Goal: Task Accomplishment & Management: Use online tool/utility

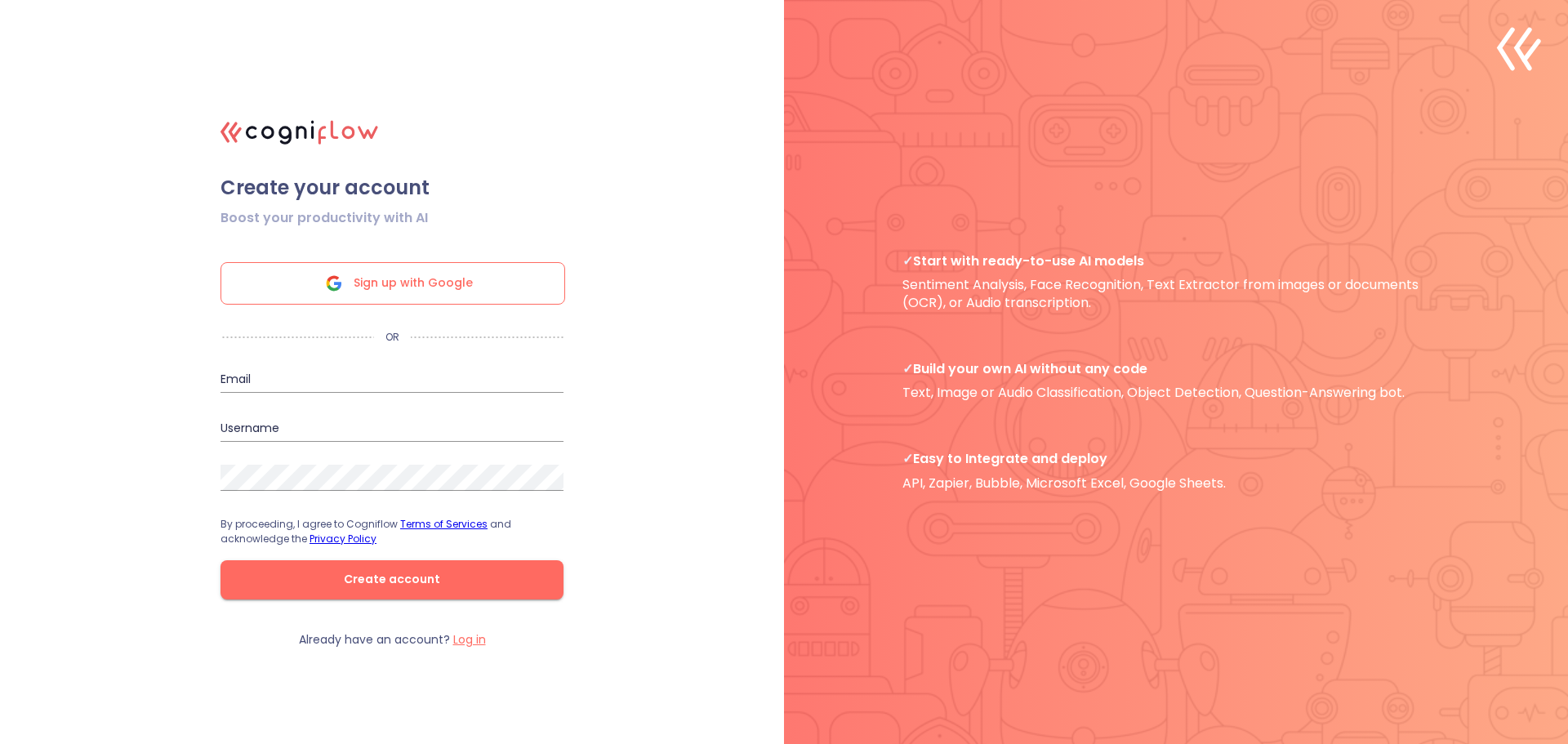
click at [376, 265] on span "Sign up with Google" at bounding box center [414, 284] width 119 height 41
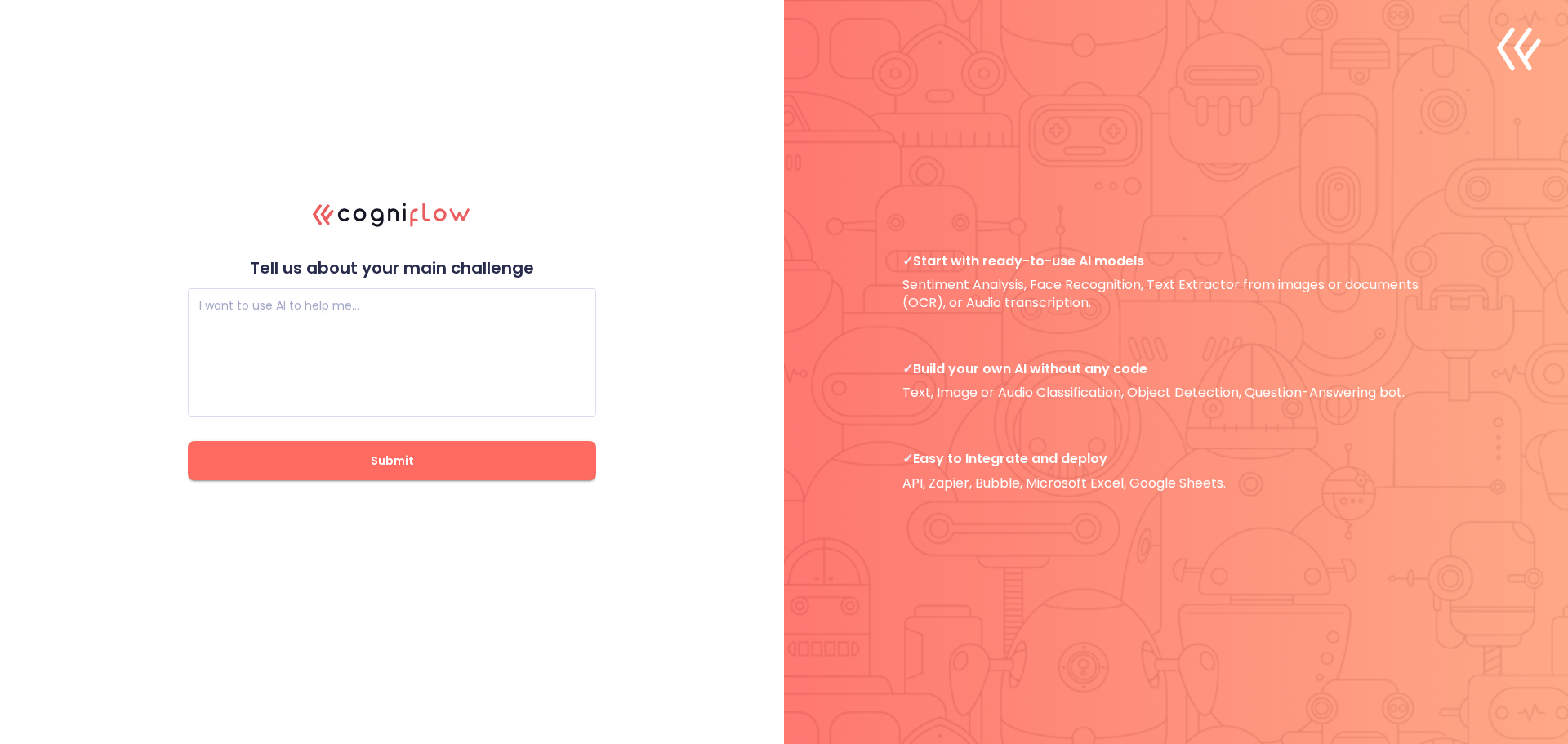
click at [361, 463] on span "Submit" at bounding box center [392, 460] width 356 height 20
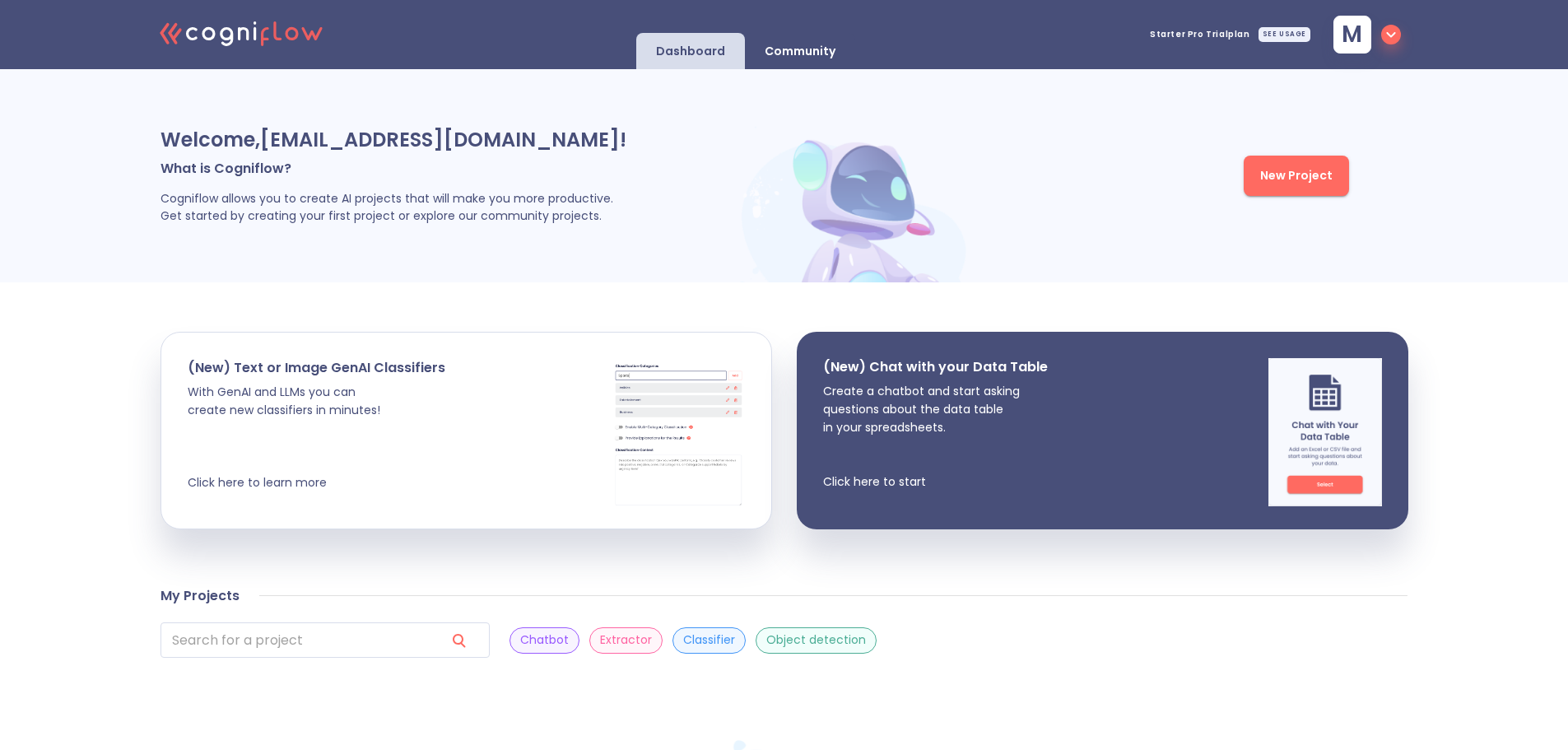
click at [1382, 30] on icon "button" at bounding box center [1391, 35] width 20 height 20
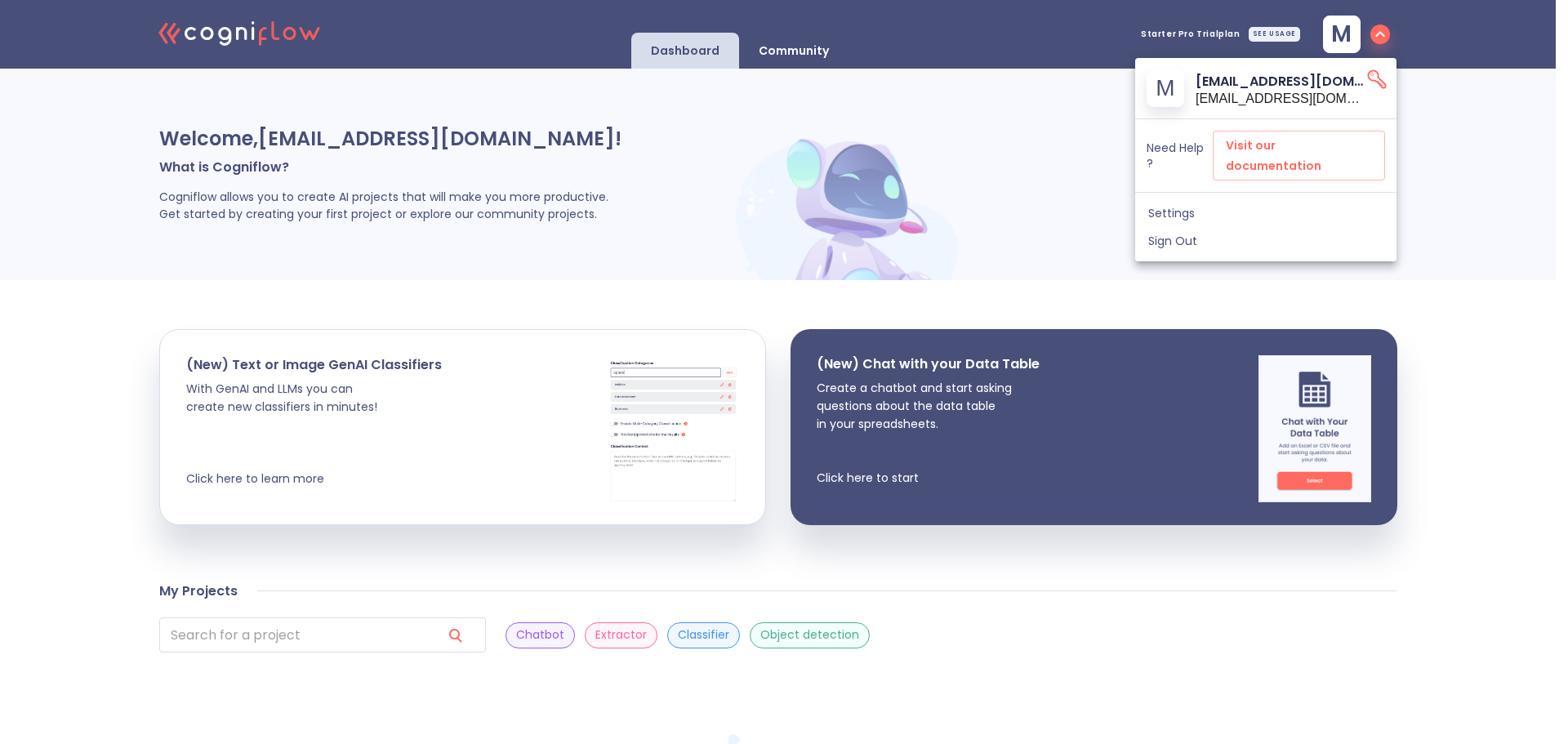
click at [823, 52] on div at bounding box center [784, 372] width 1568 height 744
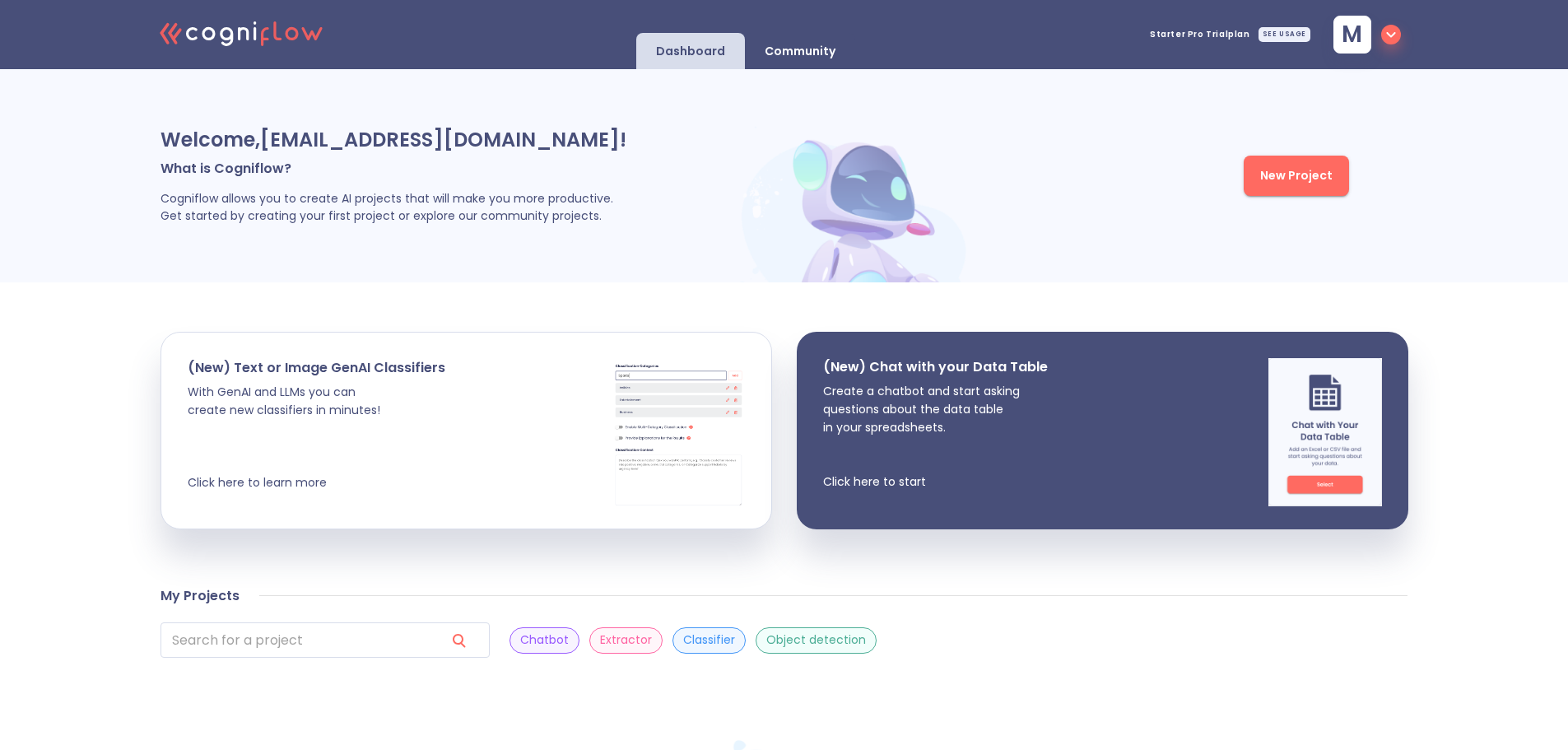
click at [814, 55] on p "Community" at bounding box center [800, 51] width 71 height 16
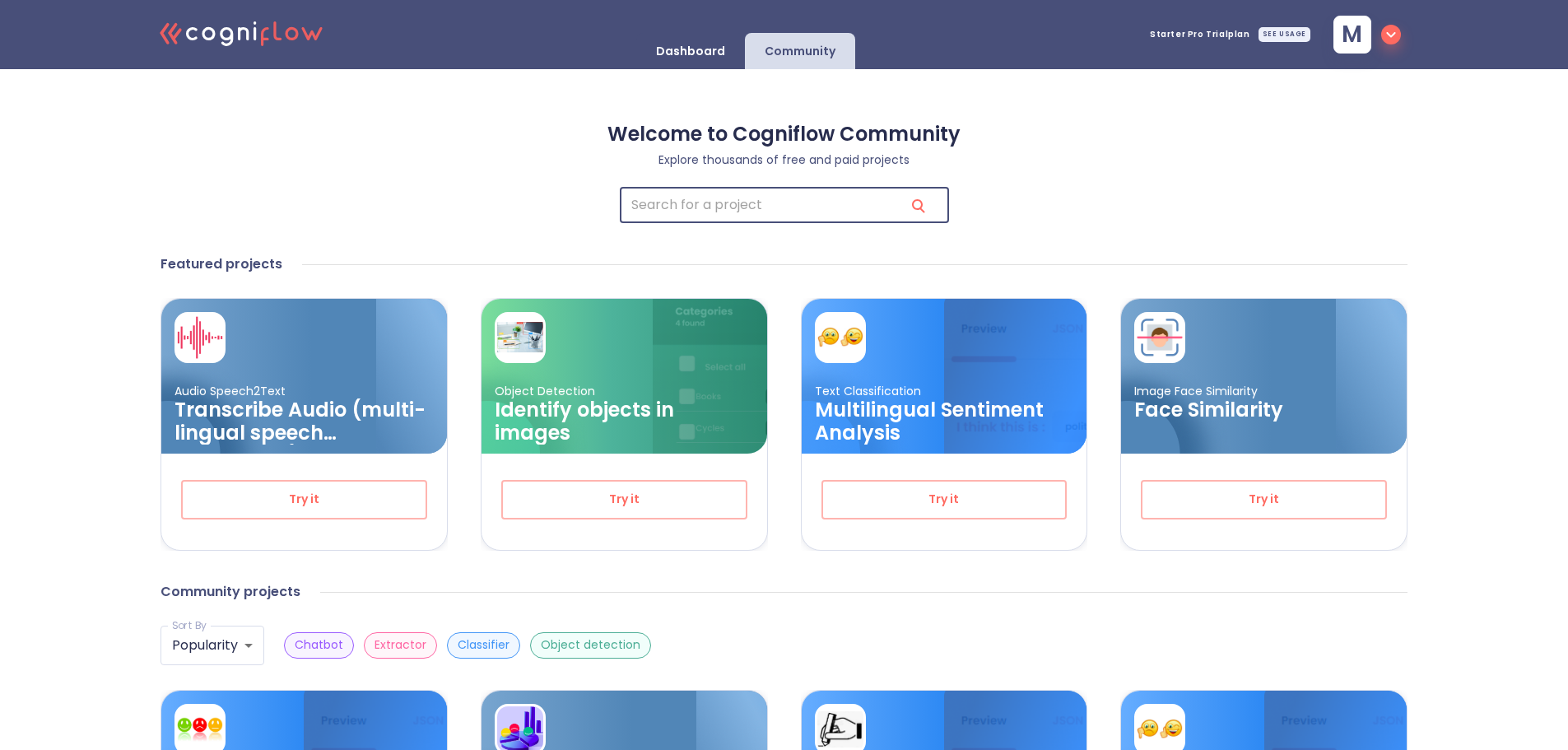
click at [788, 199] on input "search" at bounding box center [756, 205] width 272 height 35
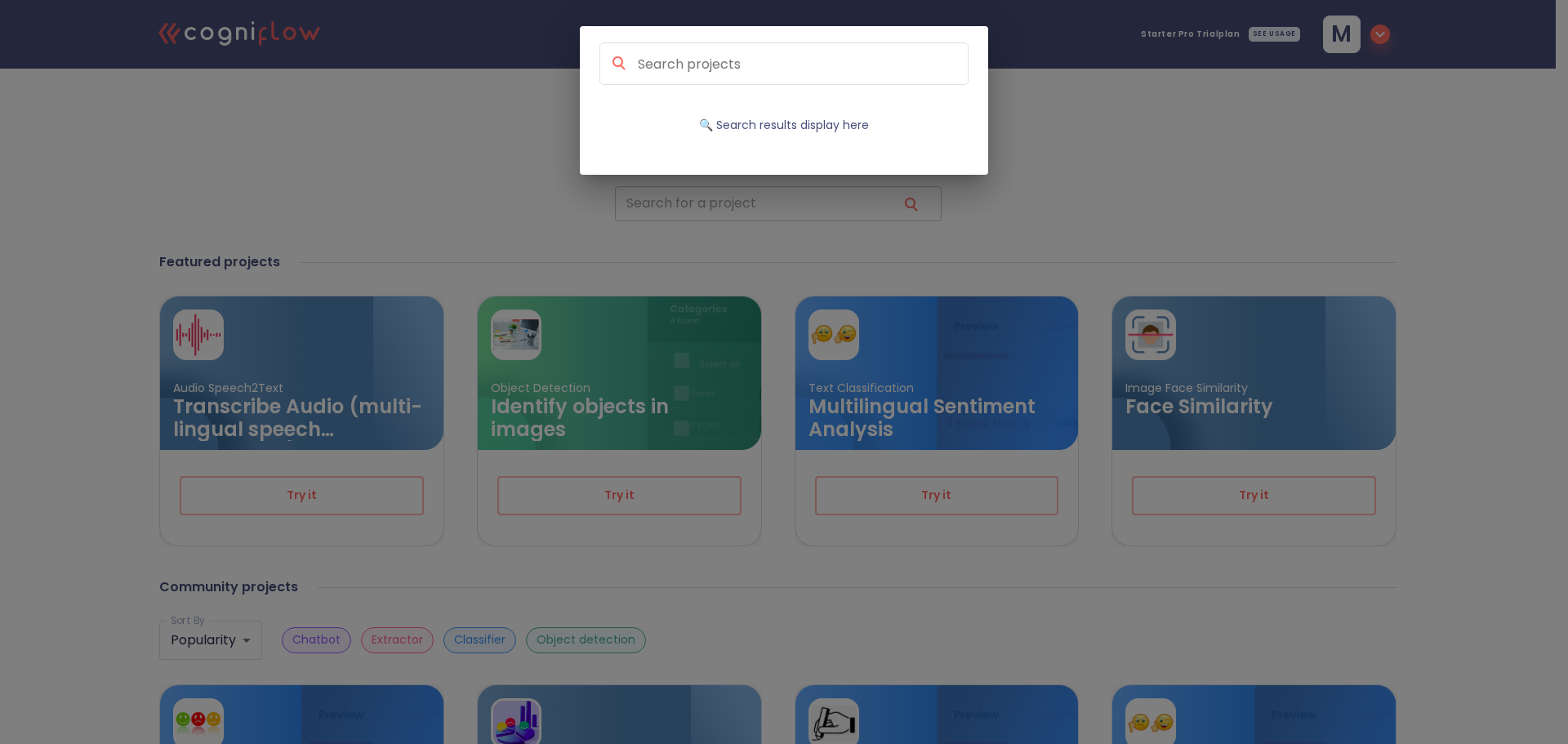
click at [782, 198] on div "🔍 Search results display here" at bounding box center [784, 372] width 1568 height 744
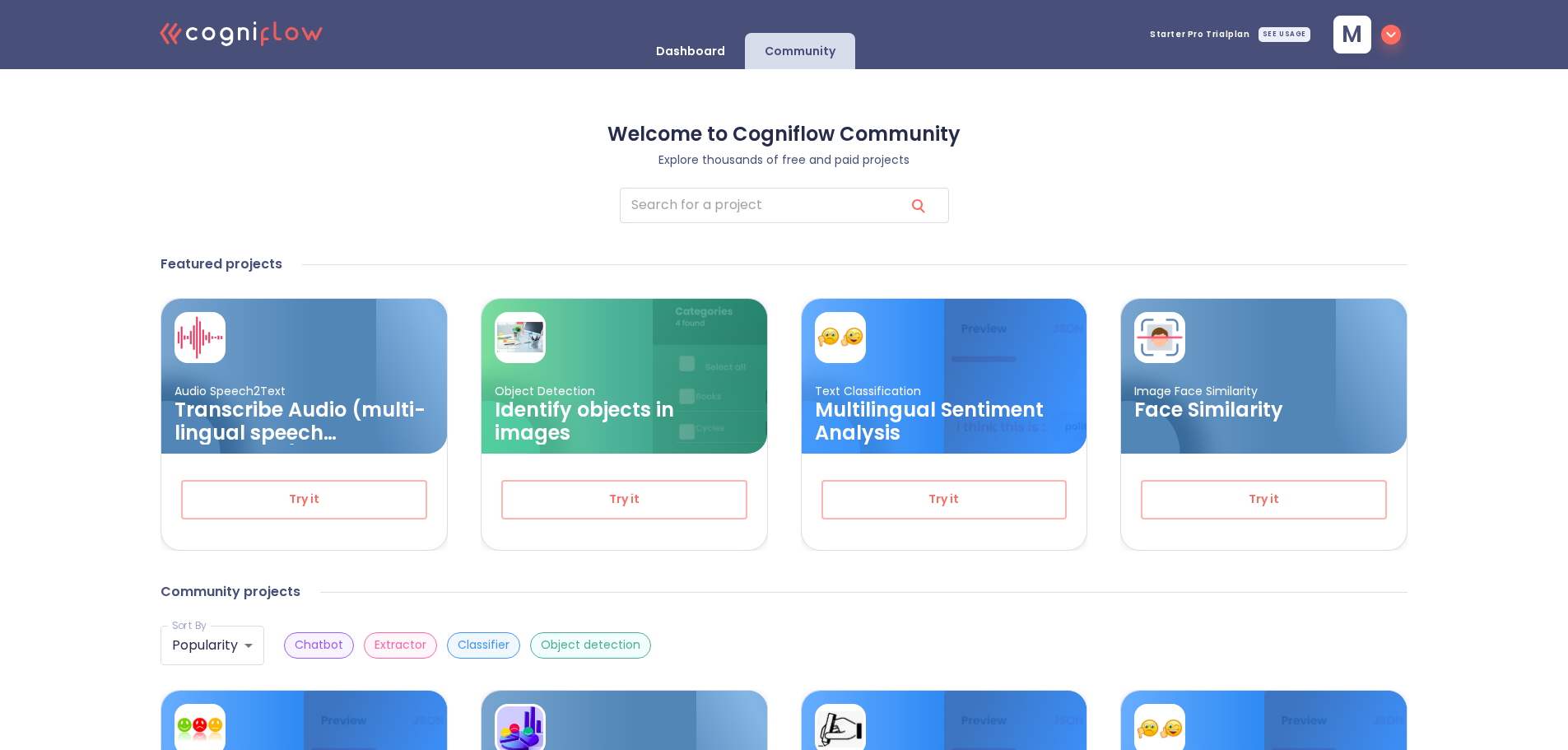
click at [668, 46] on p "Dashboard" at bounding box center [690, 51] width 69 height 16
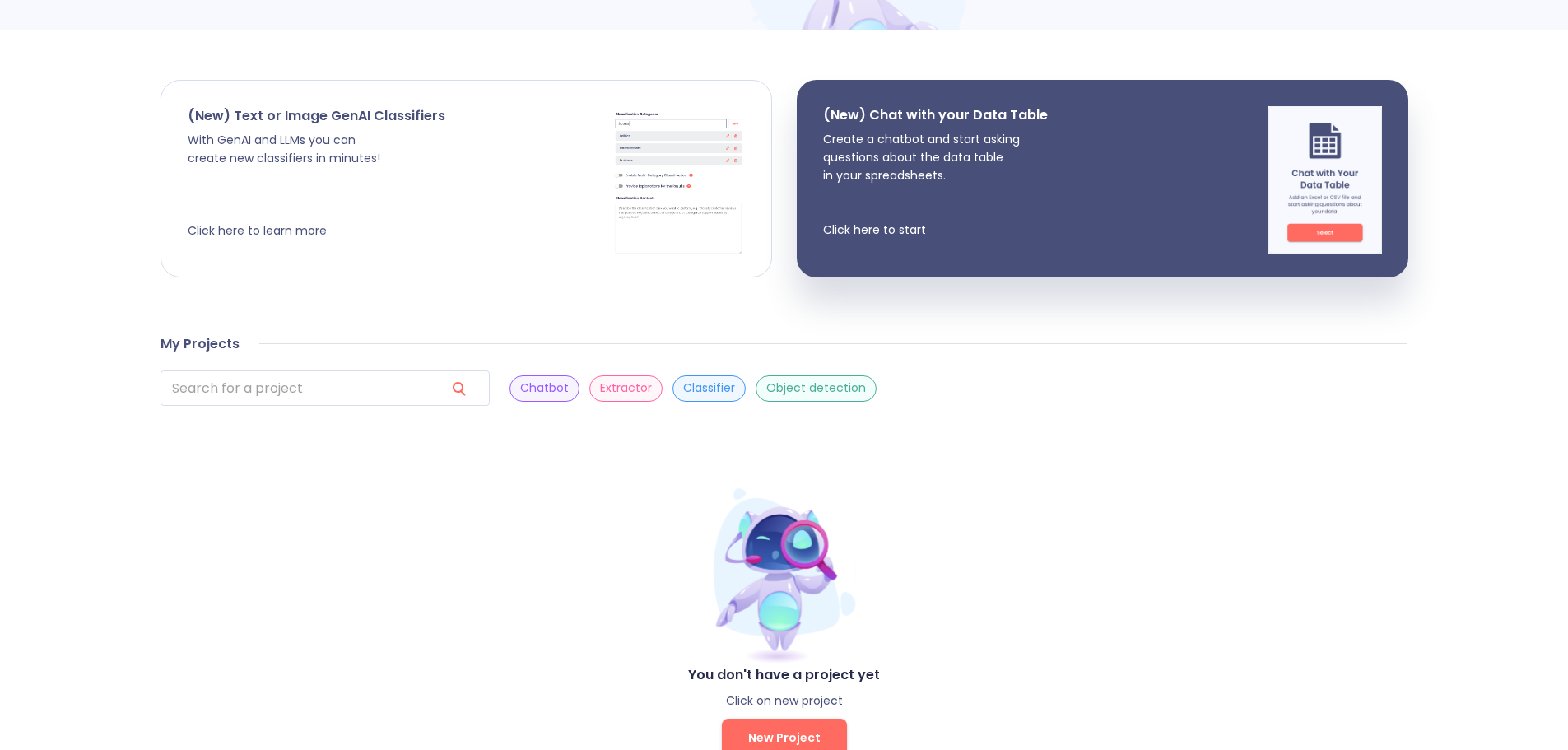
scroll to position [302, 0]
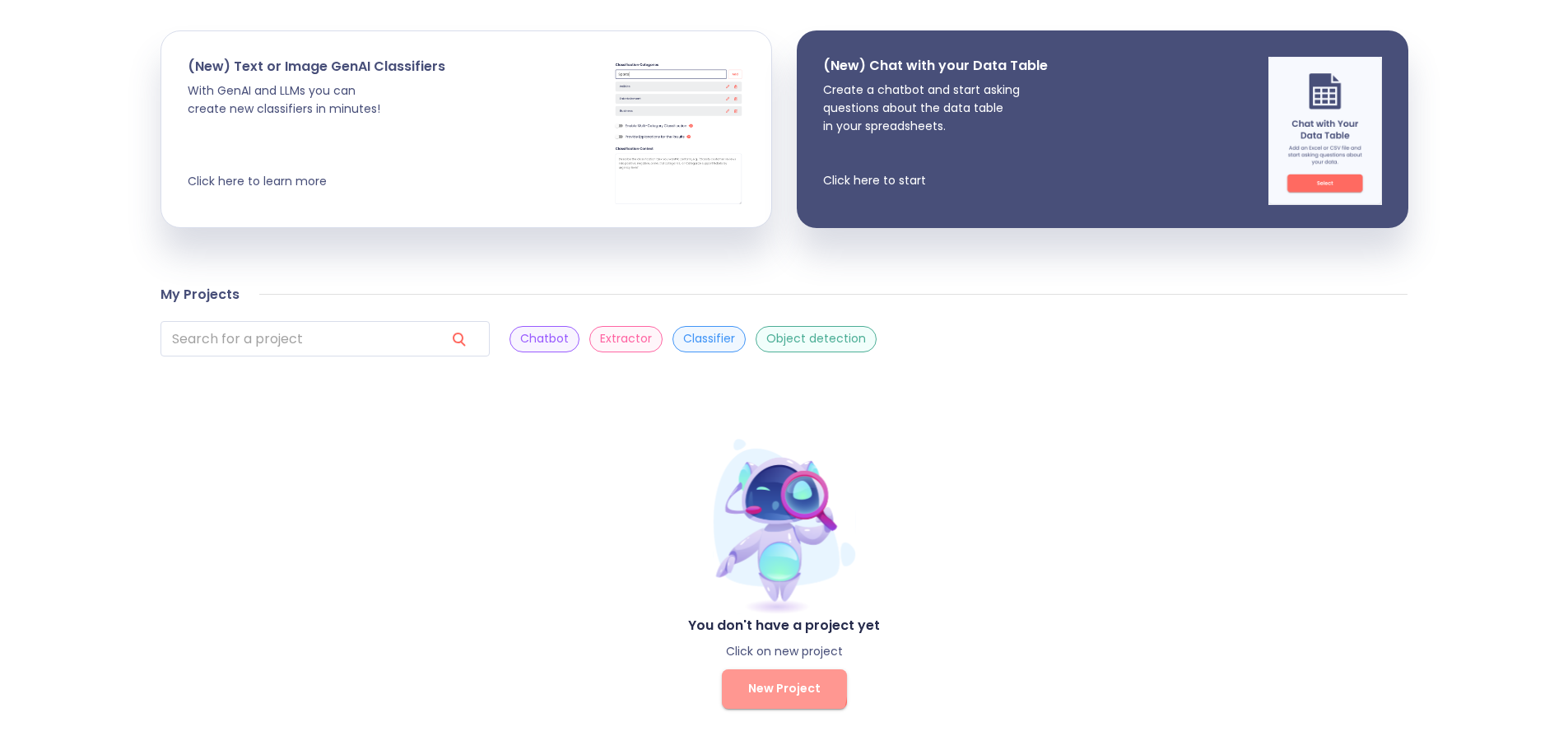
click at [764, 685] on span "New Project" at bounding box center [784, 688] width 73 height 21
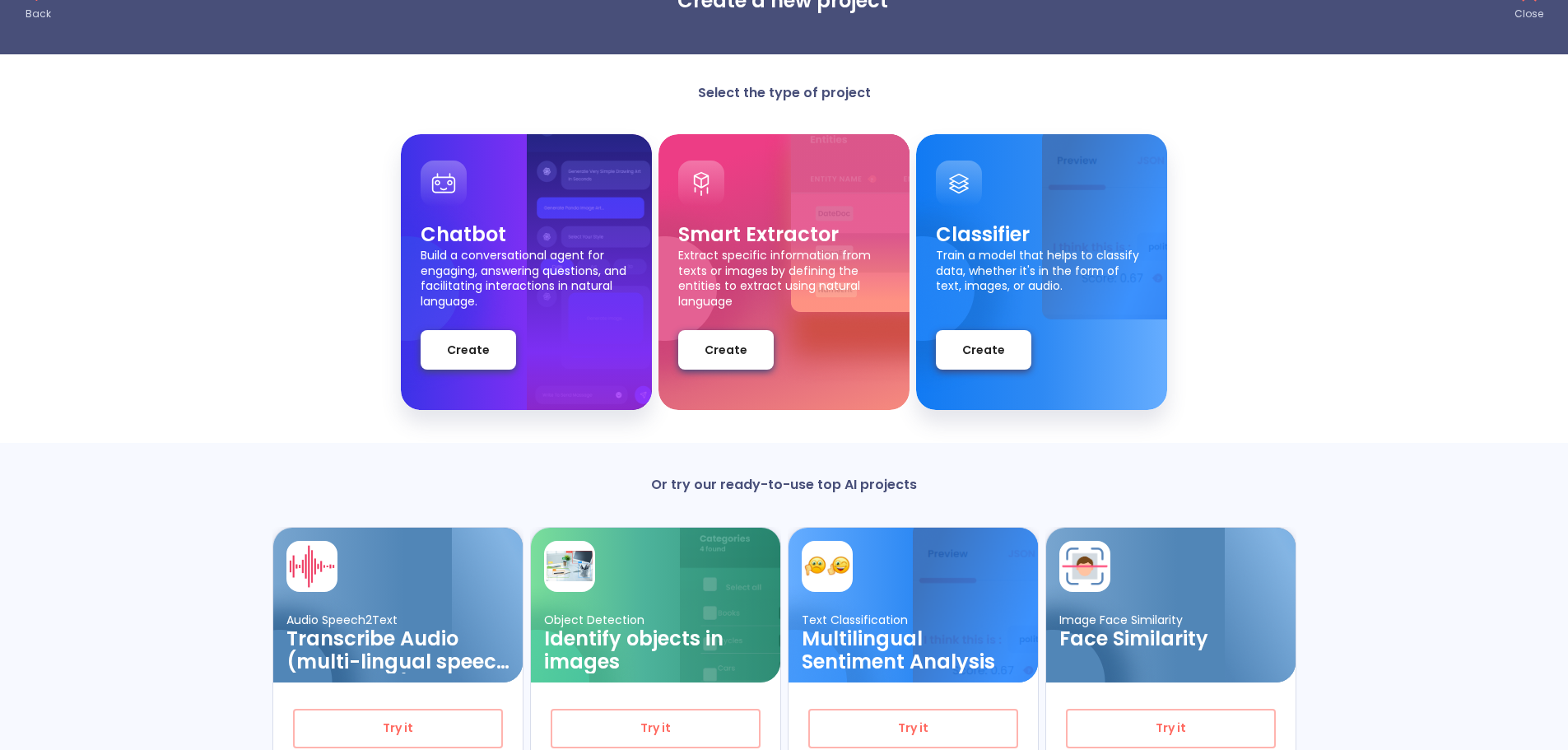
scroll to position [145, 0]
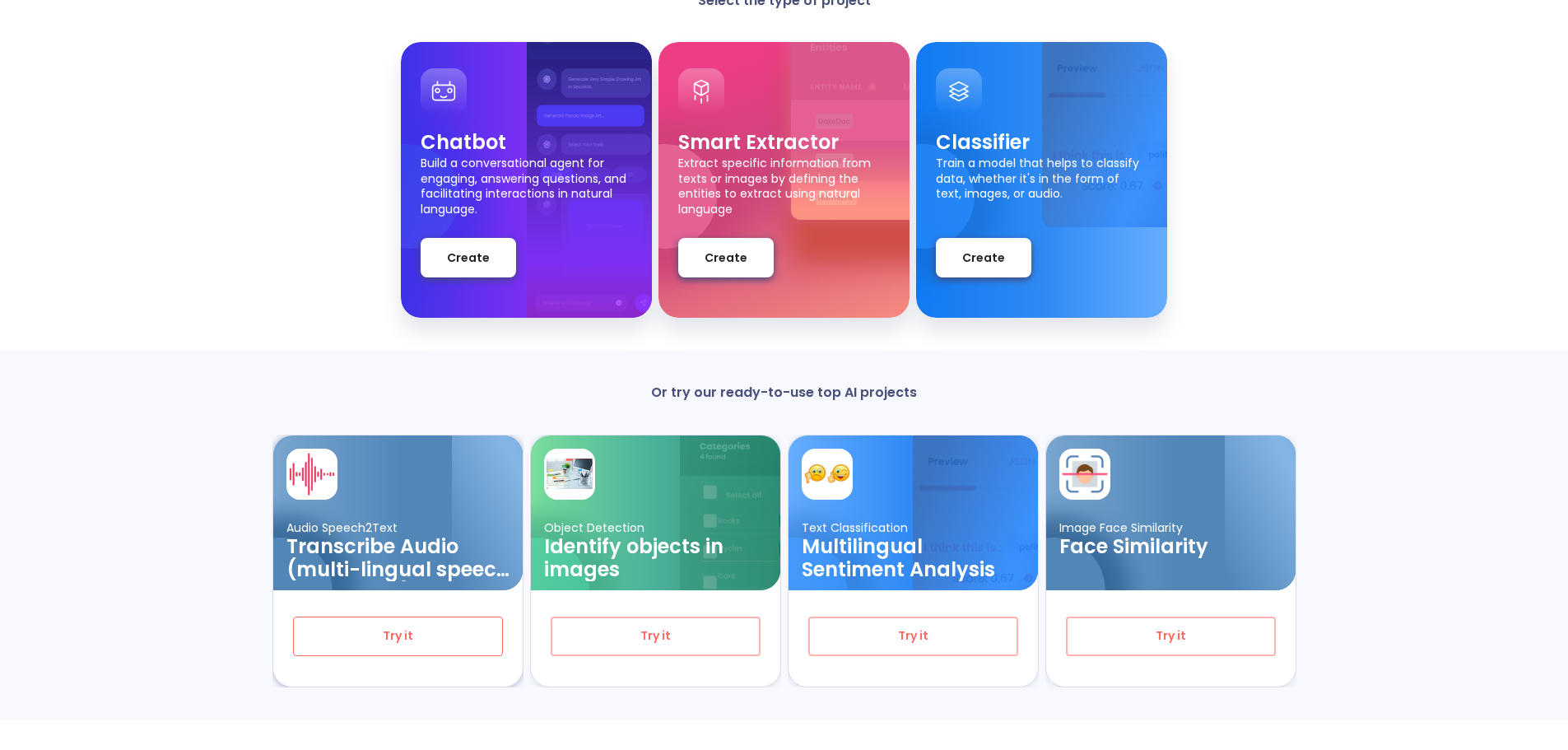
click at [385, 635] on span "Try it" at bounding box center [398, 635] width 156 height 21
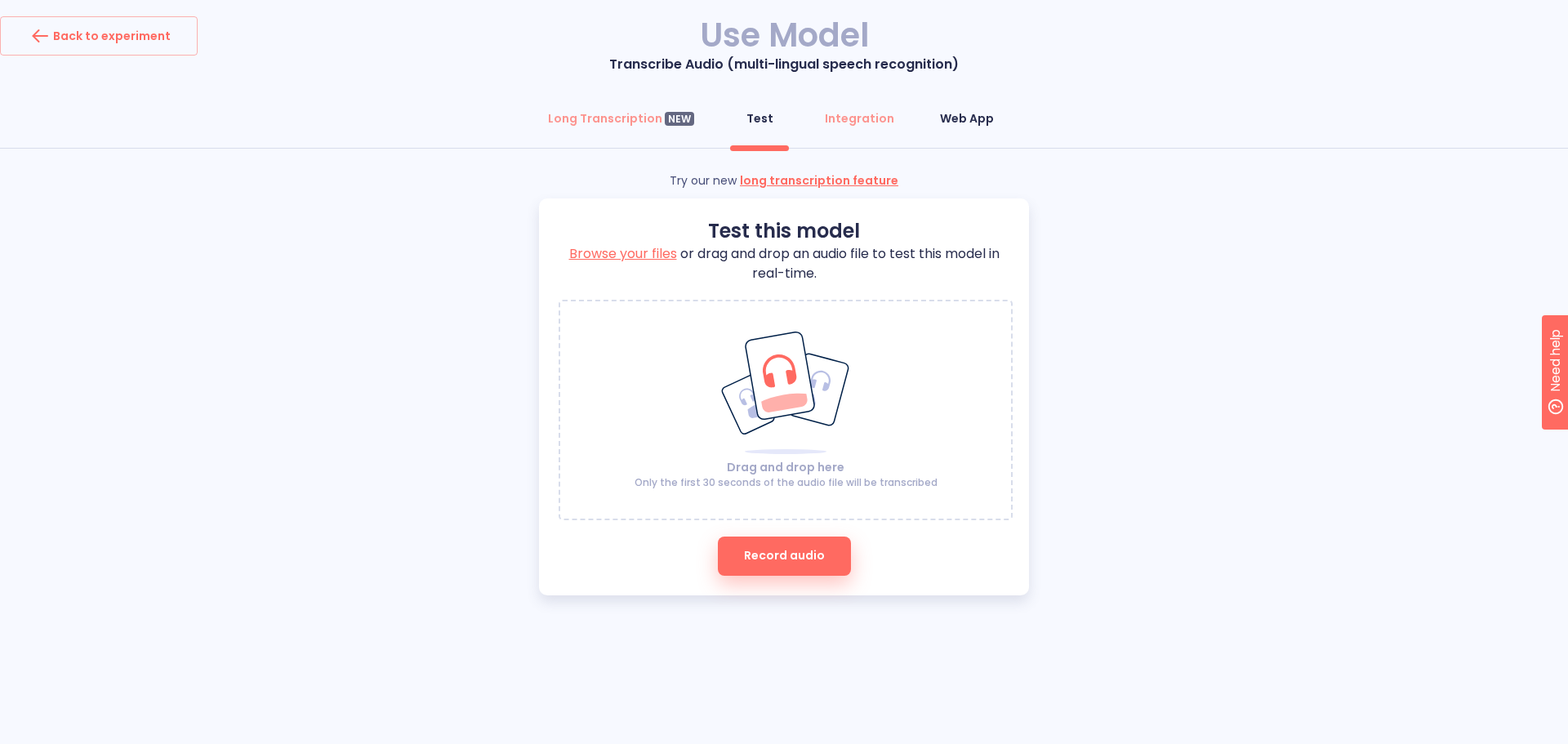
click at [946, 117] on div "Web App" at bounding box center [967, 119] width 54 height 16
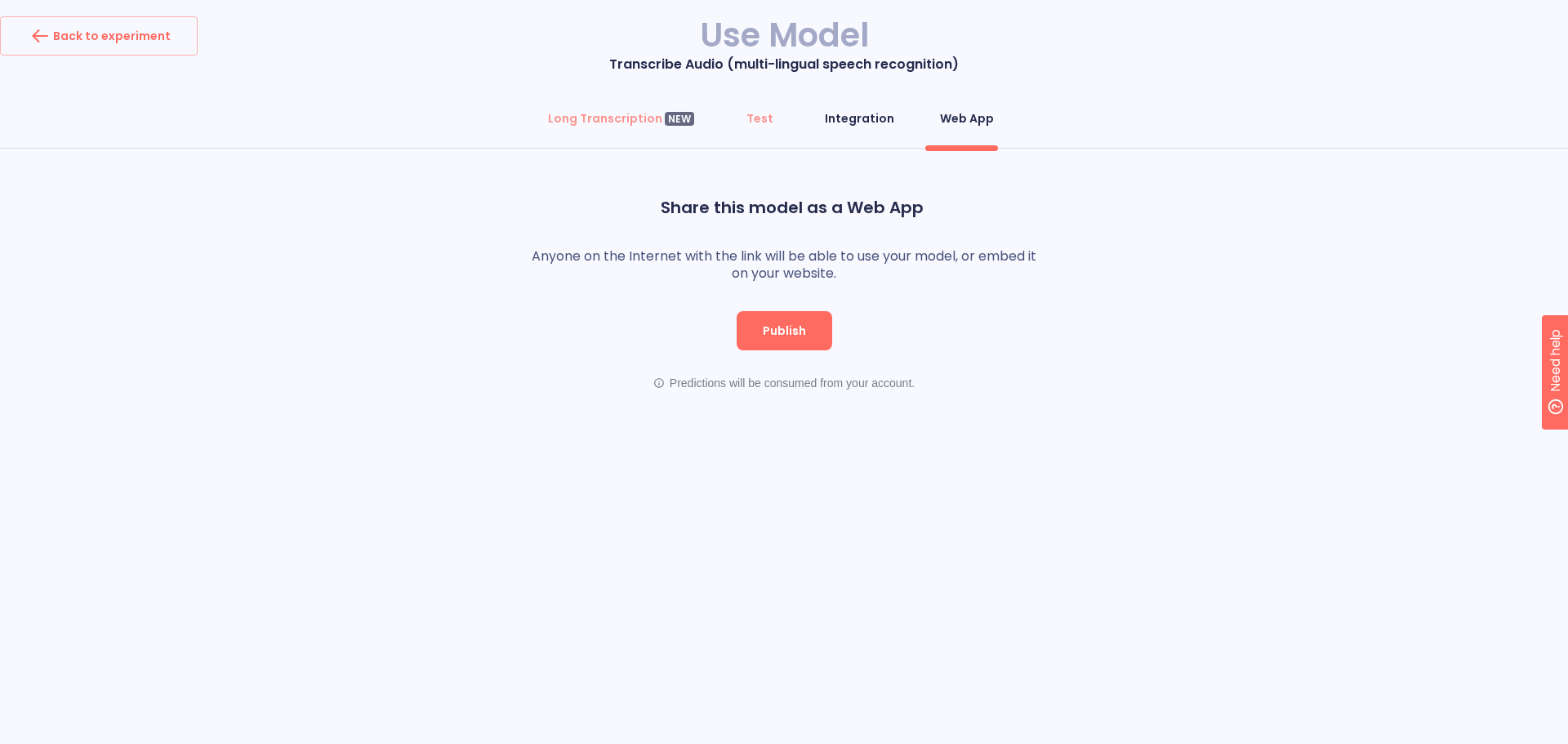
click at [835, 115] on div "Integration" at bounding box center [859, 119] width 69 height 16
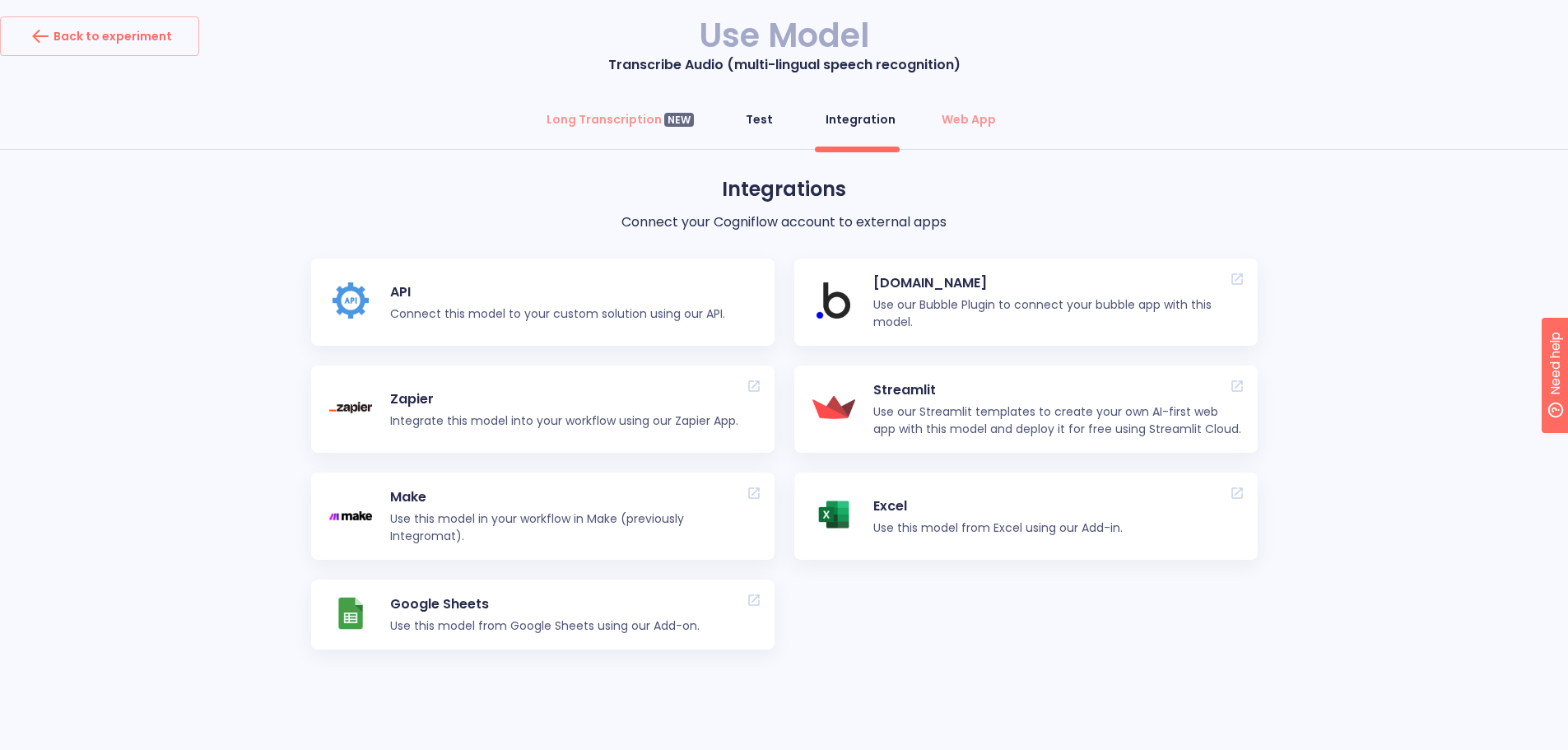
click at [752, 125] on div "Test" at bounding box center [759, 120] width 27 height 16
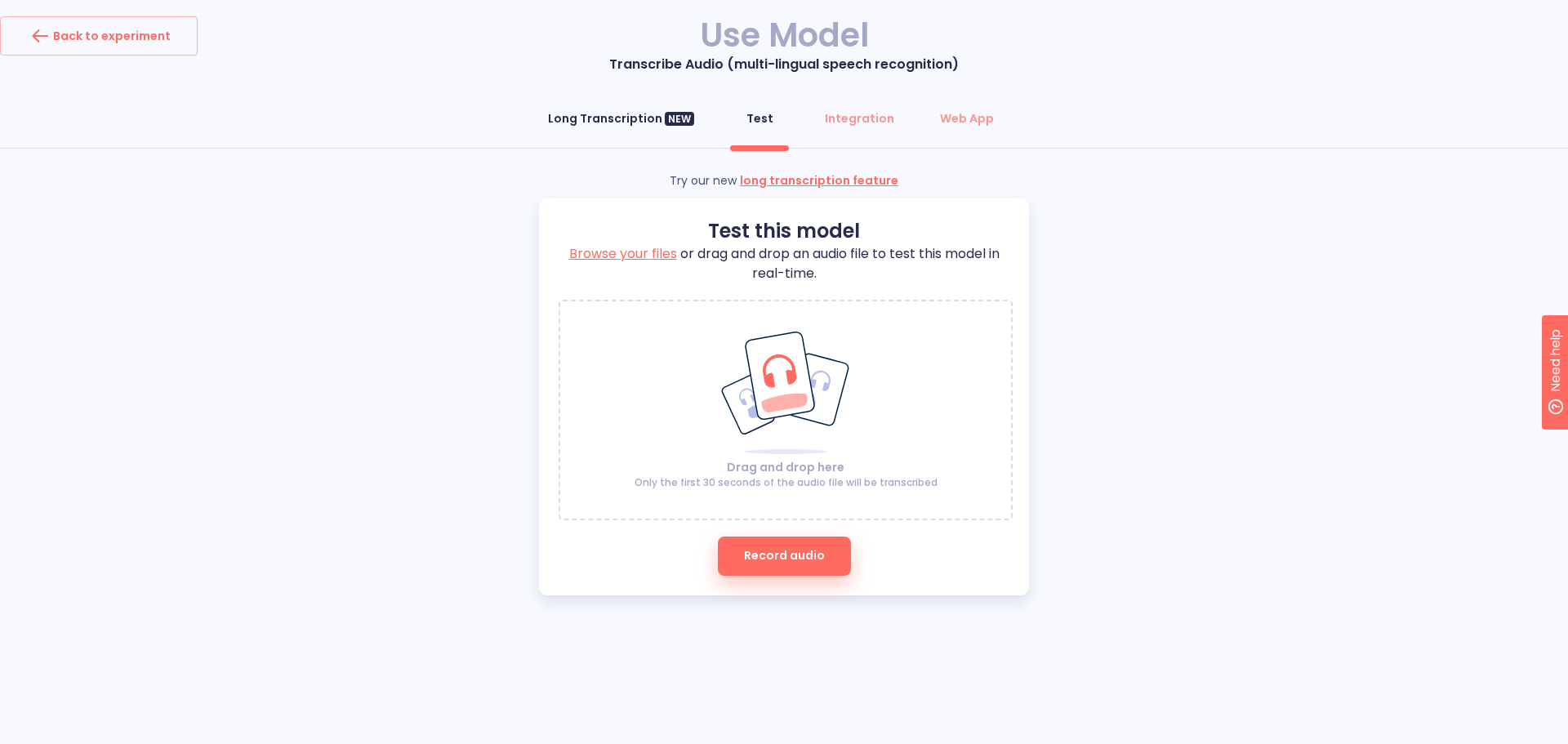
click at [616, 124] on div "Long Transcription NEW" at bounding box center [620, 119] width 146 height 16
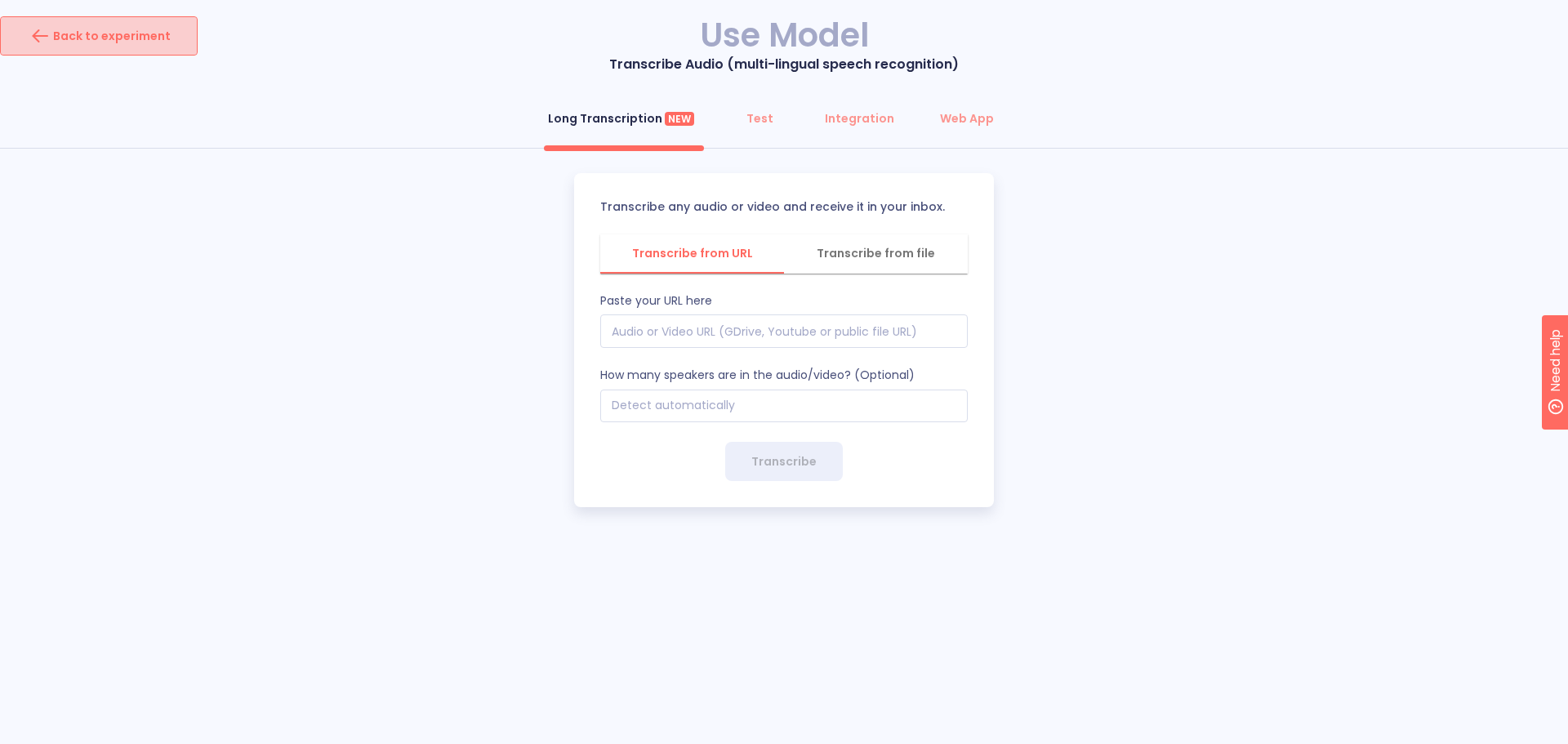
click at [133, 35] on div "Back to experiment" at bounding box center [99, 36] width 144 height 26
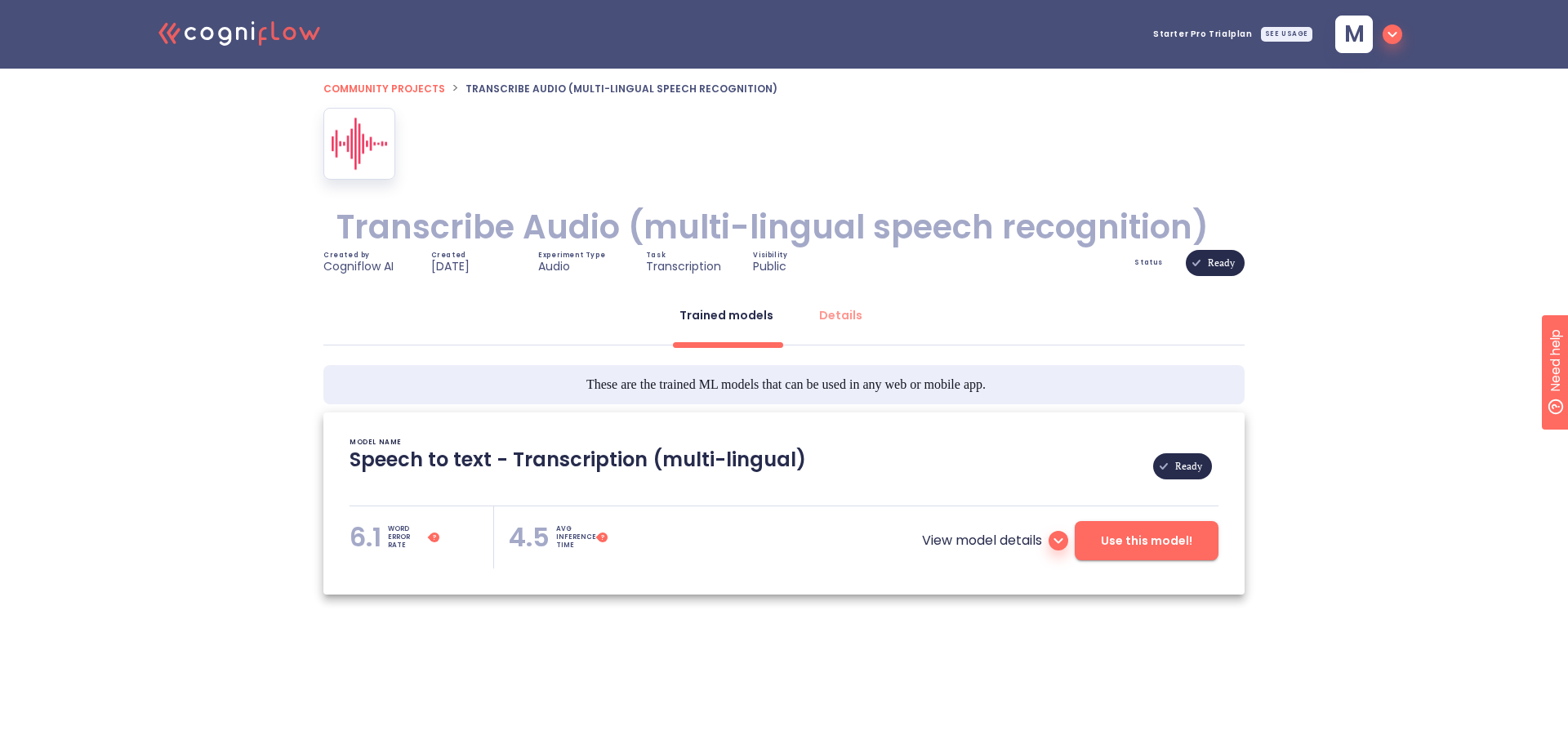
type textarea "[2023/03/03 02:05:47]- Pretrained Speech Recognition Model: Whisper [2023/03/03…"
click at [1302, 32] on div "SEE USAGE" at bounding box center [1286, 34] width 52 height 15
click at [1218, 74] on p "Credits ( monthly ):" at bounding box center [1207, 67] width 91 height 15
click at [1396, 36] on icon "button" at bounding box center [1392, 34] width 20 height 20
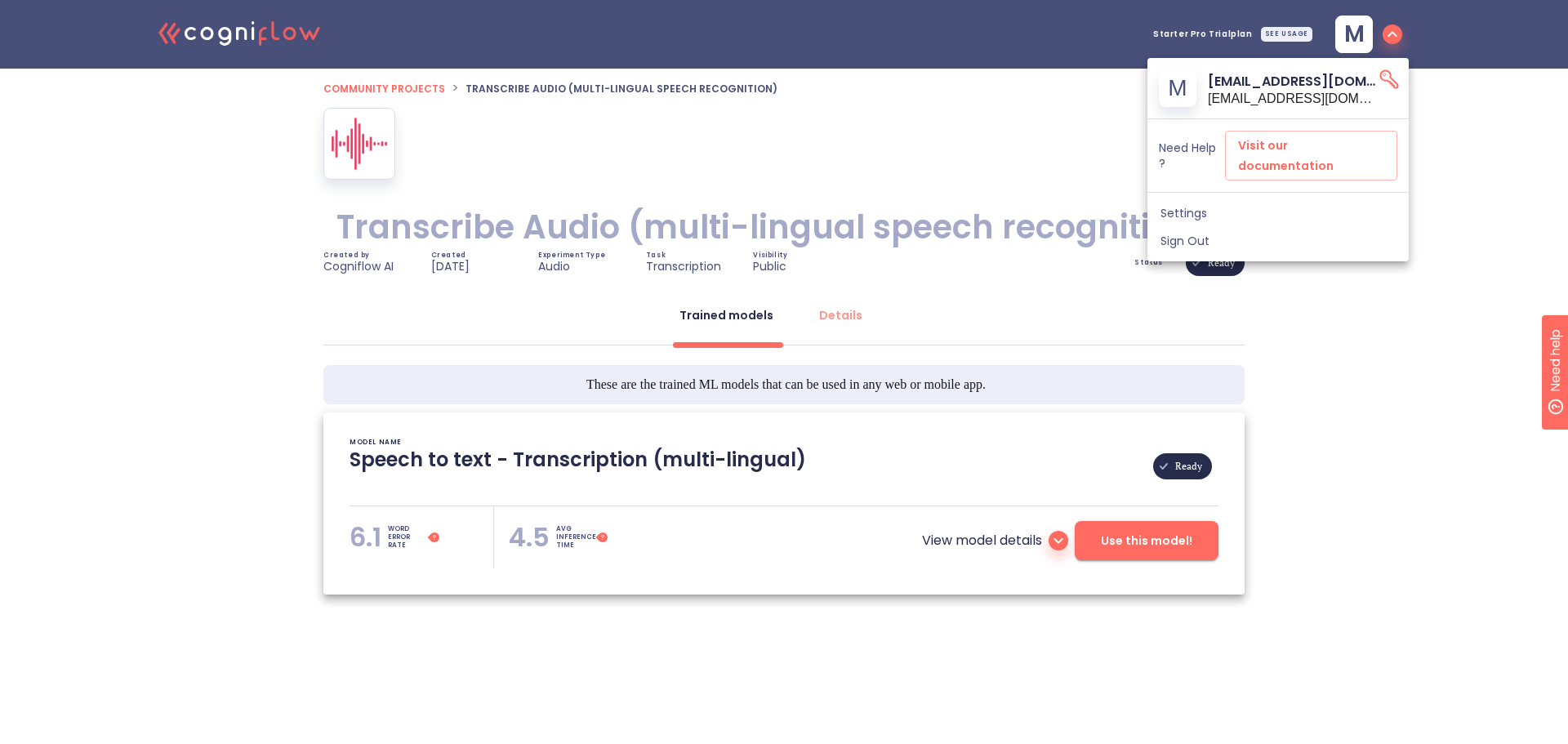
click at [1188, 37] on div at bounding box center [784, 372] width 1568 height 744
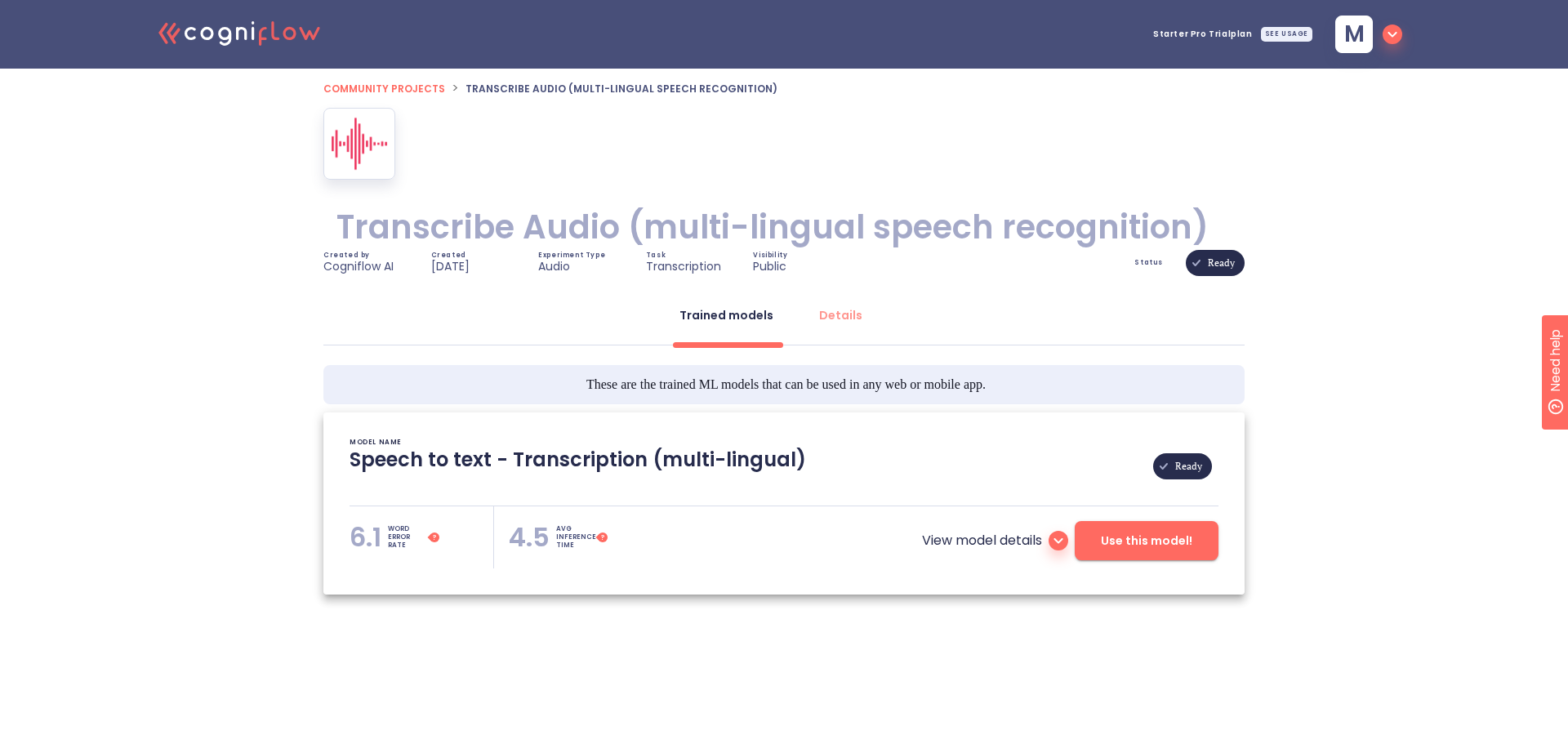
click at [1191, 36] on span "Starter Pro Trial plan" at bounding box center [1203, 34] width 100 height 8
click at [1281, 37] on div "SEE USAGE" at bounding box center [1286, 34] width 52 height 15
click at [1272, 99] on p "This plan expires on Sep 24, 2025" at bounding box center [1242, 105] width 161 height 12
click at [1215, 33] on span "Starter Pro Trial plan" at bounding box center [1203, 34] width 100 height 8
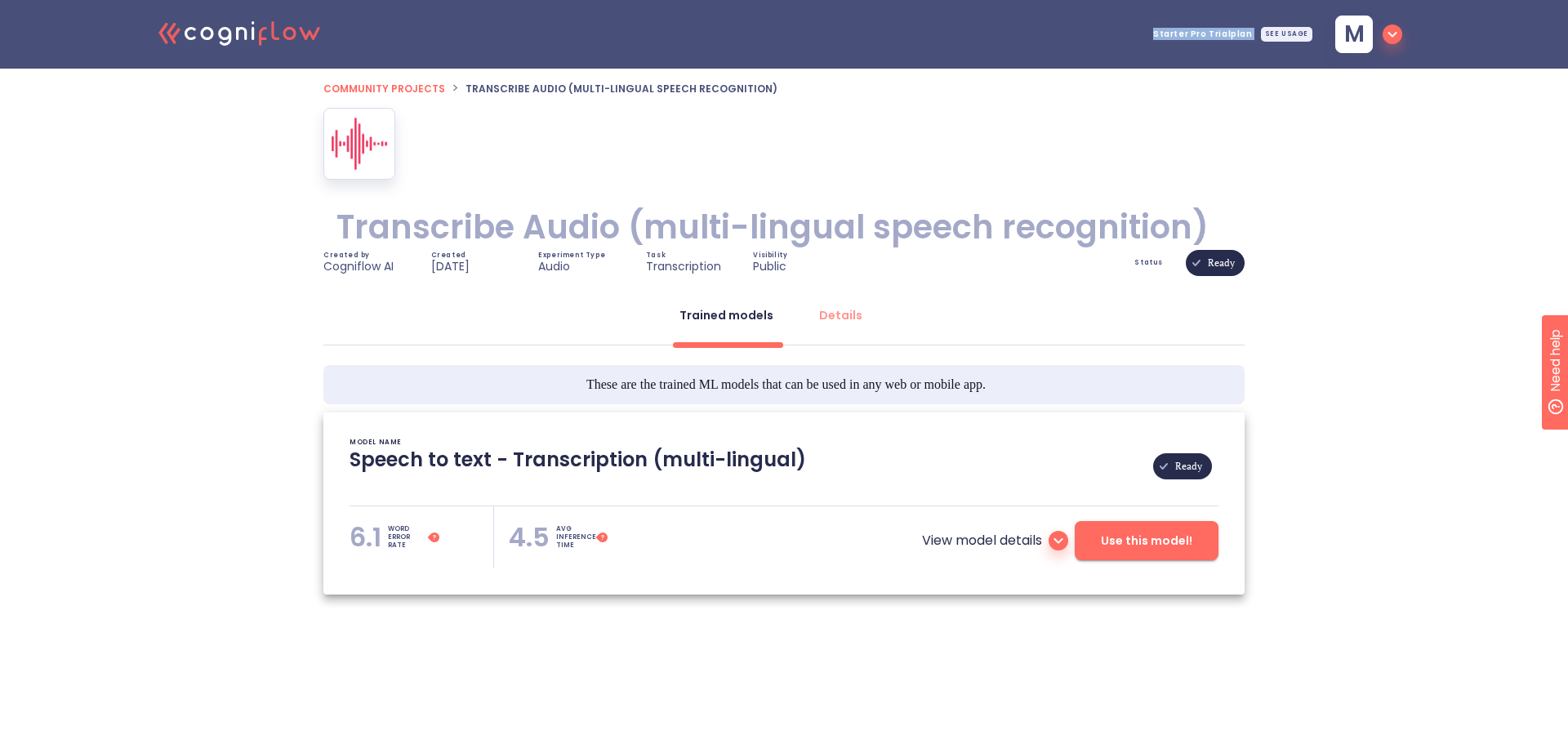
click at [1215, 33] on span "Starter Pro Trial plan" at bounding box center [1203, 34] width 100 height 8
click at [1055, 537] on icon at bounding box center [1059, 540] width 20 height 20
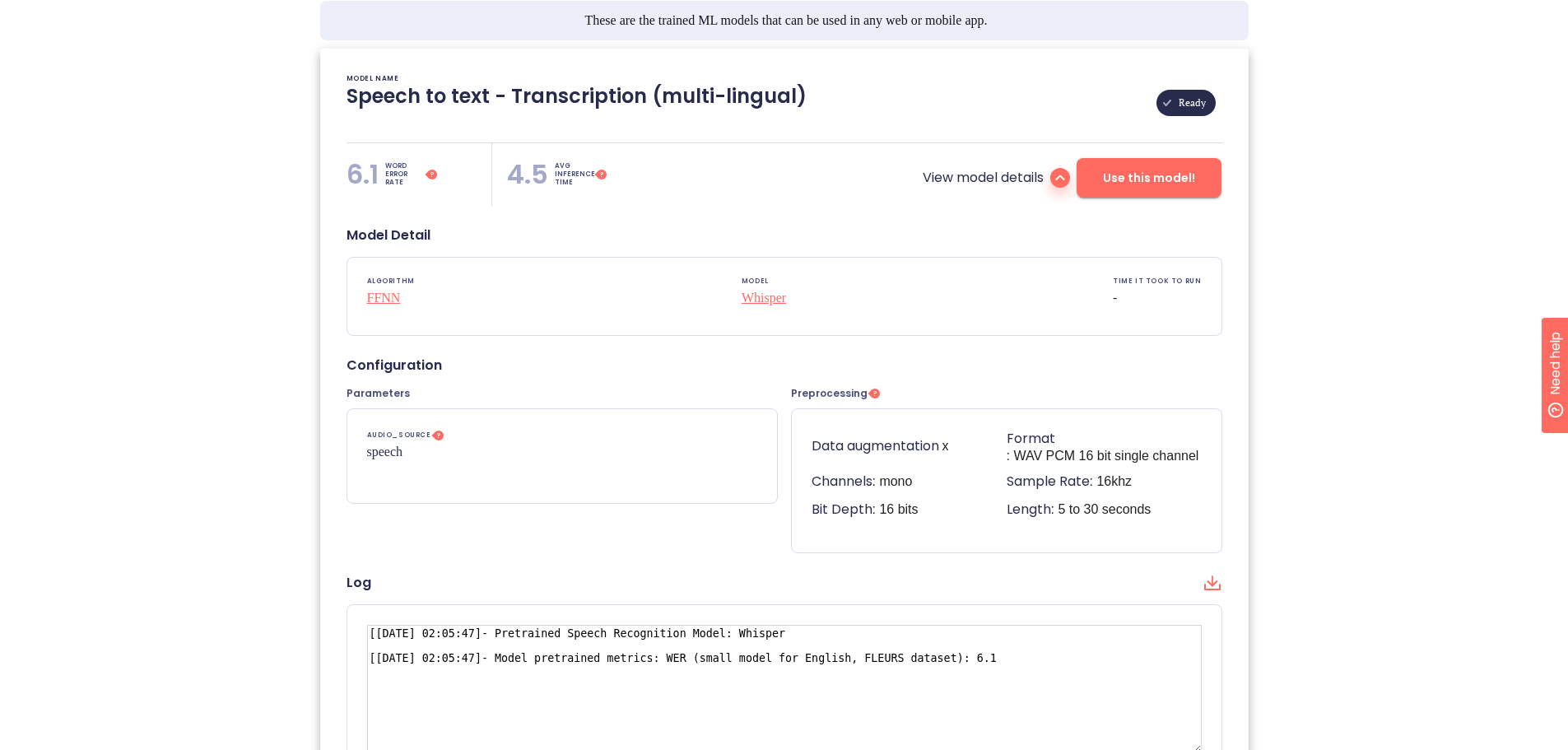
scroll to position [412, 0]
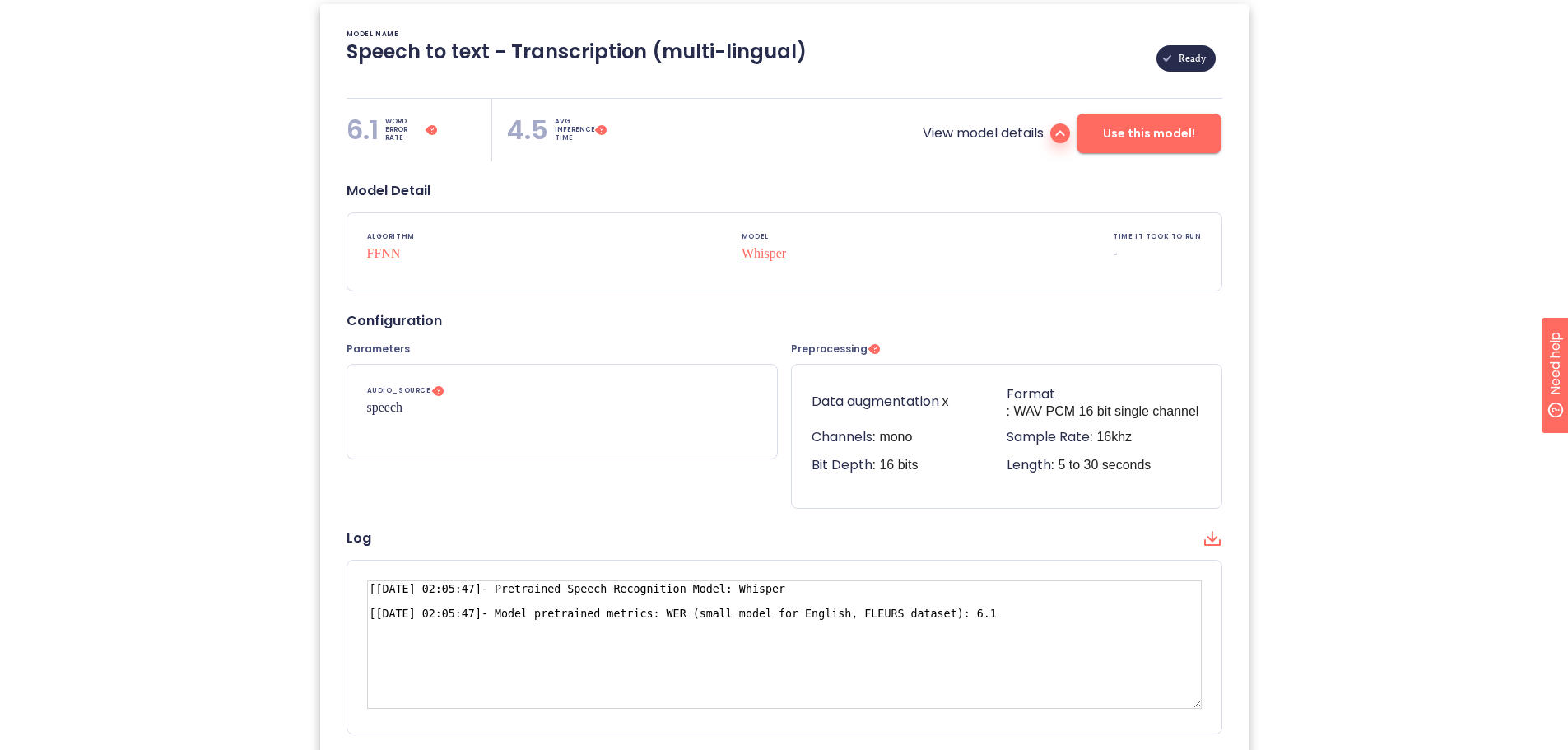
click at [1150, 142] on span "Use this model!" at bounding box center [1149, 134] width 92 height 21
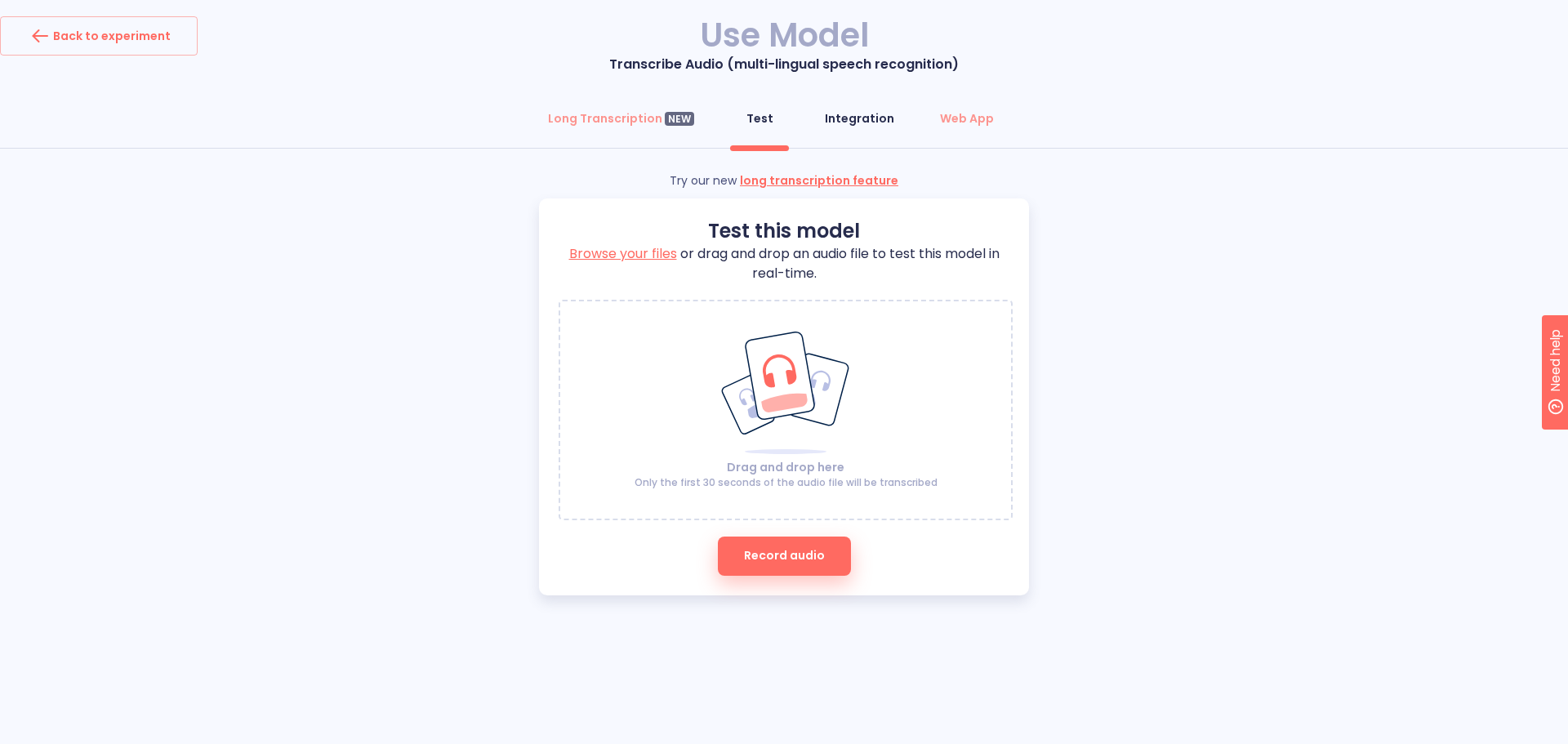
click at [839, 109] on button "Integration" at bounding box center [859, 119] width 89 height 39
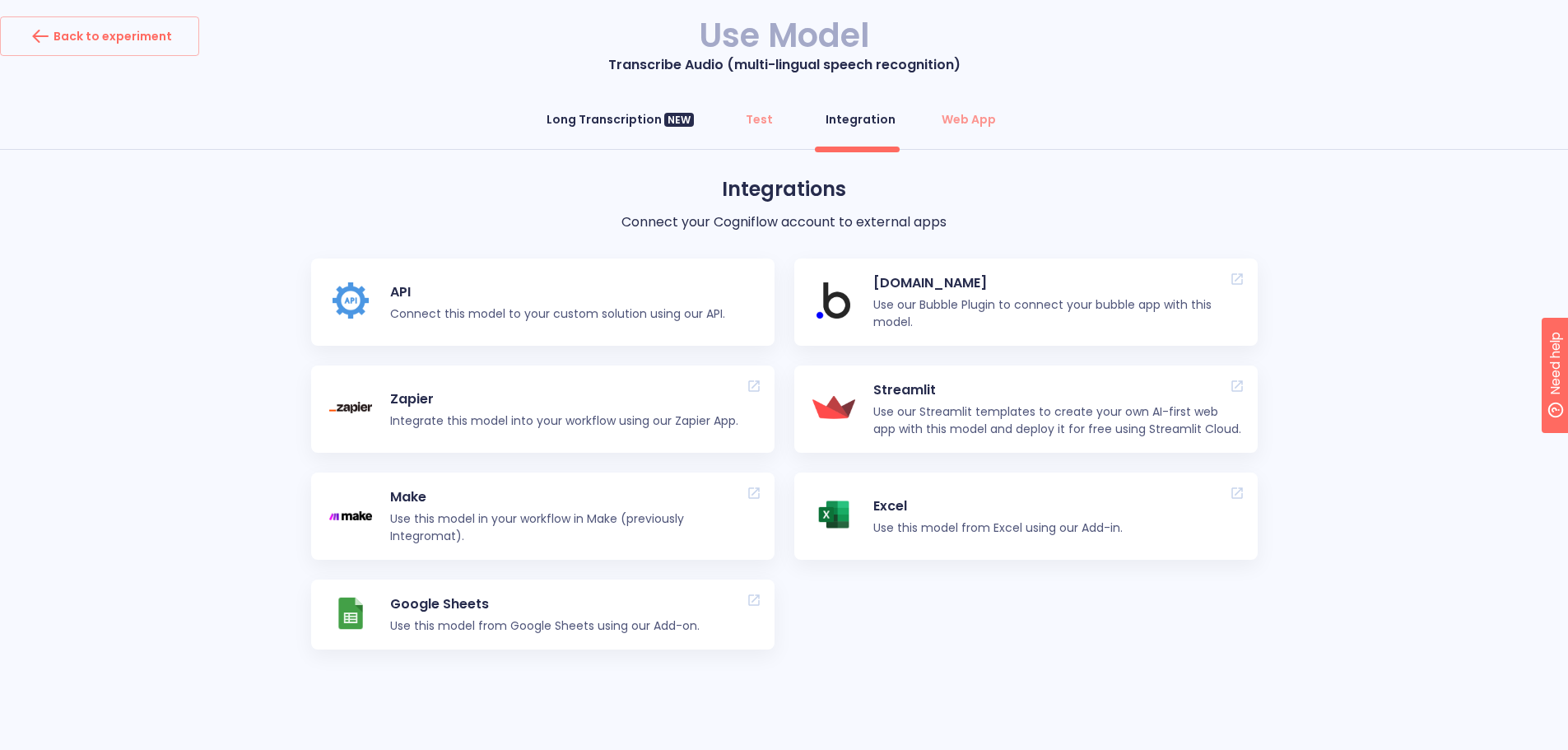
click at [628, 122] on div "Long Transcription NEW" at bounding box center [620, 120] width 147 height 16
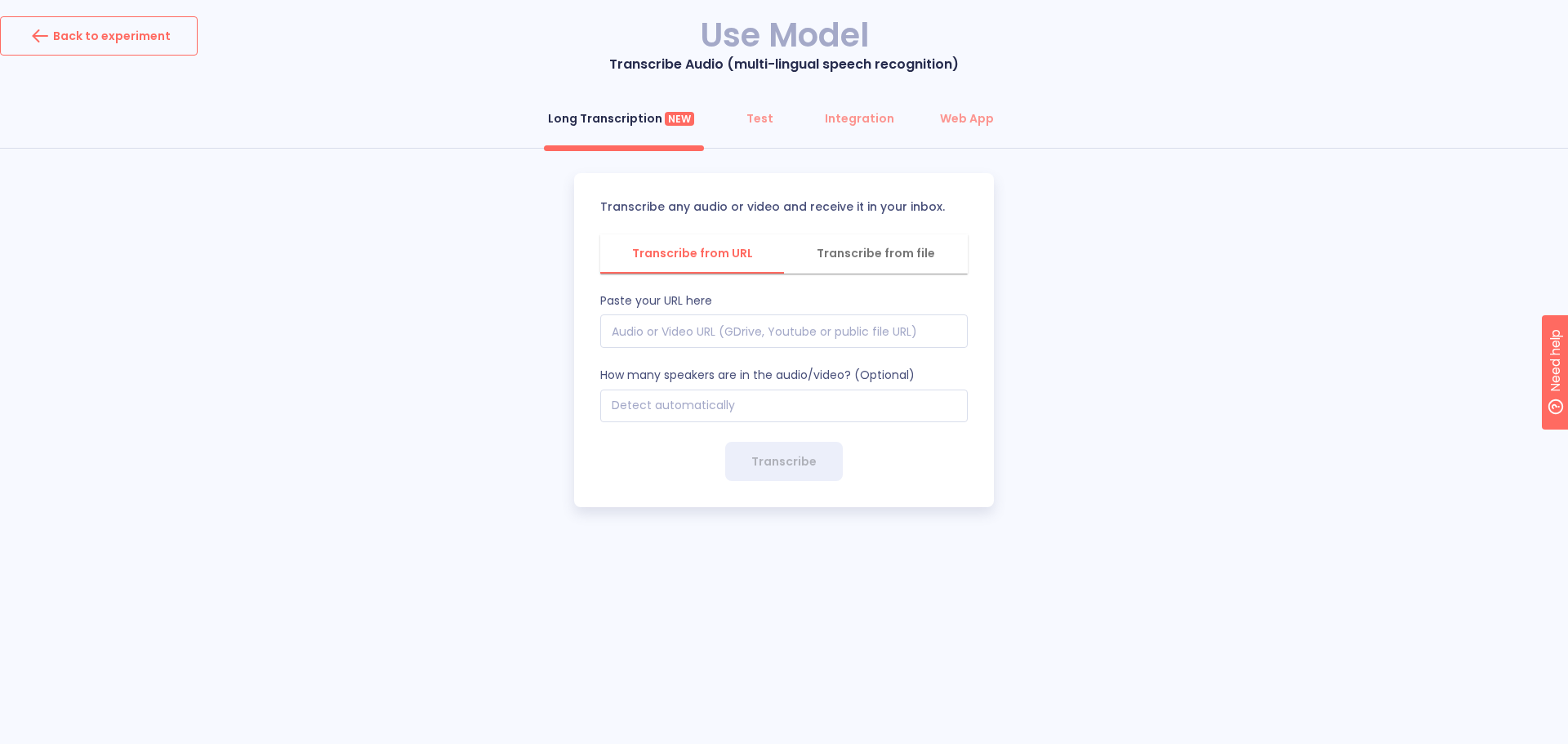
click at [139, 32] on div "Back to experiment" at bounding box center [99, 36] width 144 height 26
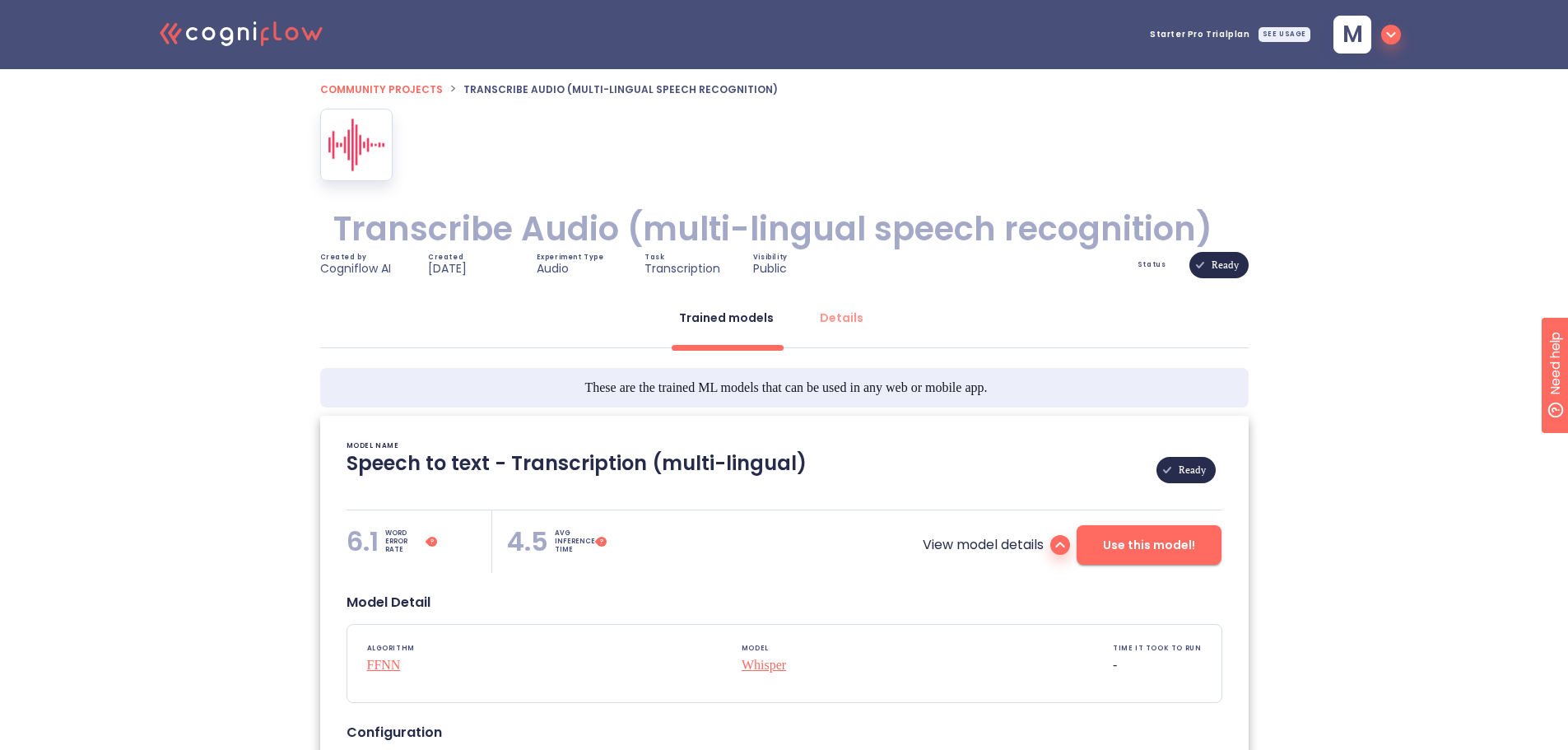
click at [256, 34] on icon at bounding box center [255, 30] width 2 height 19
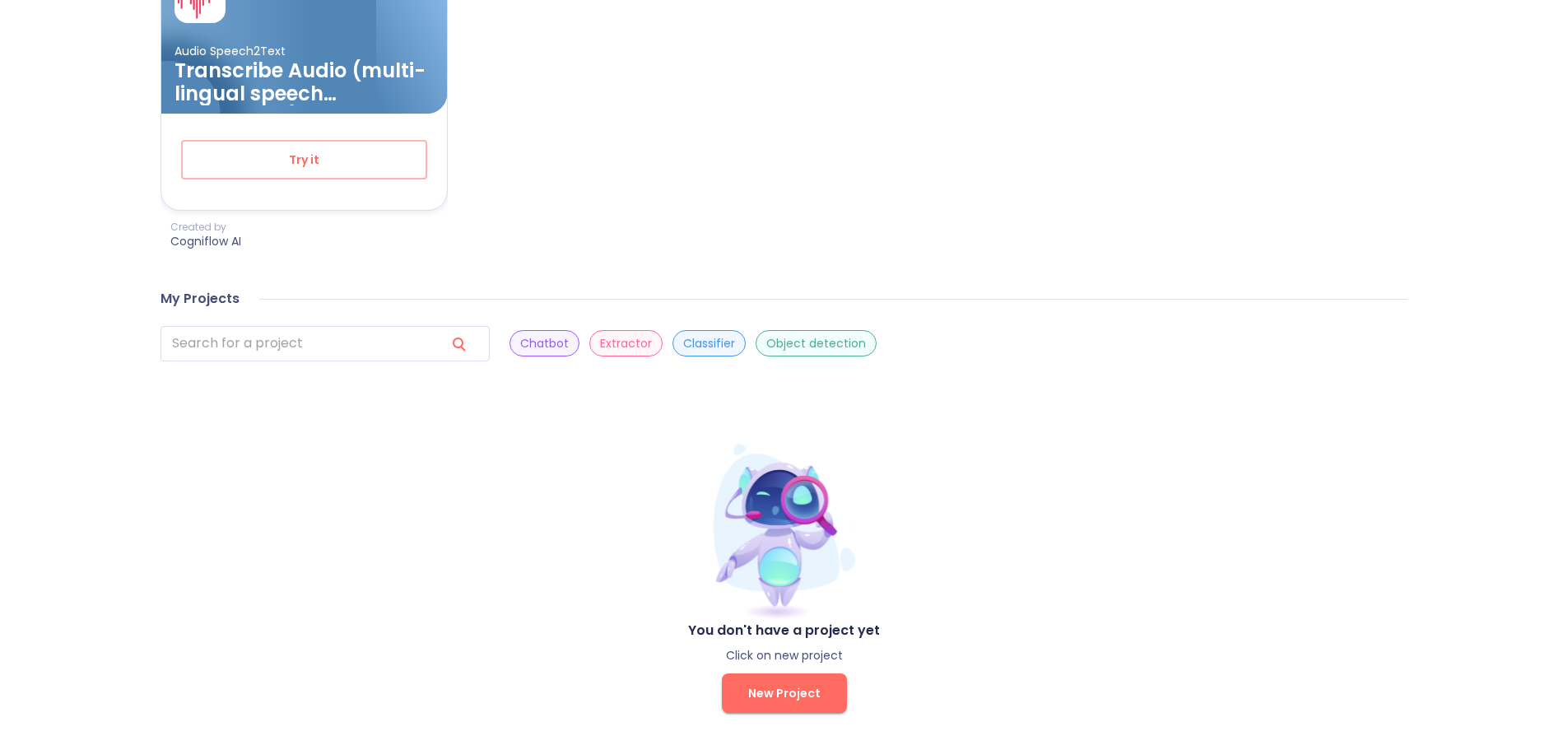
scroll to position [683, 0]
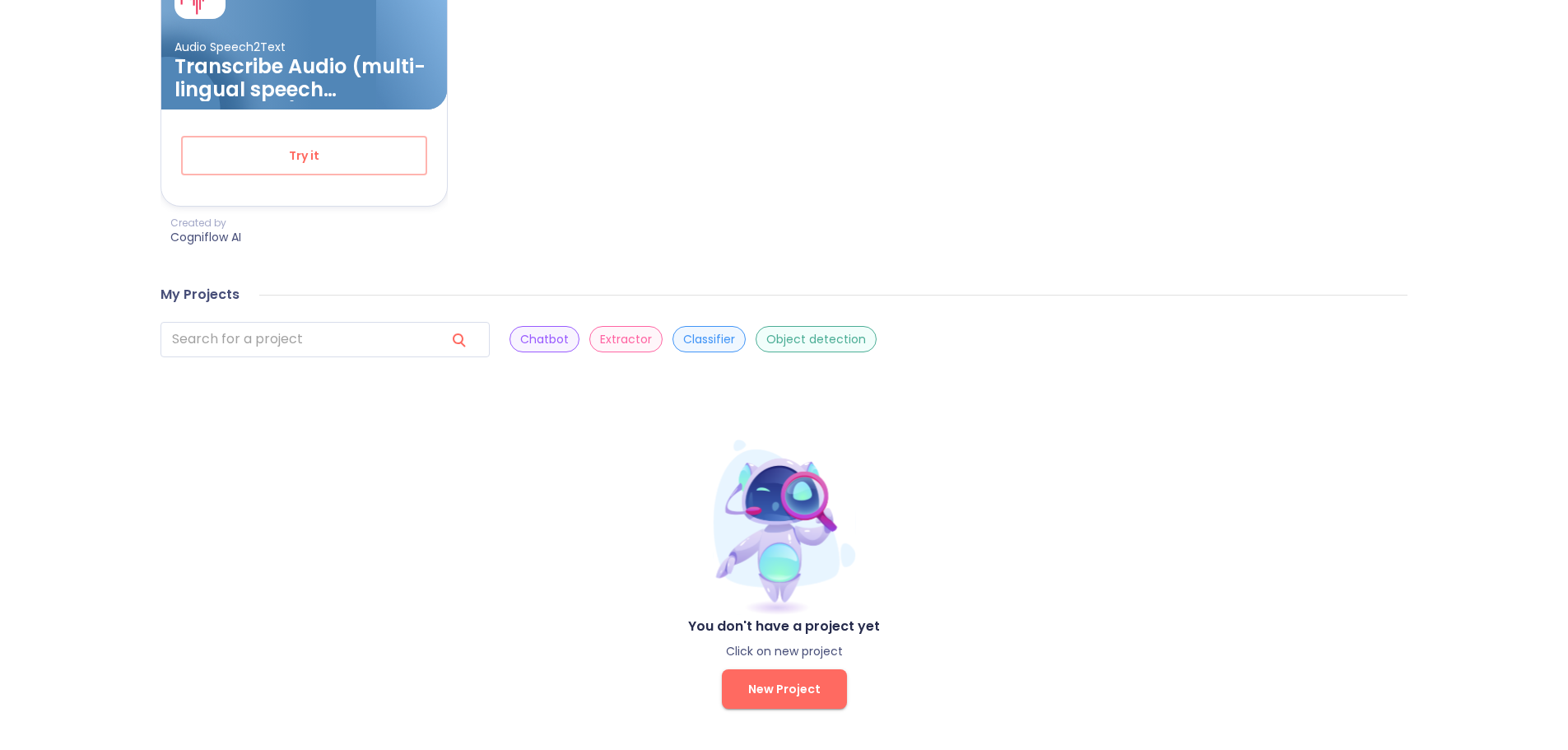
click at [600, 336] on p "Extractor" at bounding box center [625, 340] width 52 height 16
click at [766, 340] on p "Object detection" at bounding box center [816, 340] width 100 height 16
click at [520, 336] on p "Chatbot" at bounding box center [544, 340] width 49 height 16
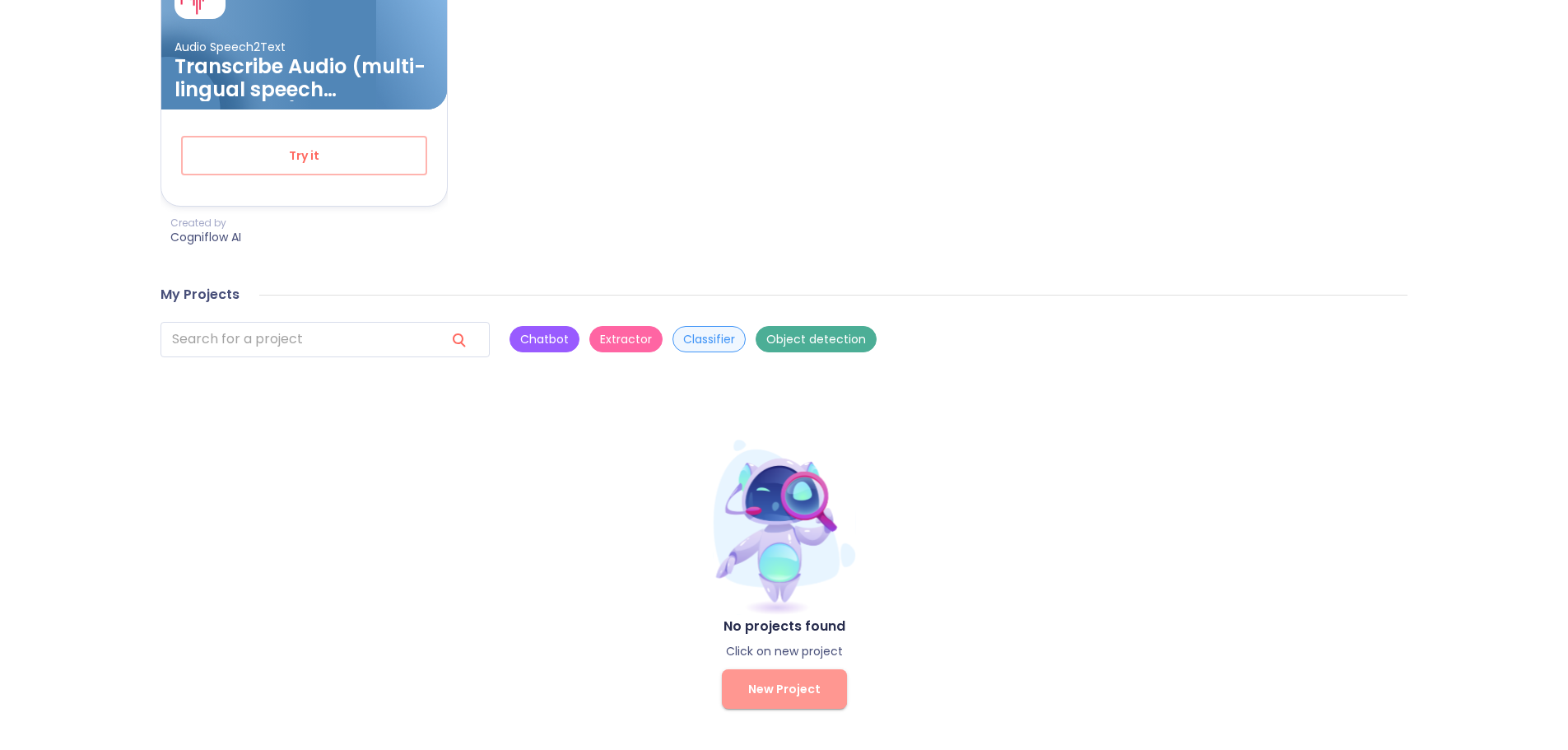
click at [776, 677] on button "New Project" at bounding box center [784, 689] width 125 height 40
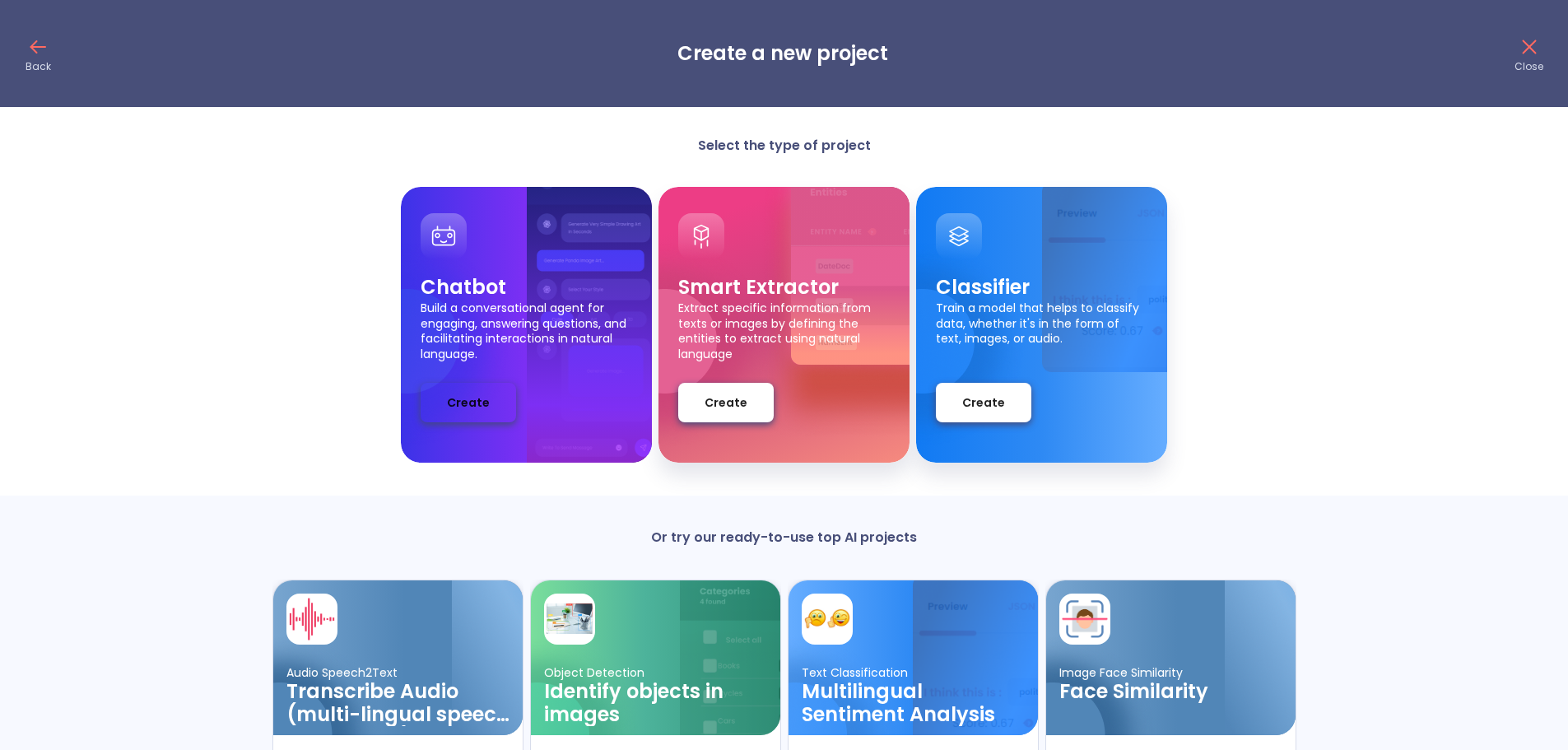
click at [462, 395] on span "Create" at bounding box center [468, 403] width 43 height 21
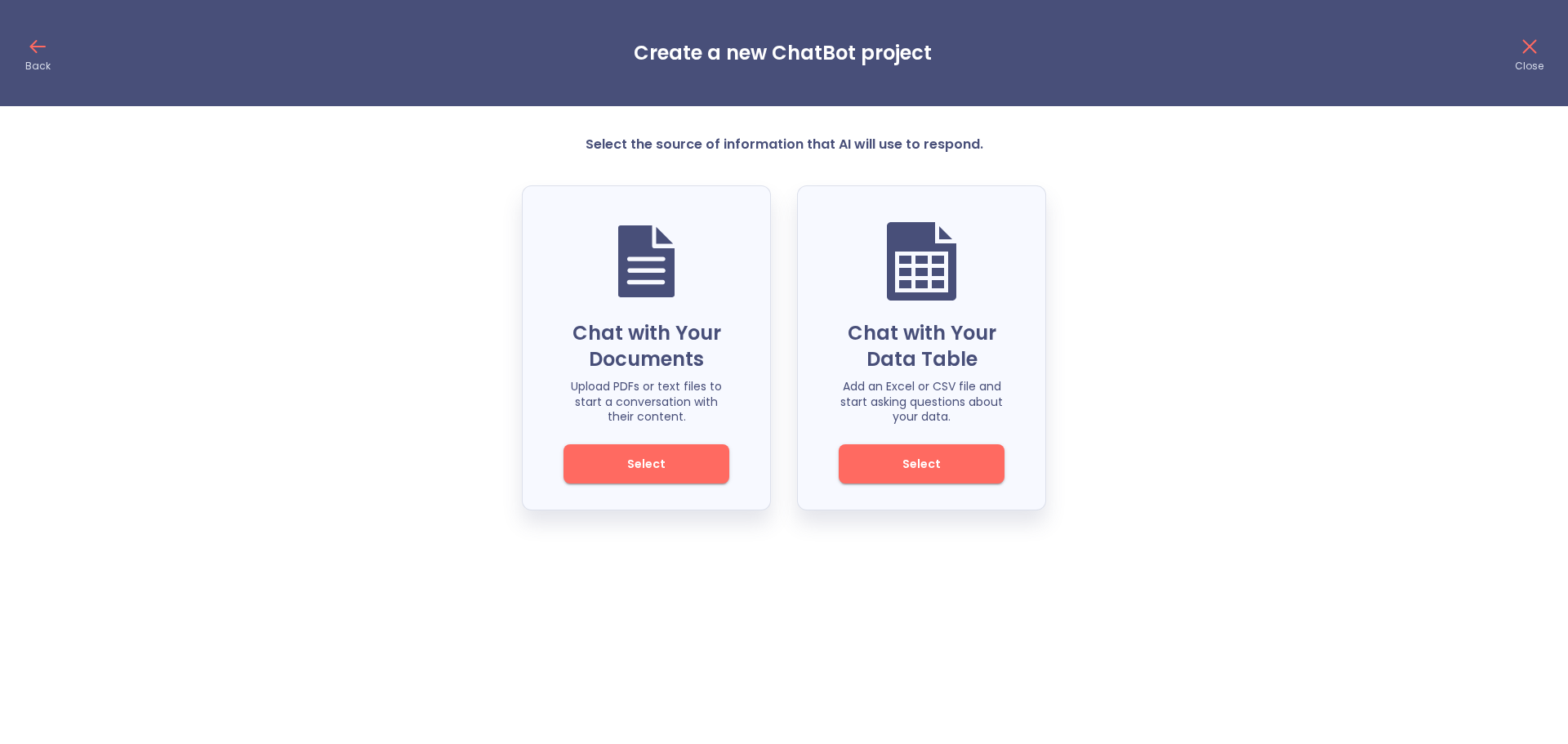
click at [643, 468] on span "Select" at bounding box center [646, 464] width 110 height 20
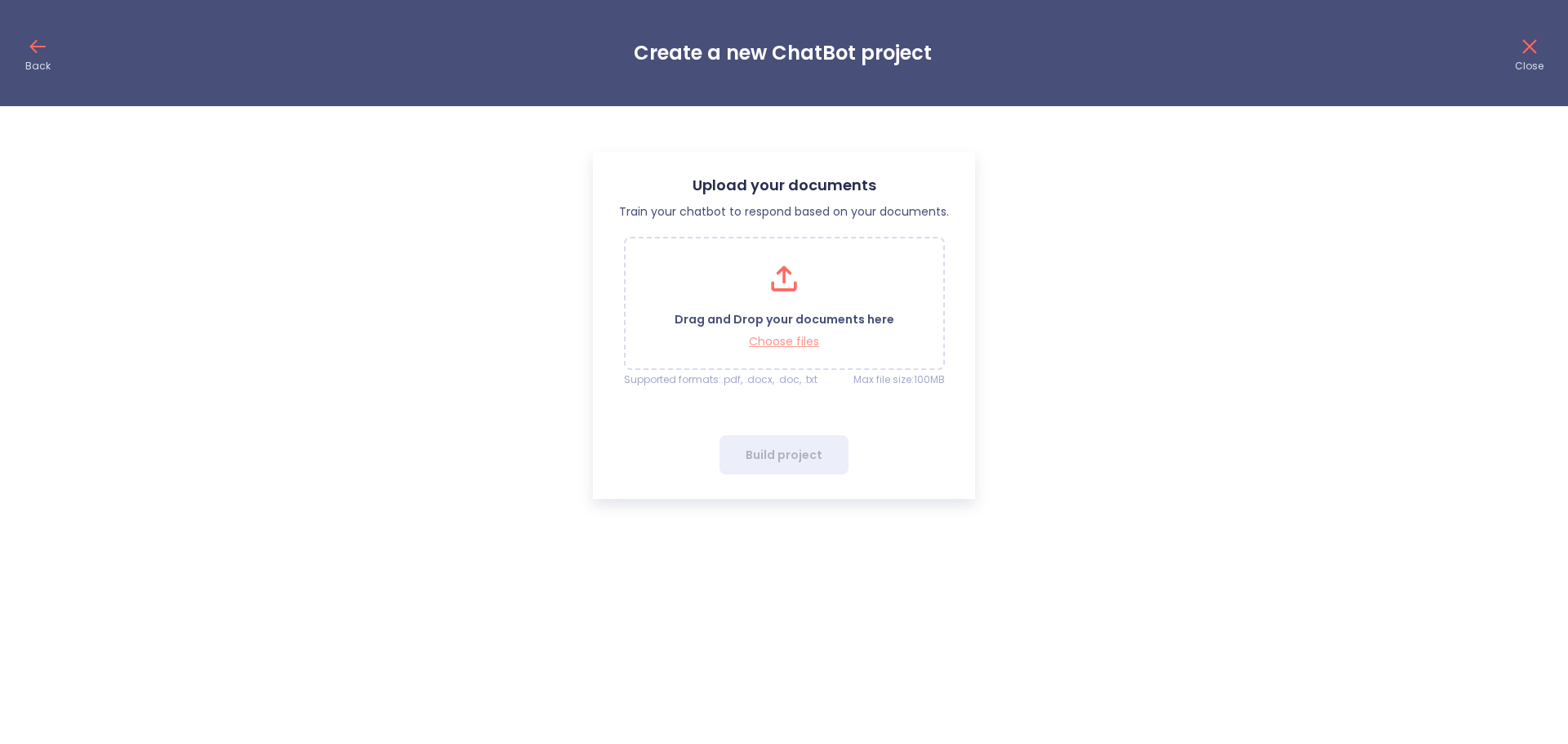
click at [755, 343] on p "Choose files" at bounding box center [784, 342] width 220 height 16
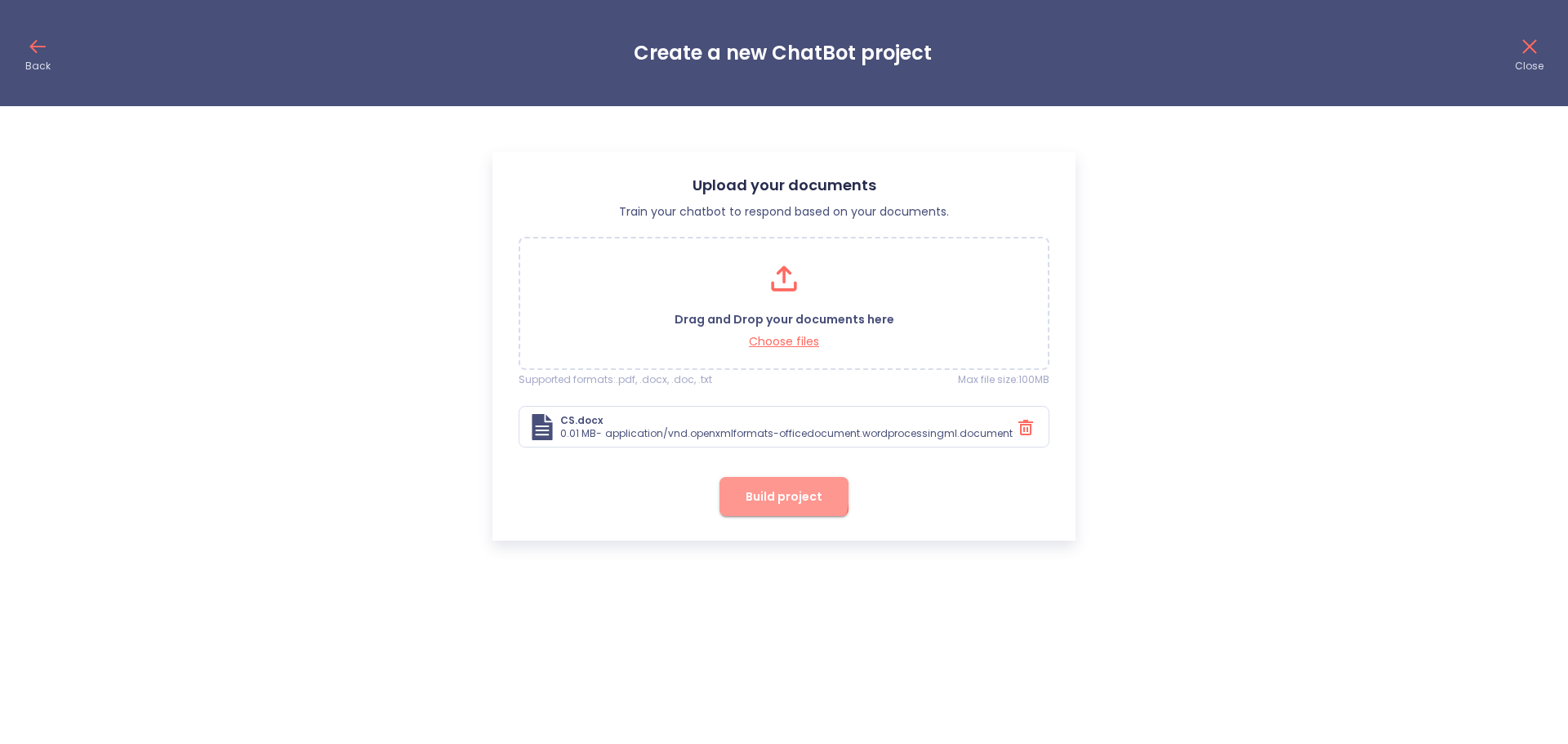
click at [764, 491] on span "Build project" at bounding box center [784, 496] width 77 height 20
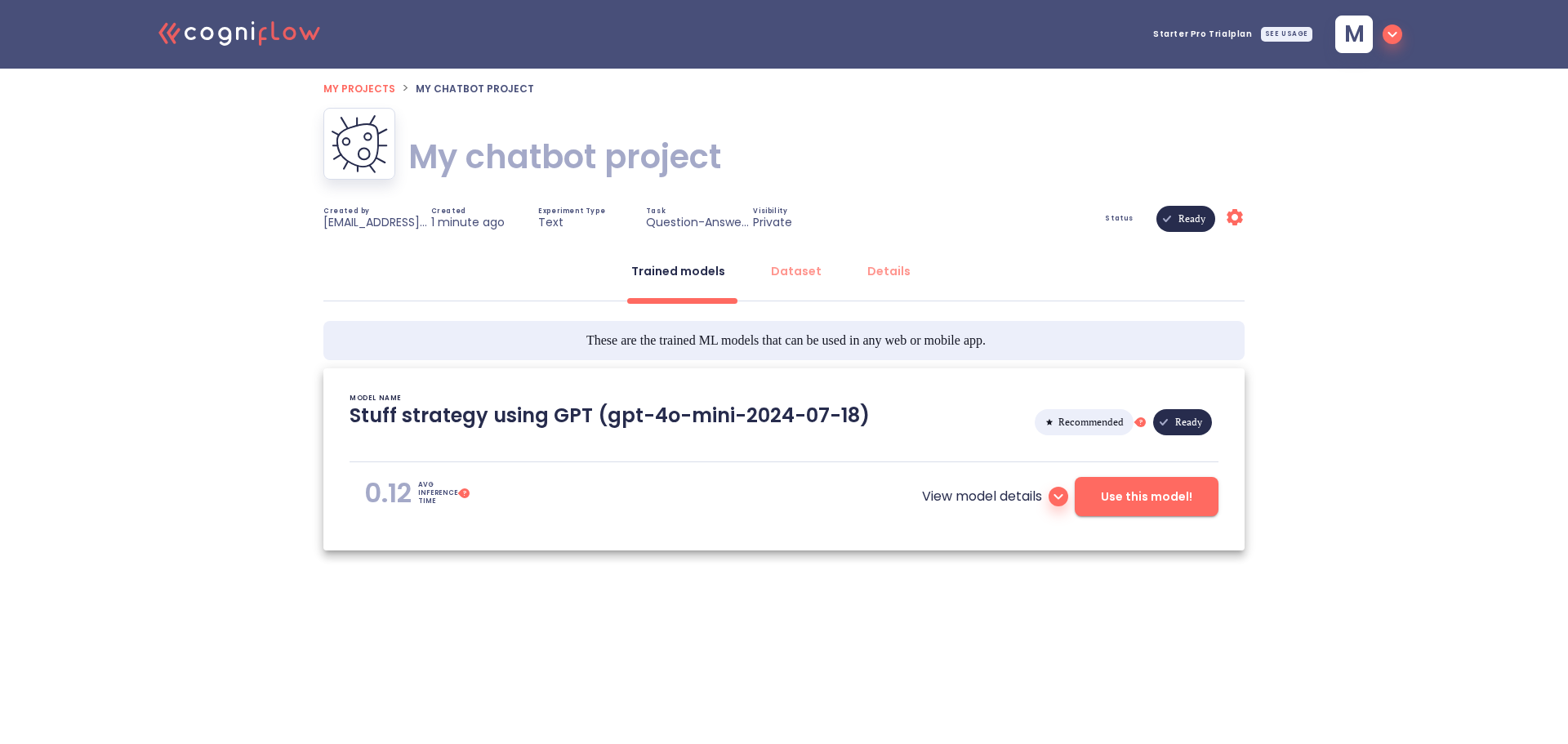
type textarea "[[DATE] 13:30:25]- Starting with download required files from shared storage [[…"
click at [1097, 504] on button "Use this model!" at bounding box center [1147, 496] width 144 height 39
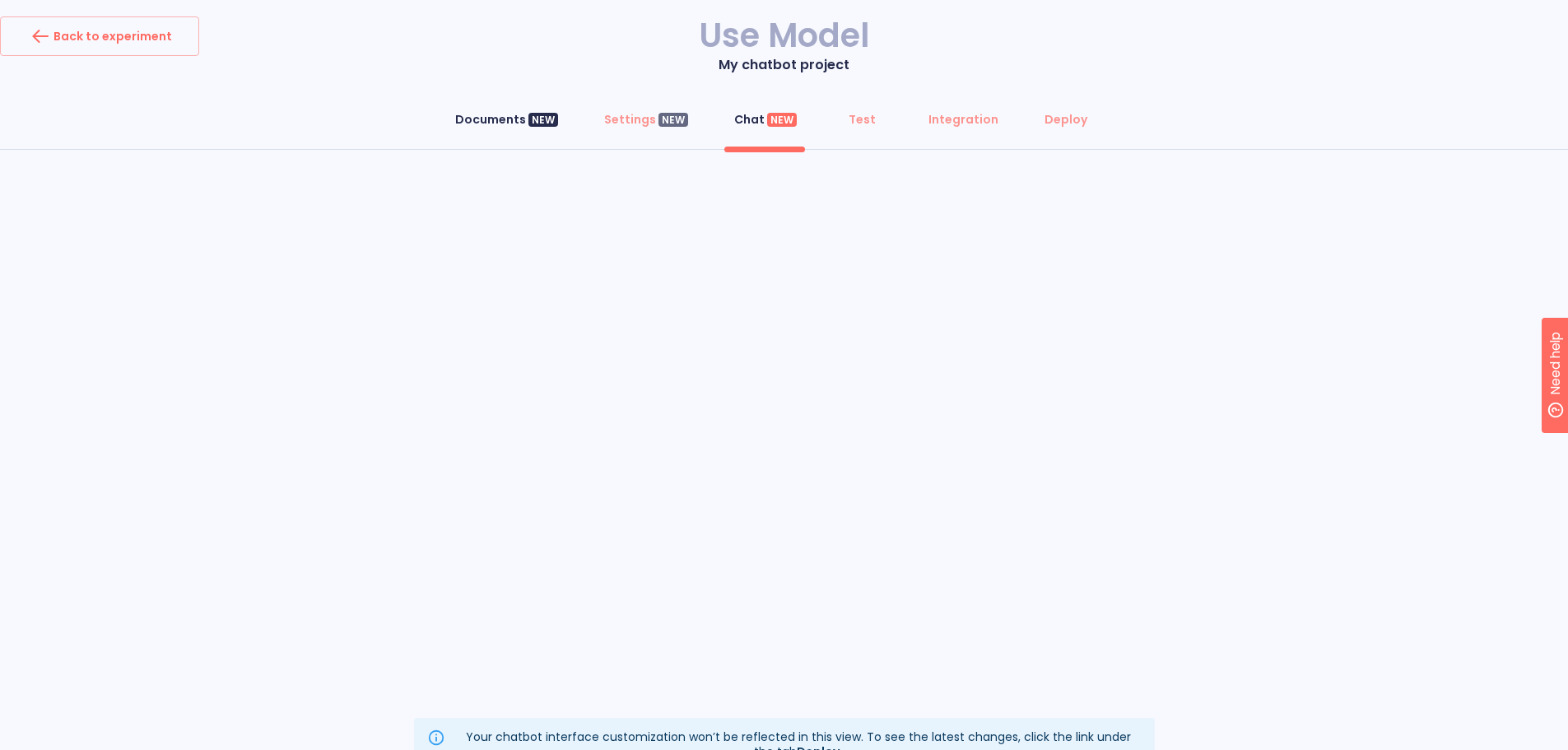
click at [505, 124] on div "Documents NEW" at bounding box center [506, 120] width 103 height 16
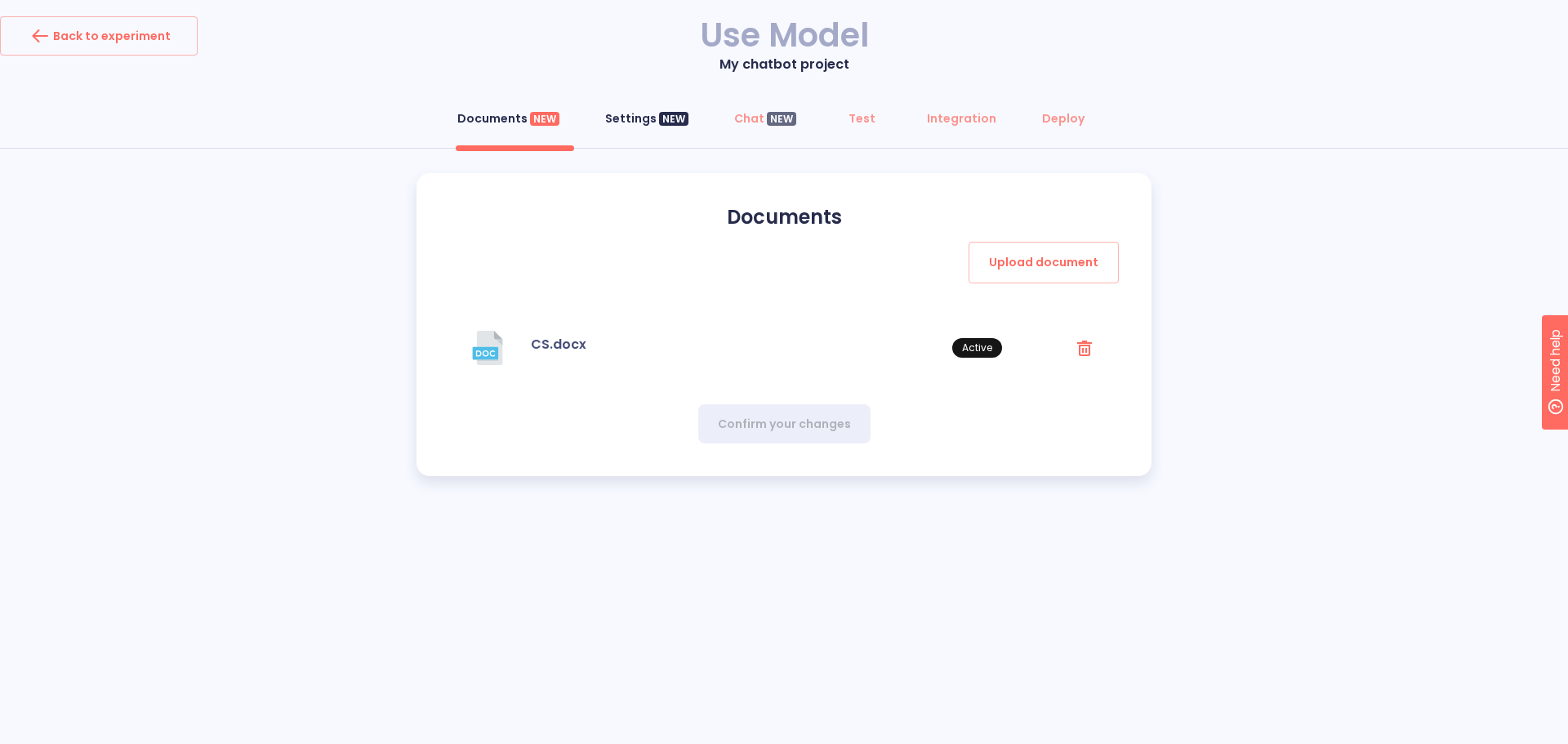
click at [634, 123] on div "Settings NEW" at bounding box center [647, 119] width 83 height 16
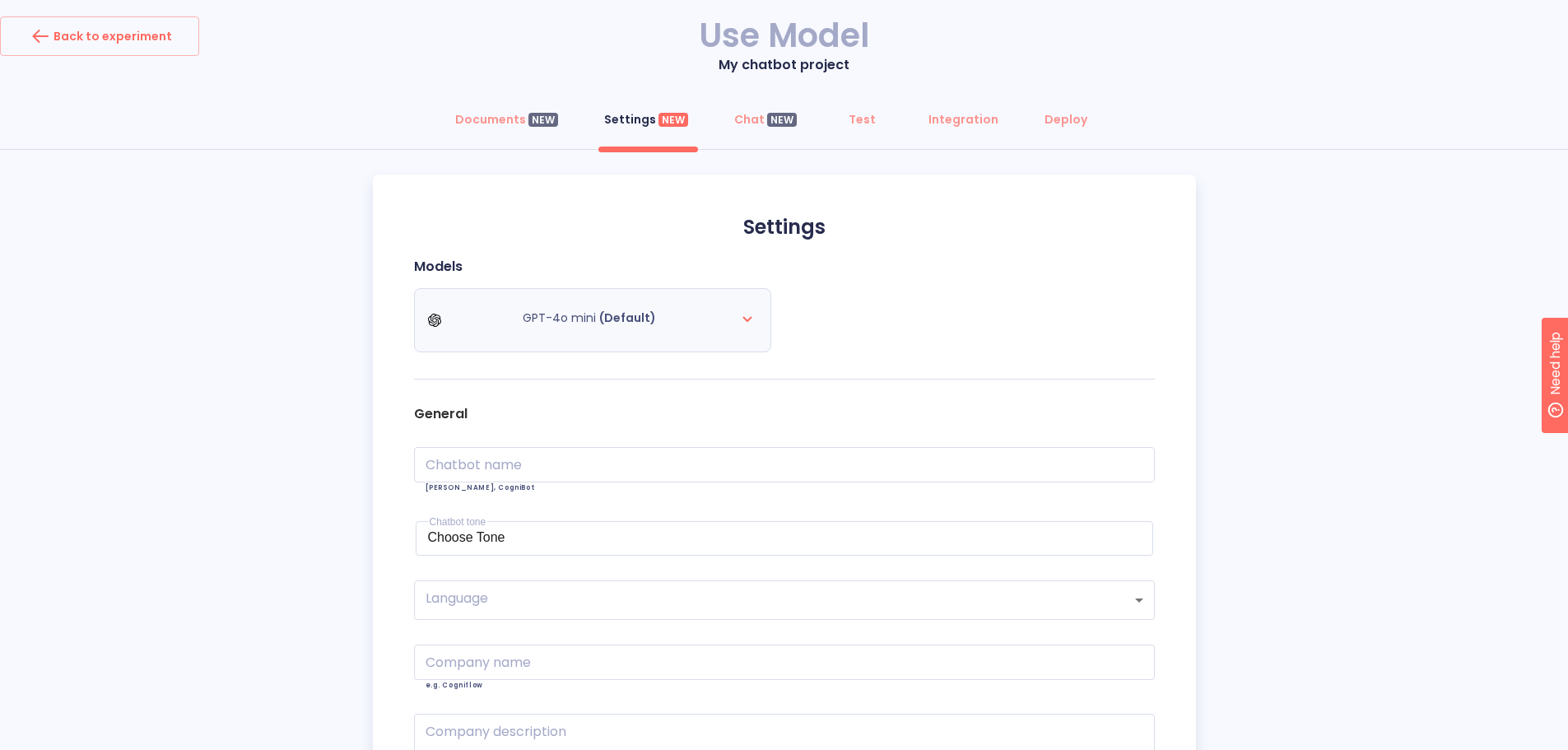
click at [569, 337] on div "GPT-4o mini (Default)" at bounding box center [592, 321] width 330 height 46
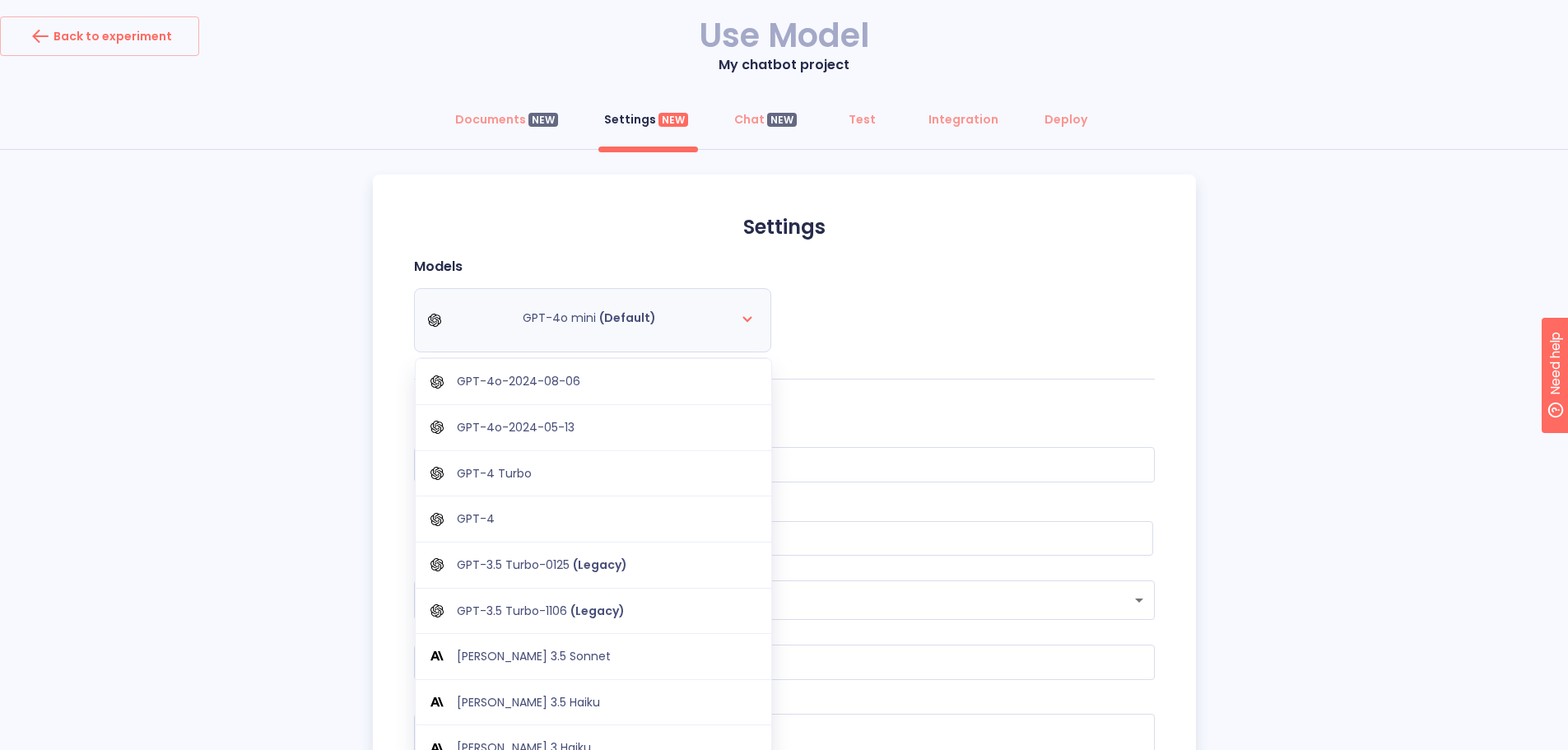
click at [569, 337] on div "GPT-4o mini (Default) GPT-4o-2024-08-06 GPT-4o-2024-05-13 GPT-4 Turbo GPT-4 GPT…" at bounding box center [592, 321] width 330 height 46
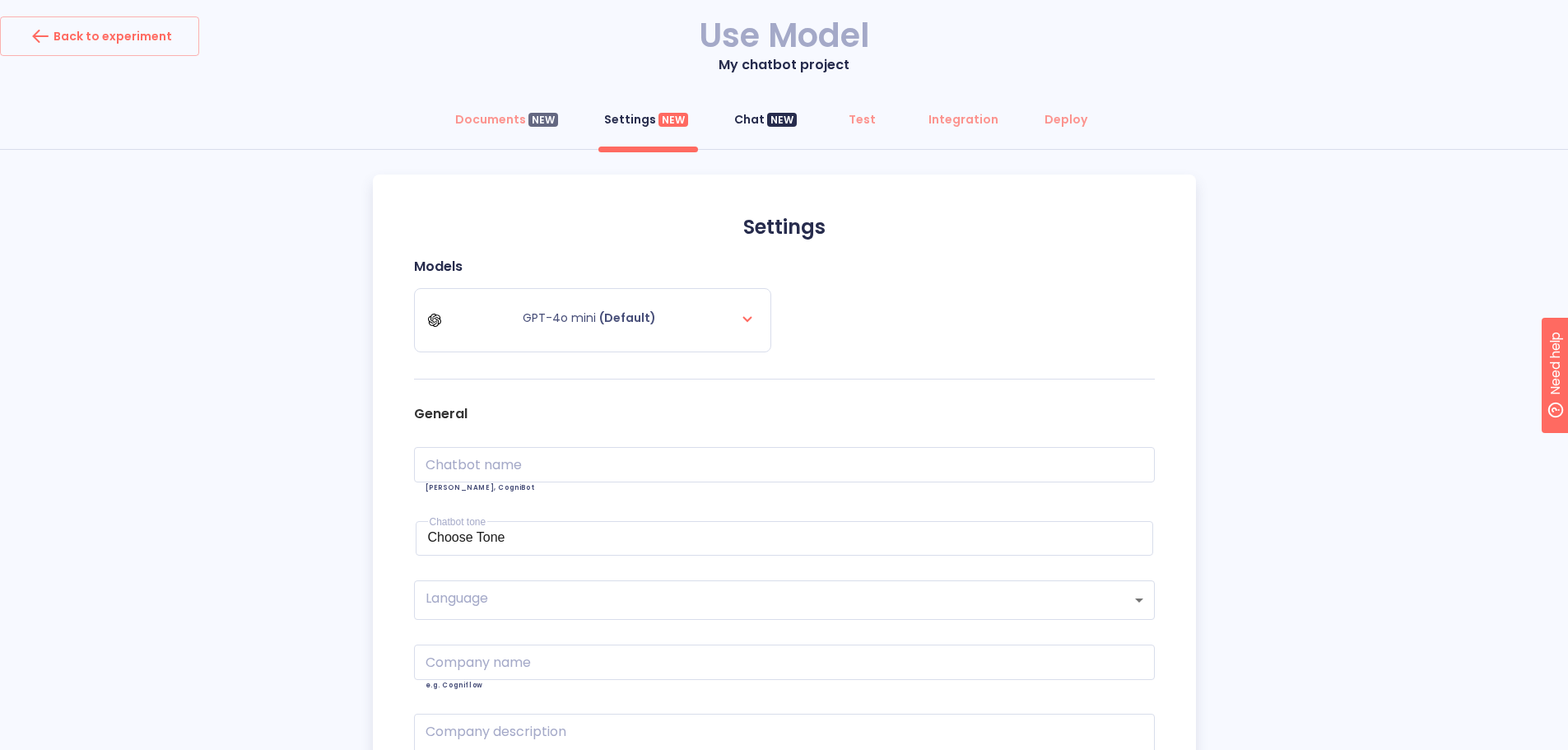
click at [765, 125] on div "Chat NEW" at bounding box center [765, 120] width 63 height 16
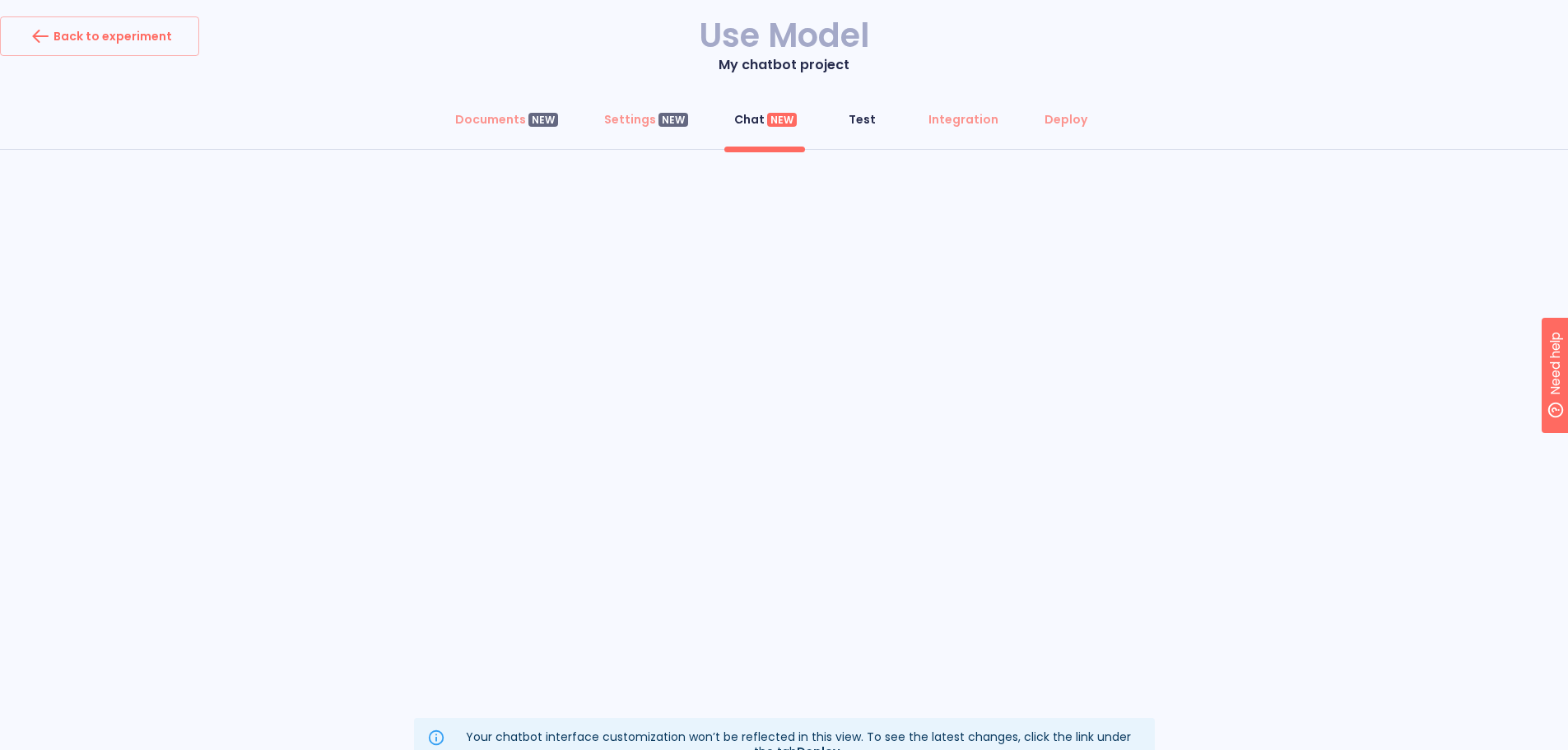
click at [859, 115] on div "Test" at bounding box center [862, 120] width 27 height 16
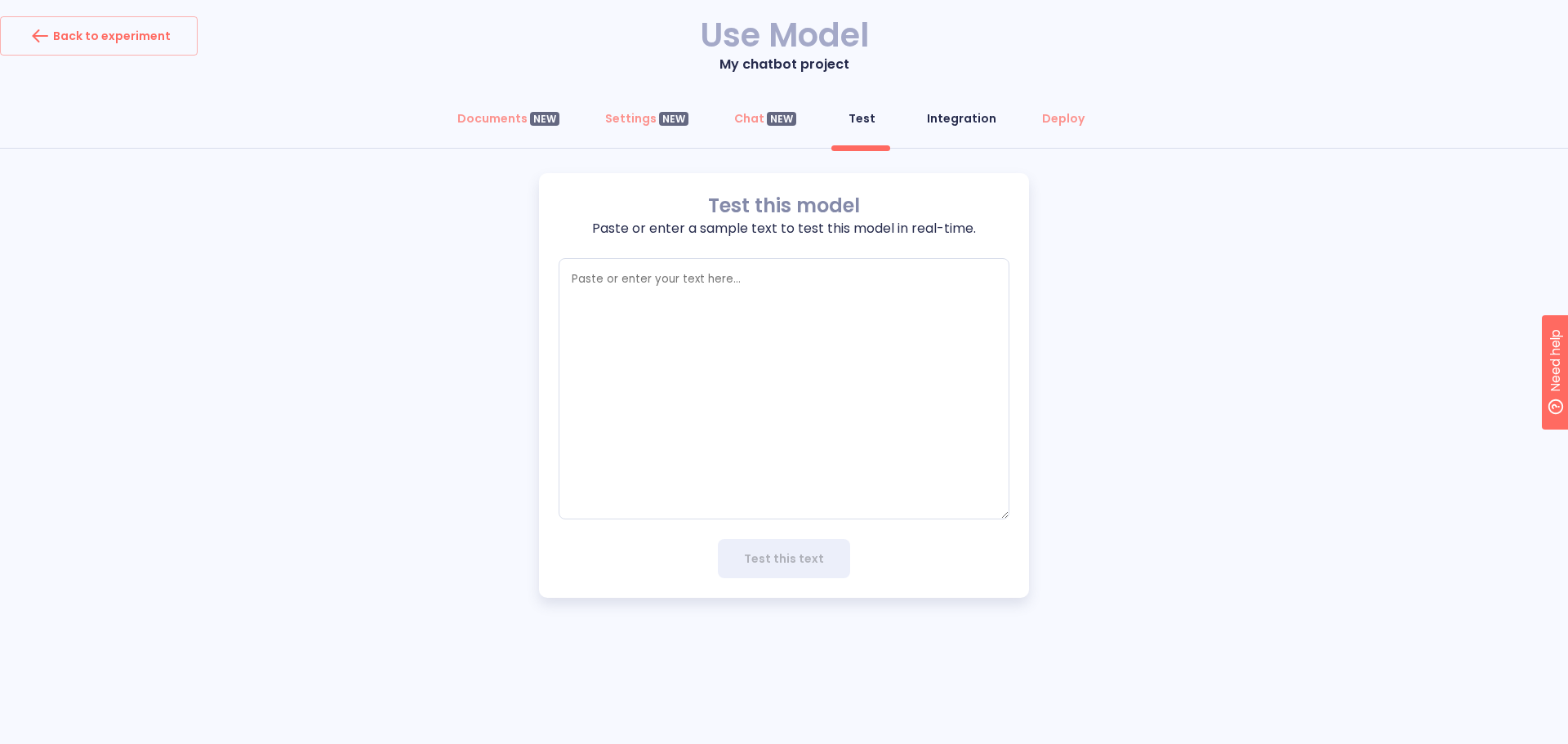
click at [946, 123] on div "Integration" at bounding box center [961, 119] width 69 height 16
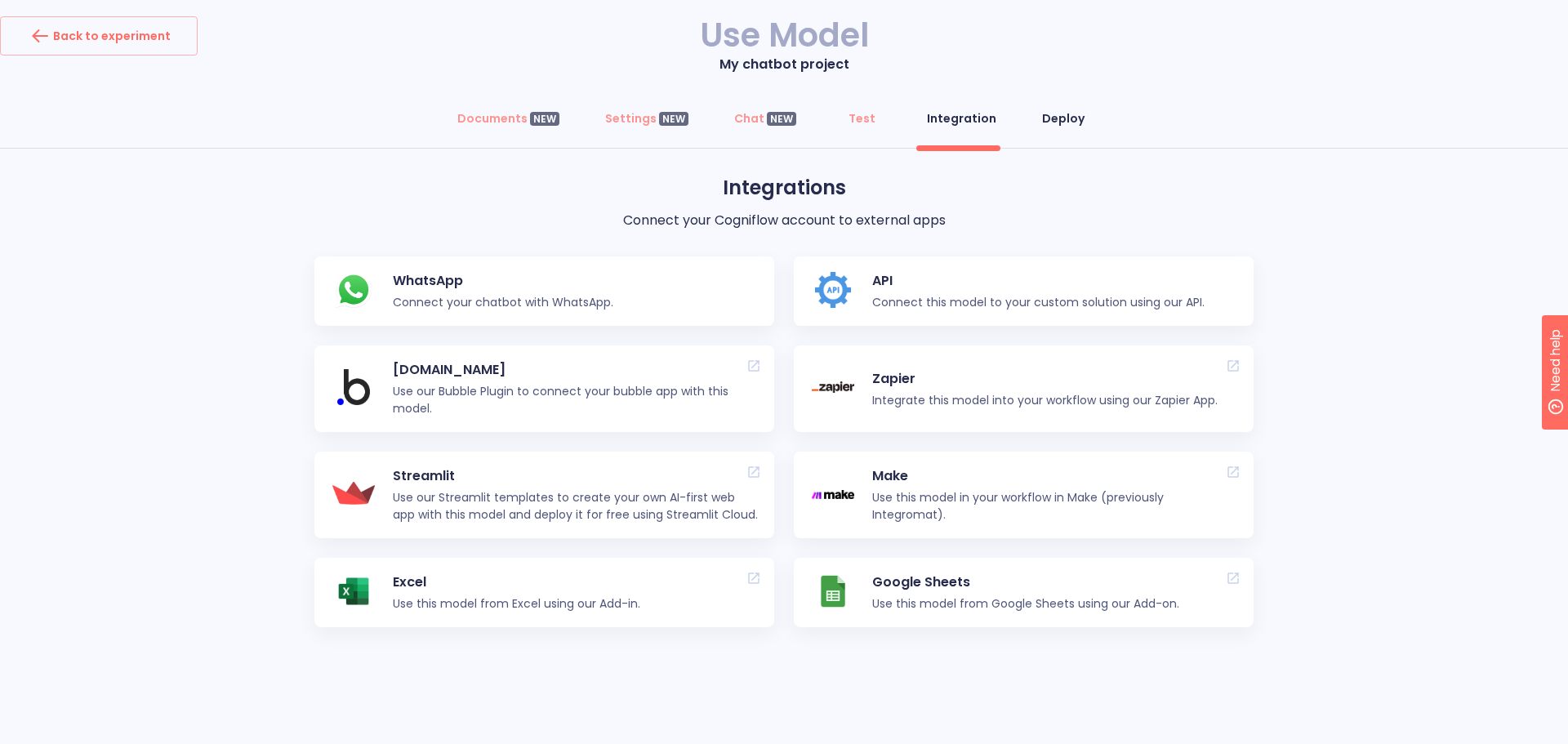
click at [1042, 117] on div "Deploy" at bounding box center [1064, 119] width 43 height 16
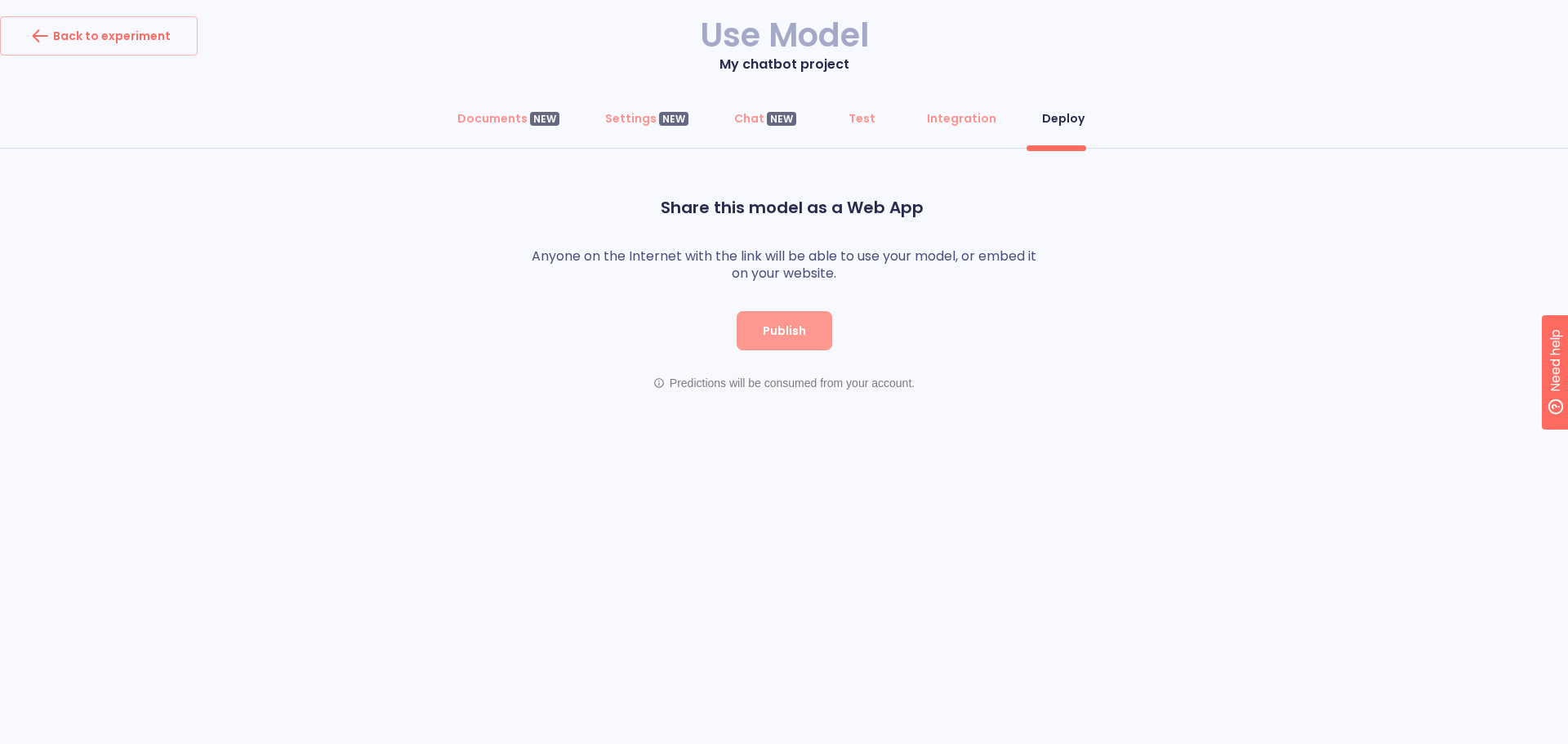
click at [810, 334] on button "Publish" at bounding box center [784, 331] width 96 height 39
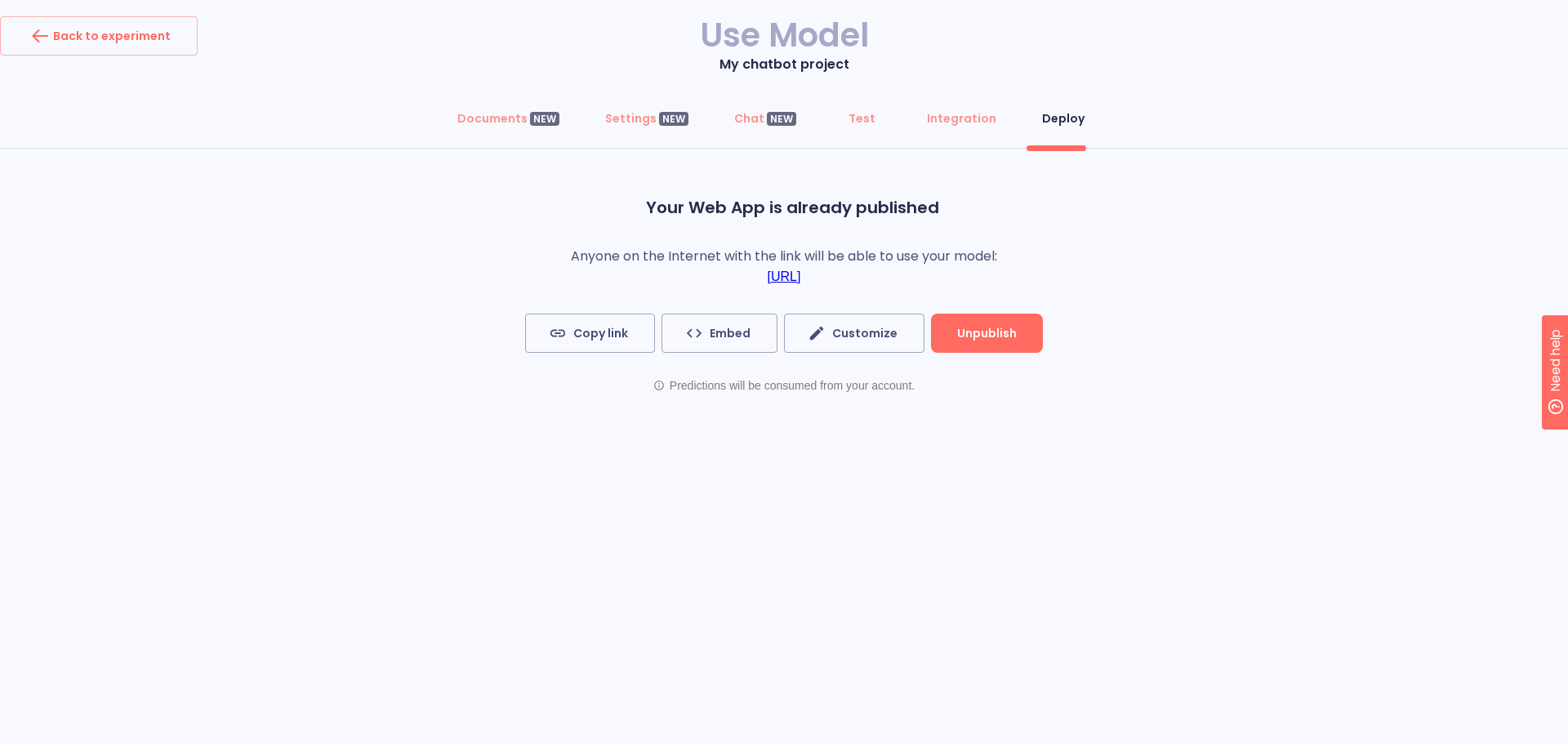
click at [546, 531] on div "Back to experiment Use Model My chatbot project Documents NEW Settings NEW Chat…" at bounding box center [784, 372] width 1568 height 744
click at [858, 342] on span "Customize" at bounding box center [854, 334] width 87 height 20
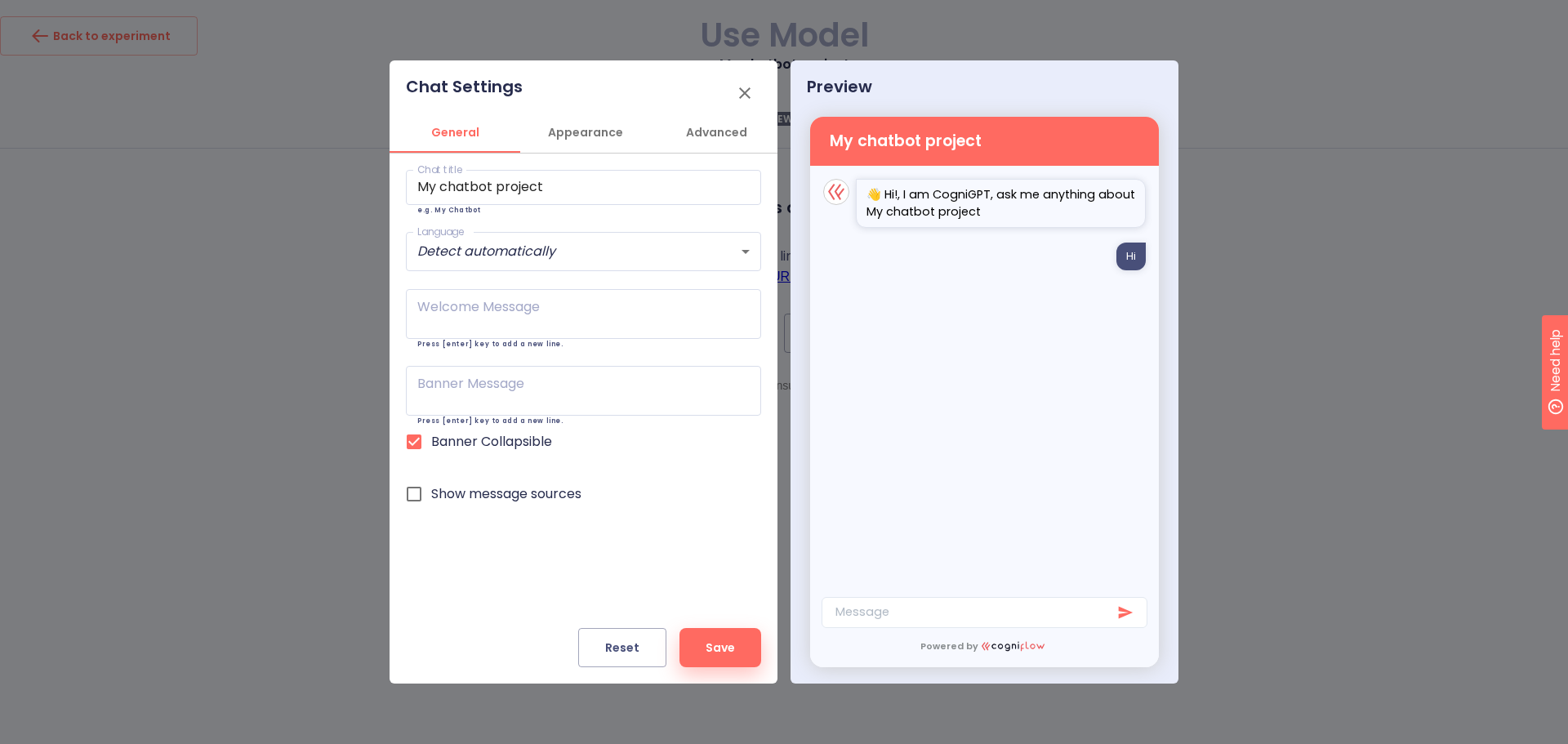
click at [921, 612] on div "Message" at bounding box center [984, 612] width 326 height 31
click at [585, 133] on span "Appearance" at bounding box center [585, 132] width 111 height 20
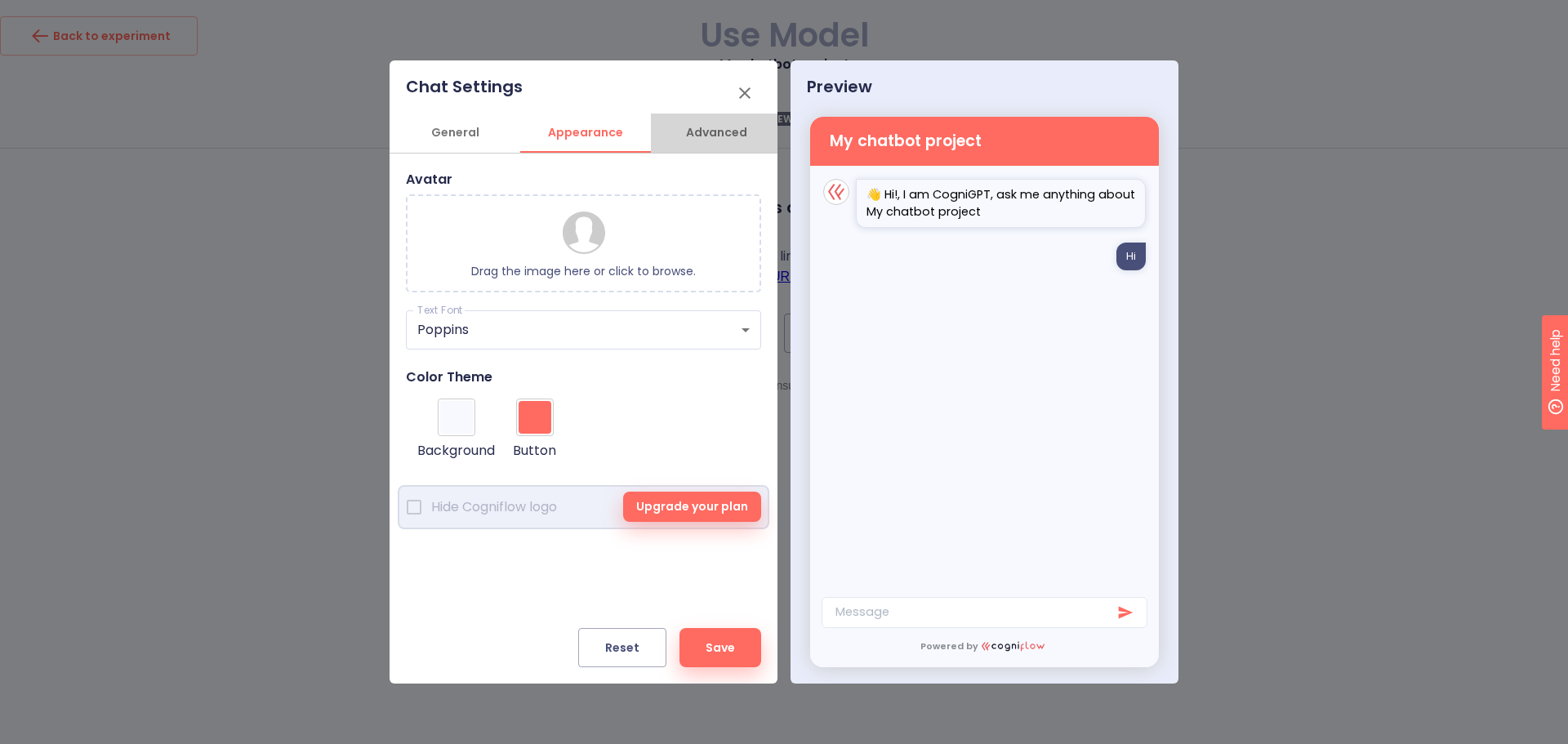
click at [730, 128] on span "Advanced" at bounding box center [716, 132] width 111 height 20
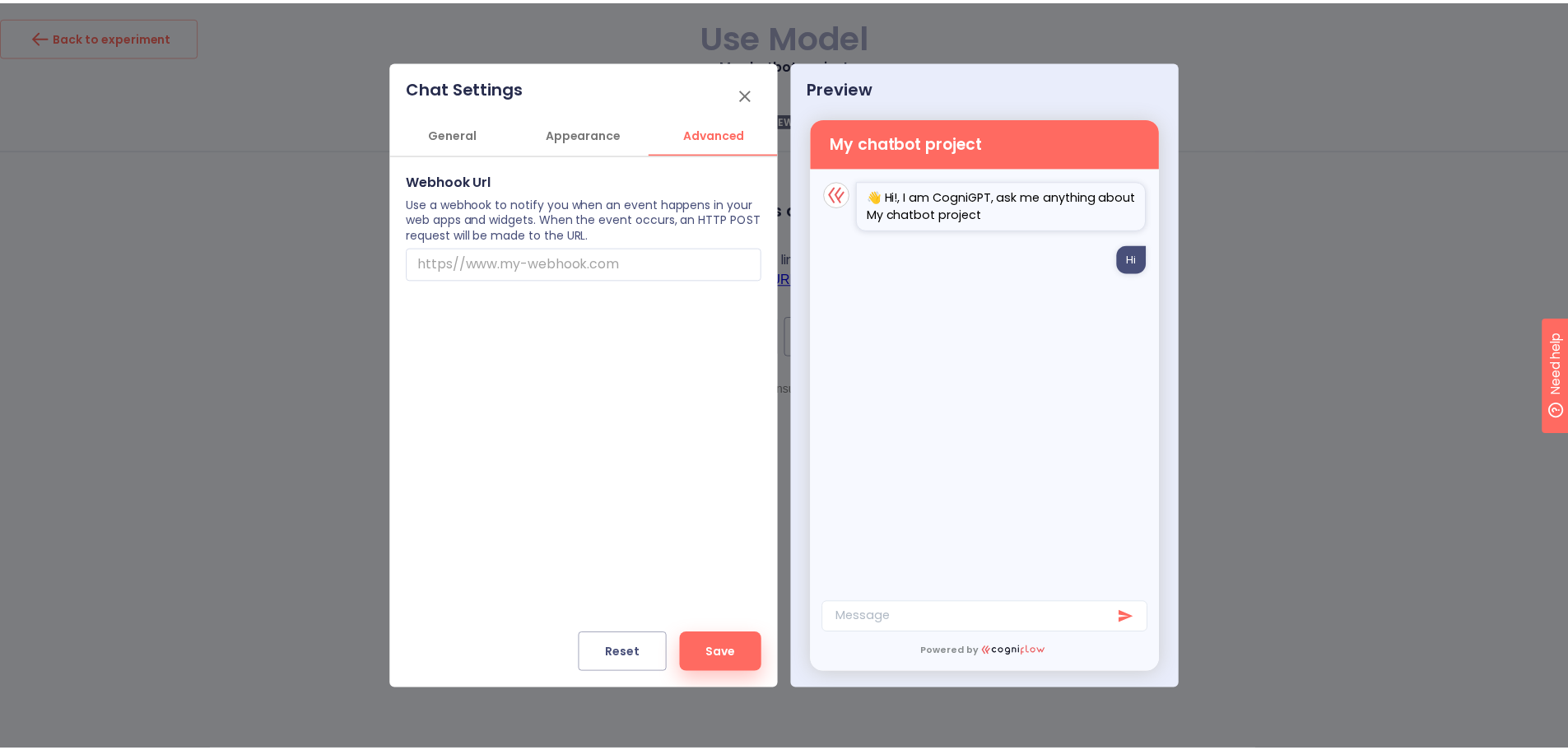
scroll to position [0, 4]
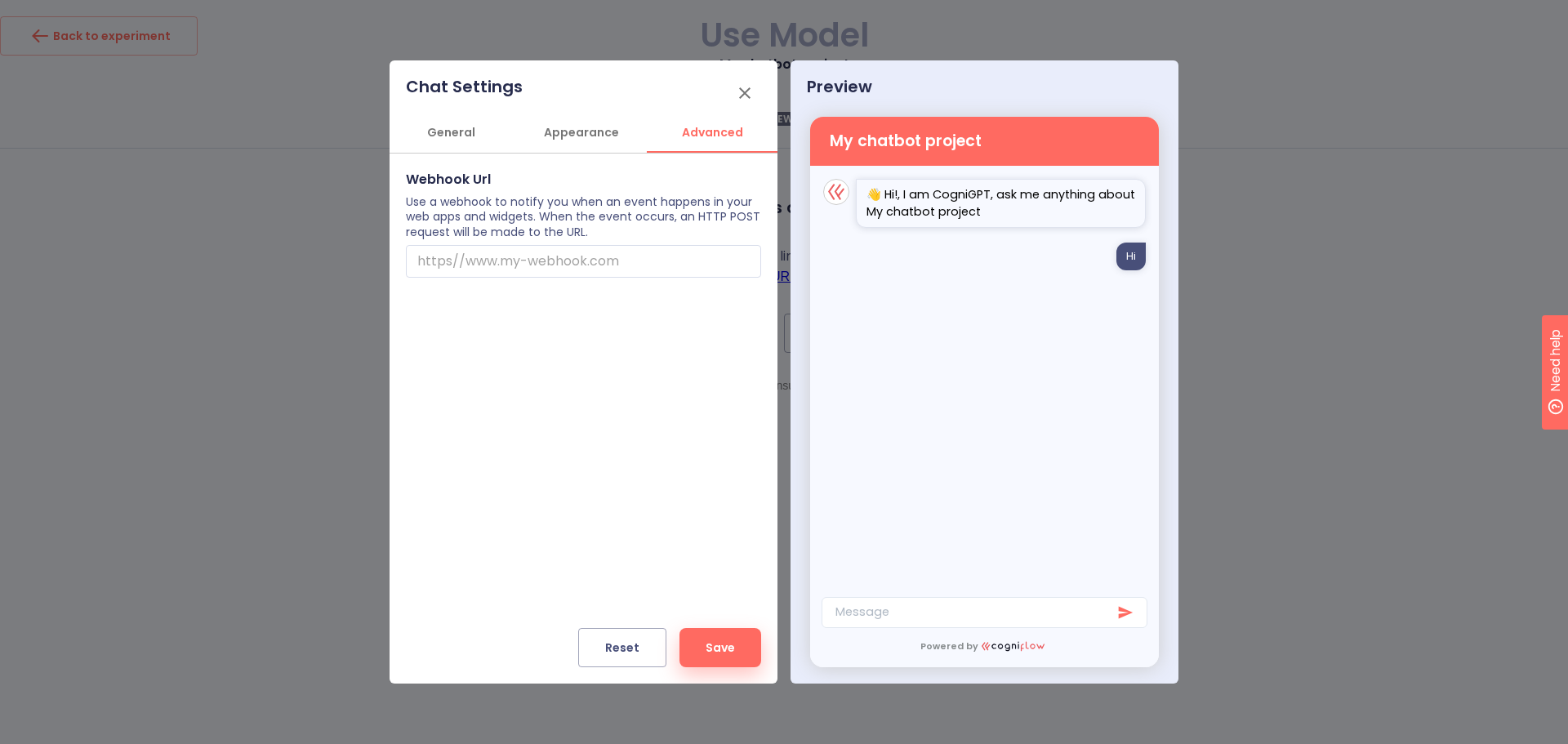
click at [1404, 278] on div at bounding box center [784, 372] width 1568 height 744
click at [739, 92] on icon "button" at bounding box center [745, 93] width 20 height 20
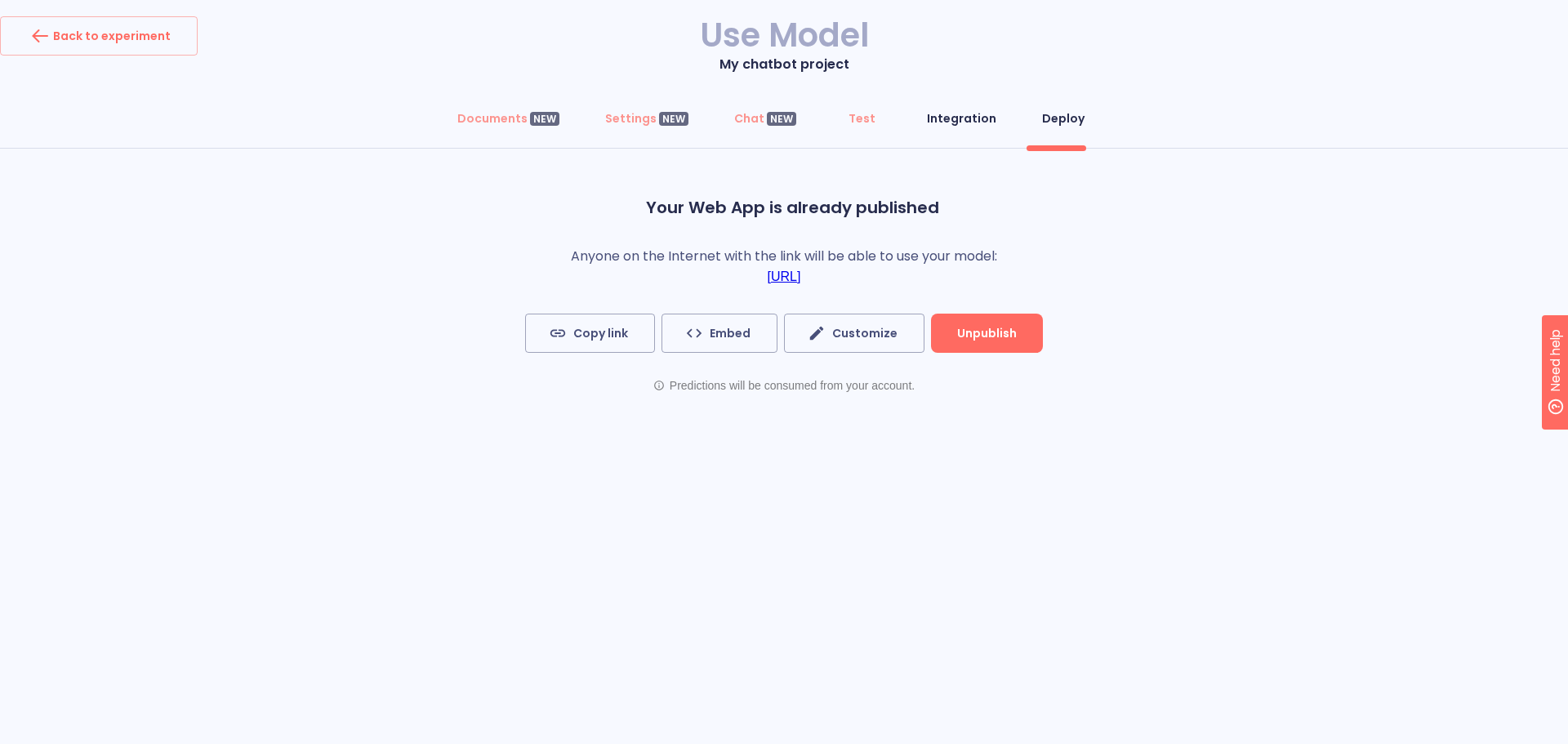
click at [937, 123] on div "Integration" at bounding box center [961, 119] width 69 height 16
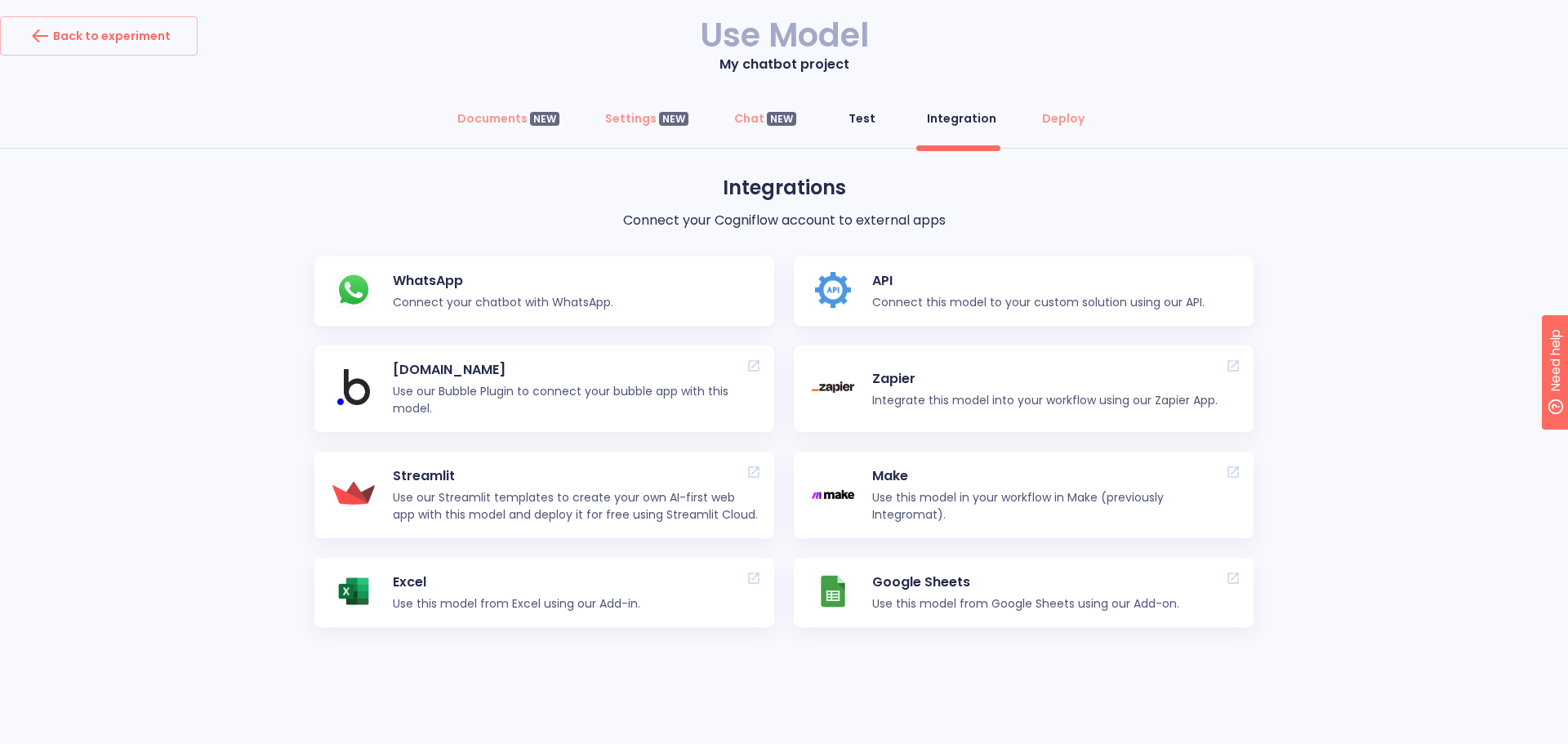
click at [856, 122] on div "Test" at bounding box center [862, 119] width 27 height 16
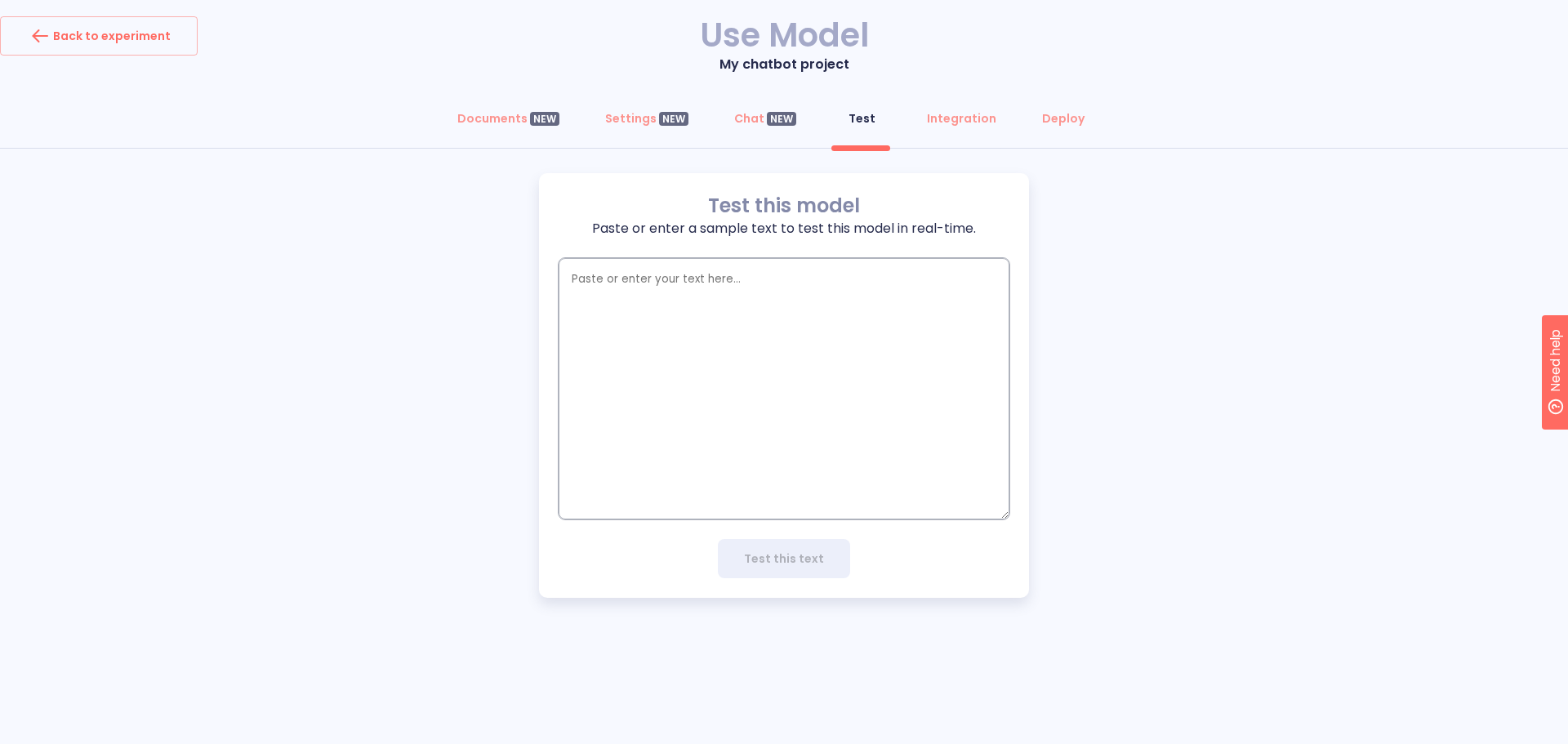
click at [805, 352] on textarea "empty textarea" at bounding box center [783, 389] width 450 height 262
type textarea "w"
type textarea "x"
type textarea "wh"
type textarea "x"
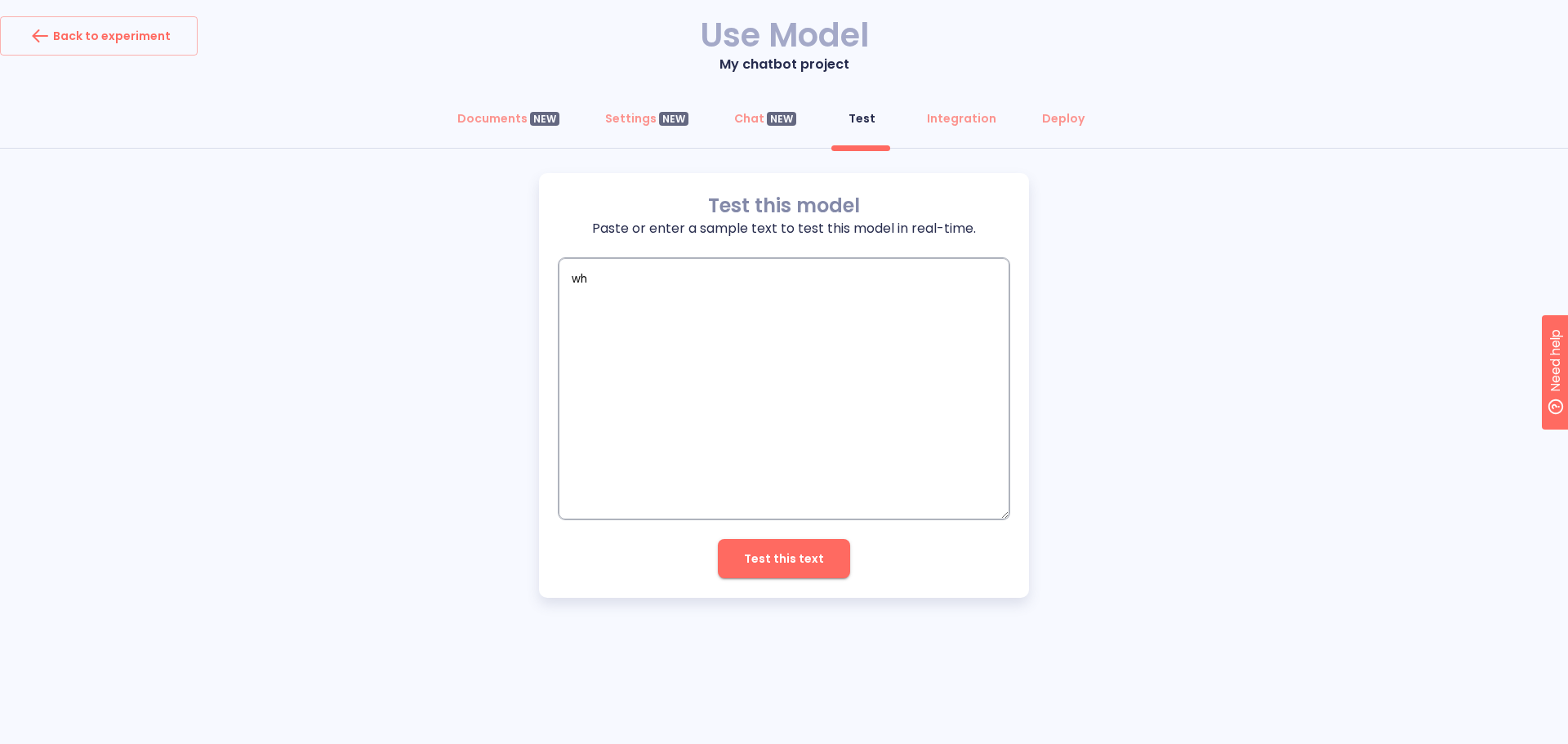
type textarea "wha"
type textarea "x"
type textarea "what"
type textarea "x"
type textarea "what"
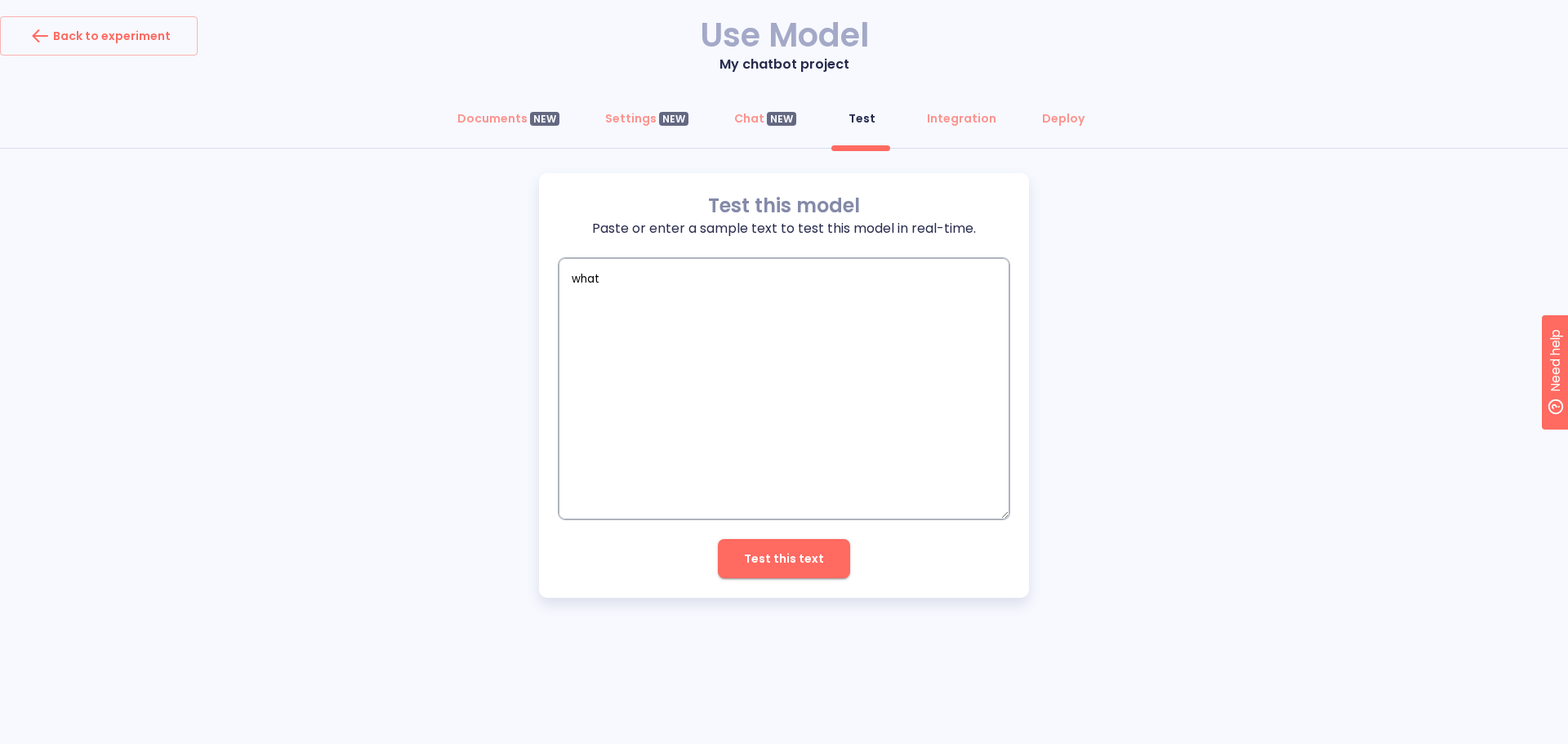
type textarea "x"
type textarea "what t"
type textarea "x"
type textarea "what th"
type textarea "x"
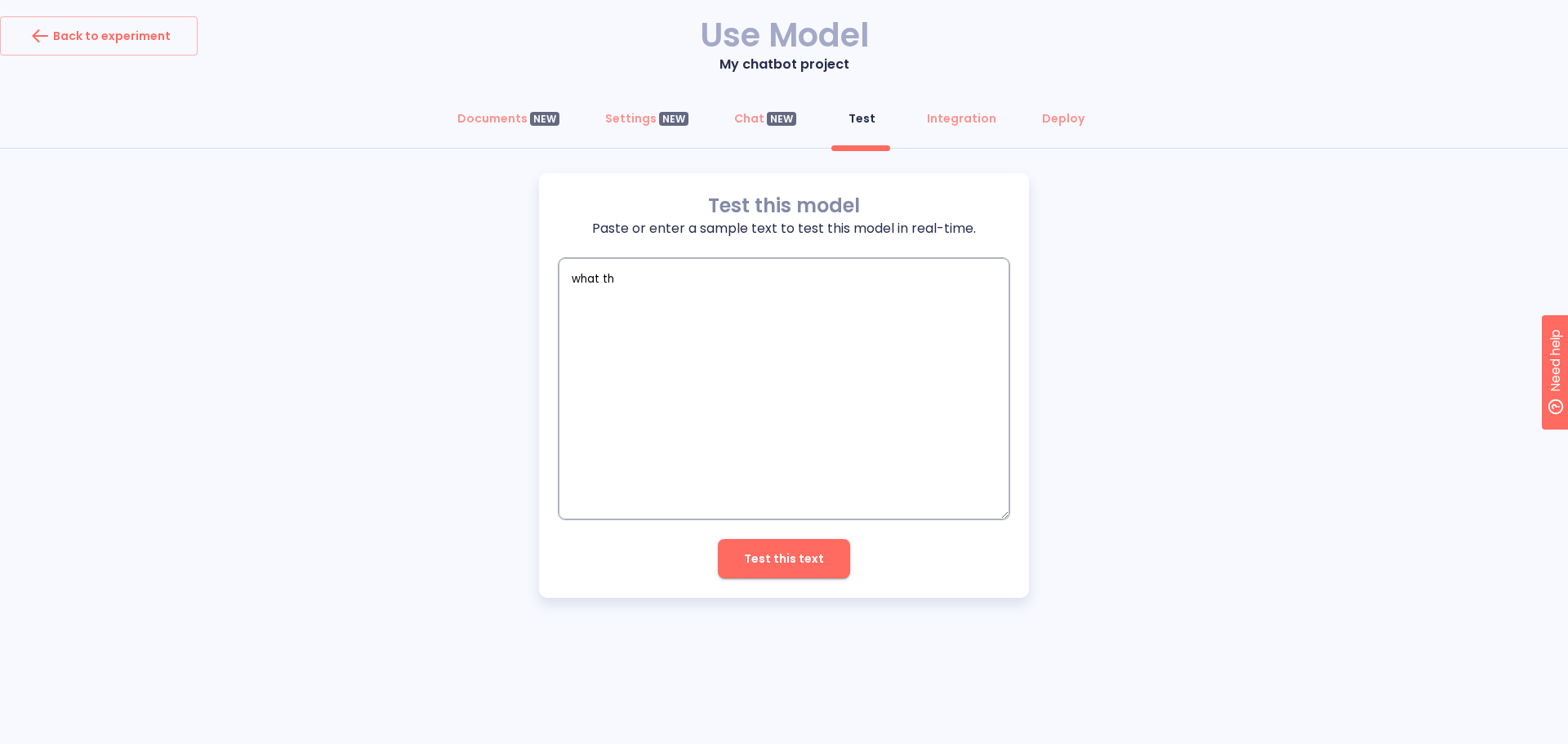
type textarea "what thi"
type textarea "x"
type textarea "what this"
type textarea "x"
type textarea "what this"
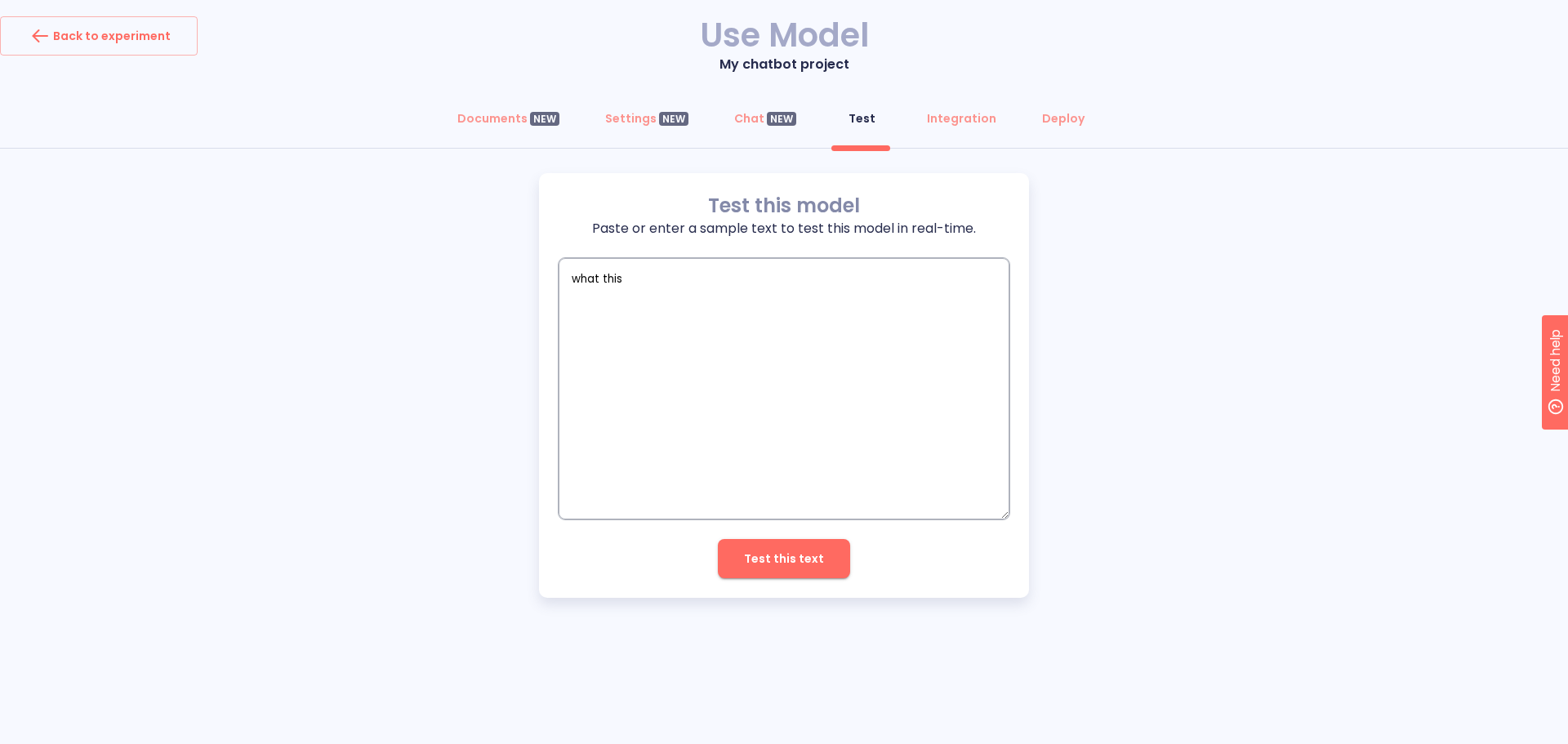
type textarea "x"
type textarea "what this"
click at [786, 549] on span "Test this text" at bounding box center [784, 558] width 80 height 20
type textarea "x"
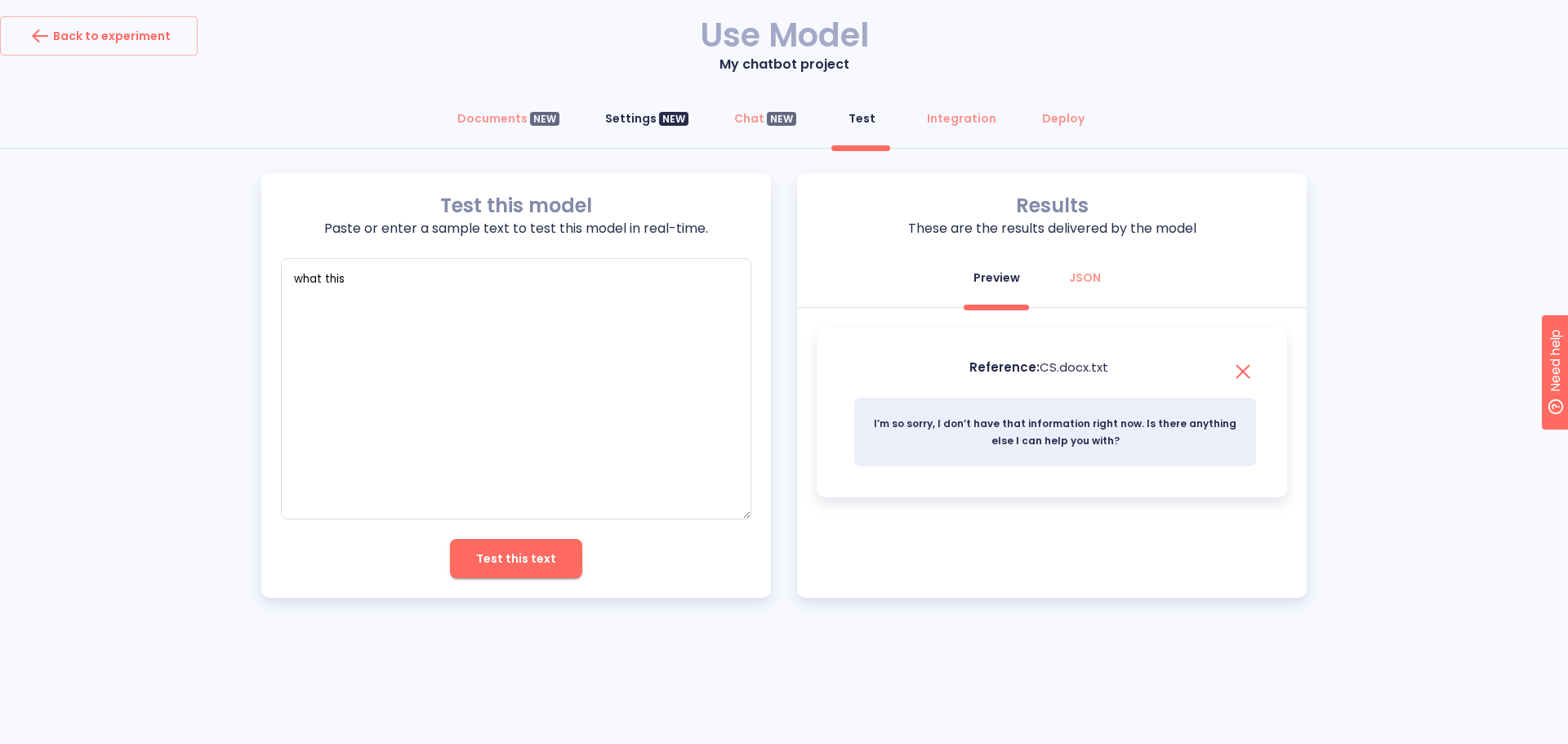
click at [636, 118] on div "Settings NEW" at bounding box center [647, 119] width 83 height 16
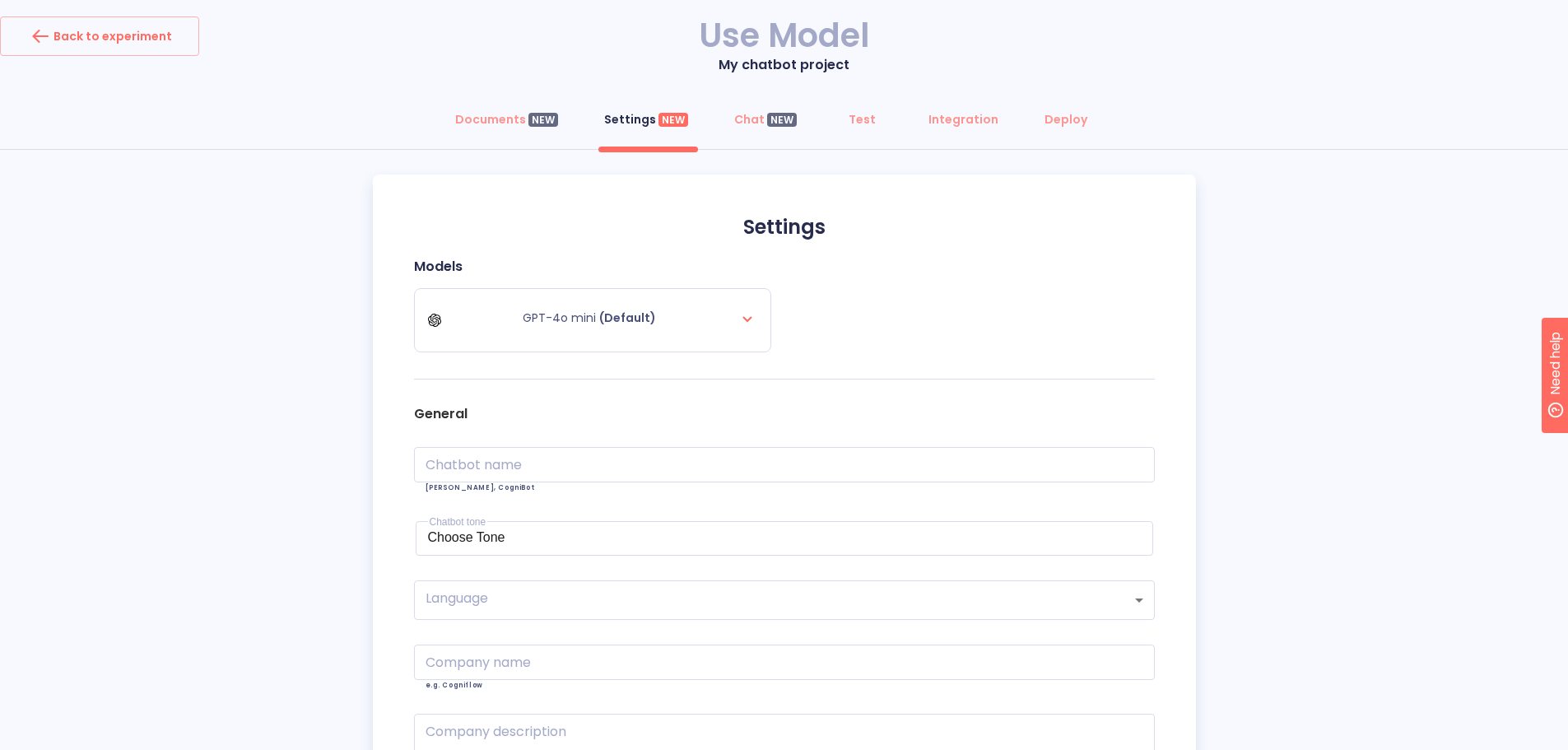
click at [302, 354] on div "Documents NEW Settings NEW Chat NEW Test Integration Deploy Settings Models GPT…" at bounding box center [784, 546] width 1568 height 892
click at [35, 40] on icon "button" at bounding box center [40, 36] width 26 height 26
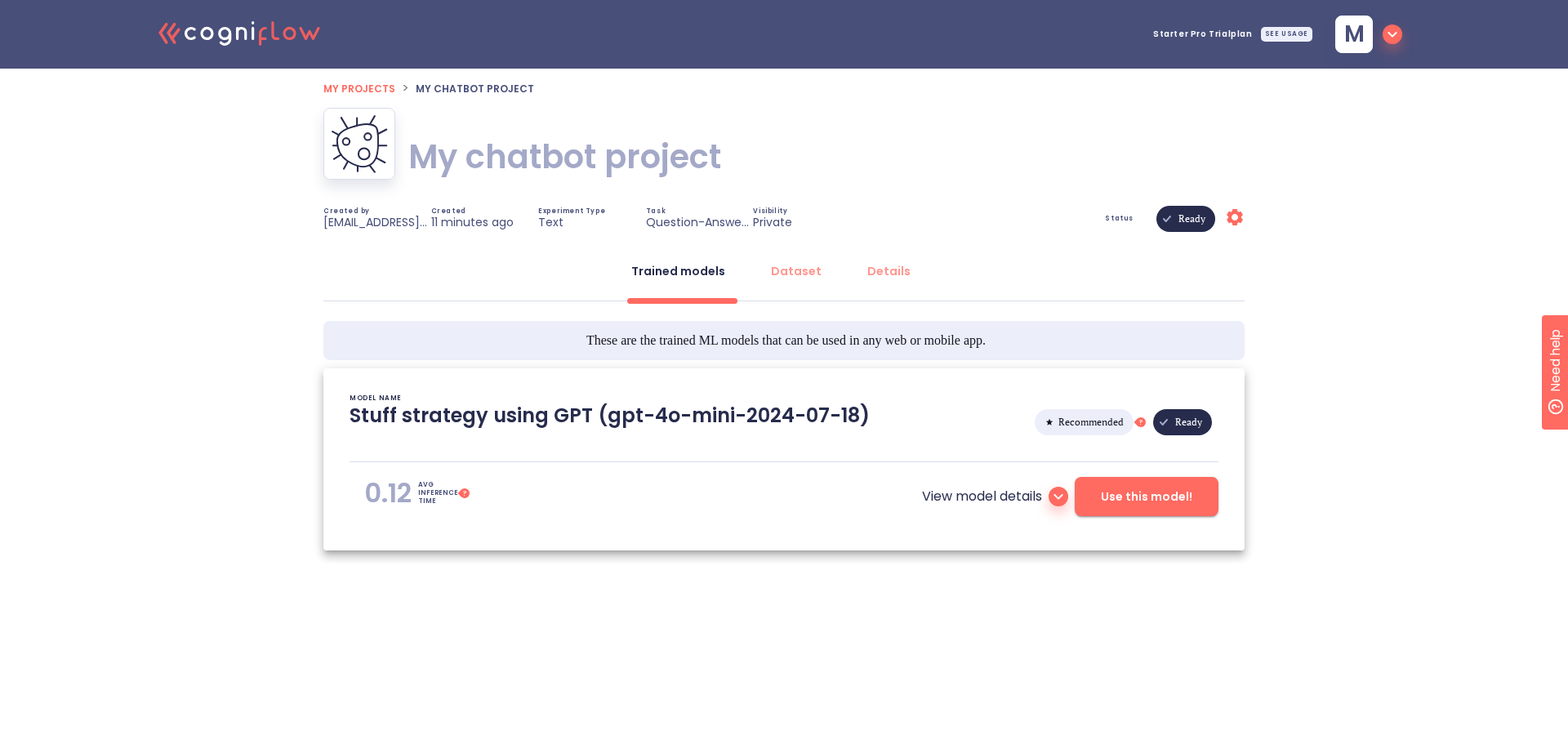
click at [353, 89] on span "My projects" at bounding box center [360, 88] width 72 height 14
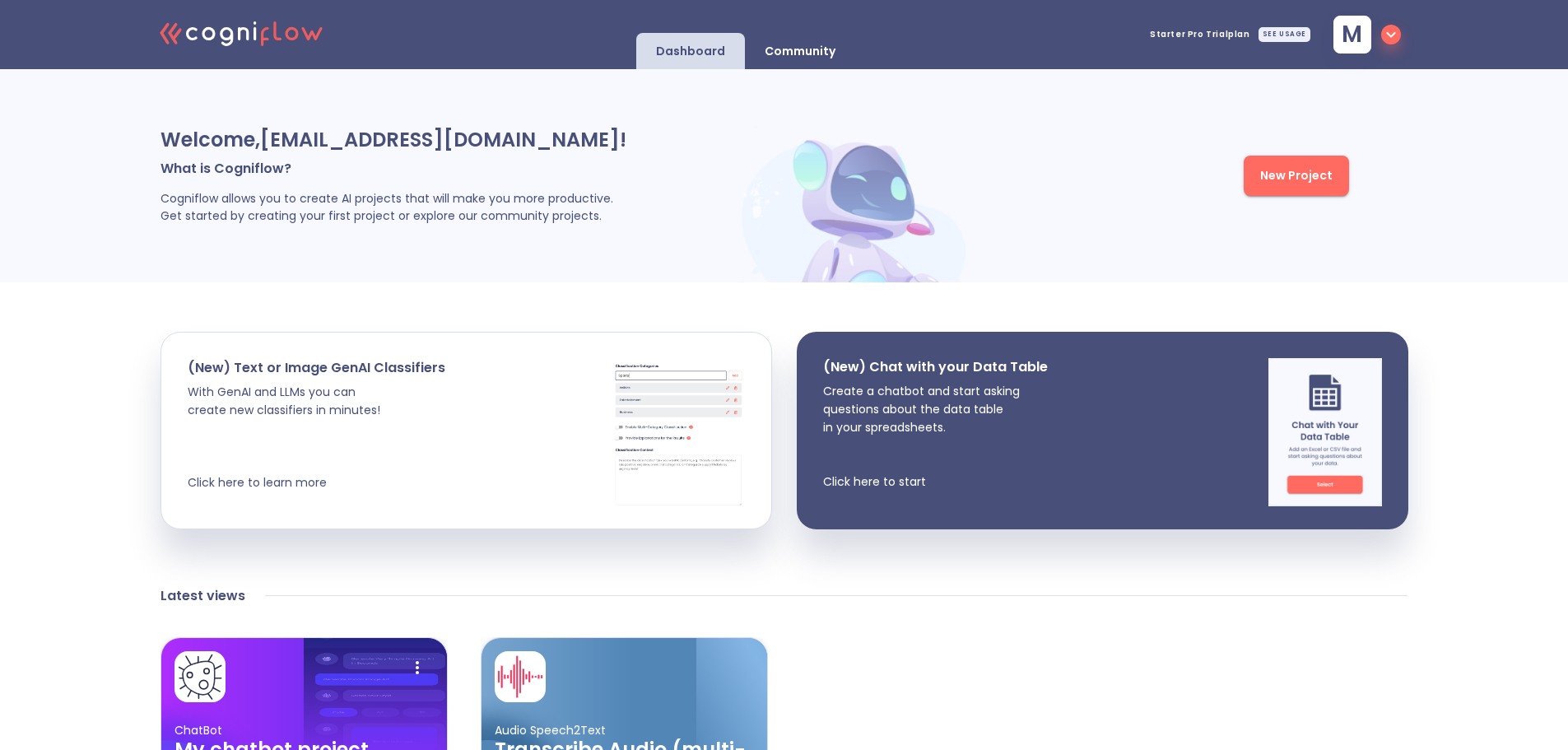
click at [787, 54] on p "Community" at bounding box center [800, 51] width 71 height 16
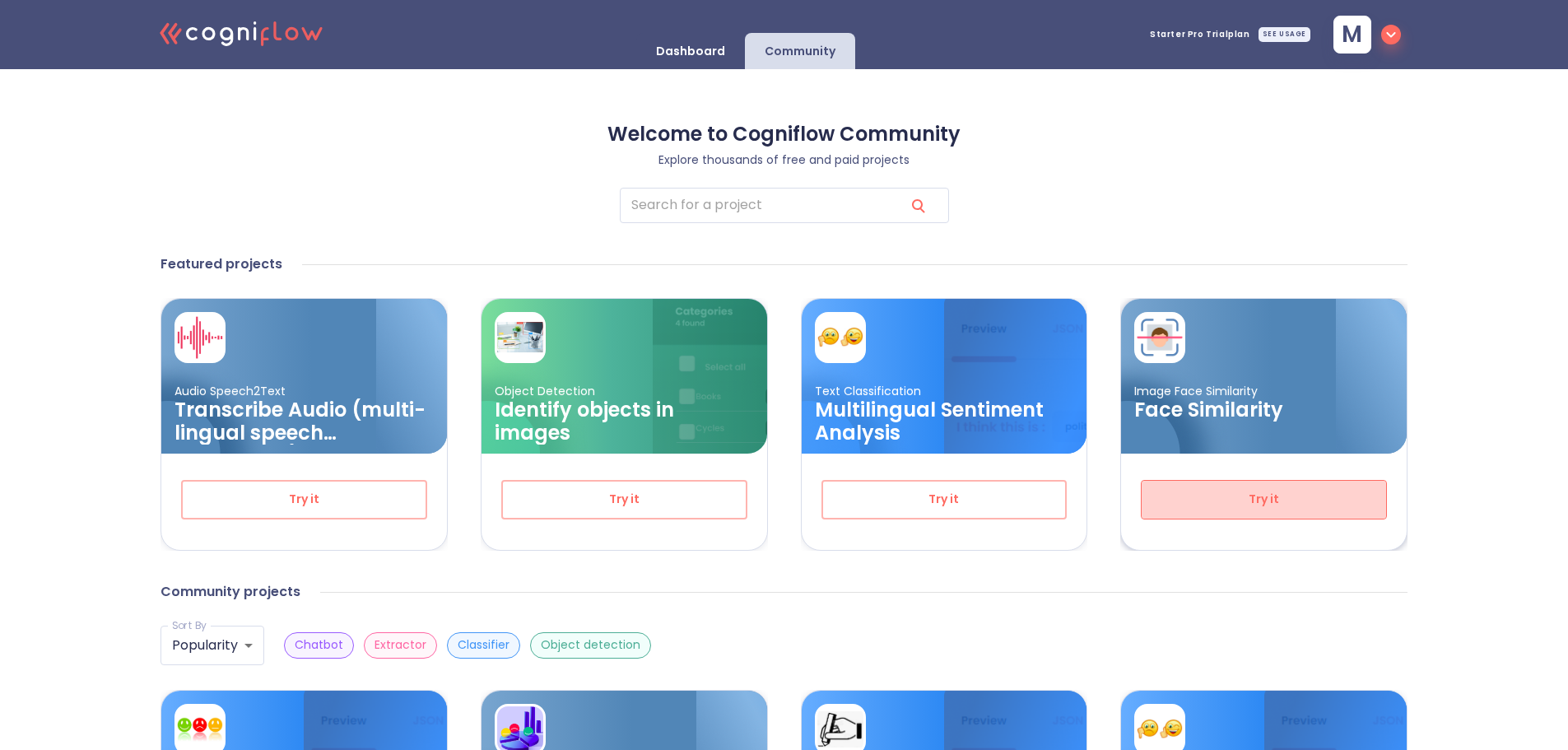
click at [1279, 498] on span "Try it" at bounding box center [1264, 499] width 192 height 21
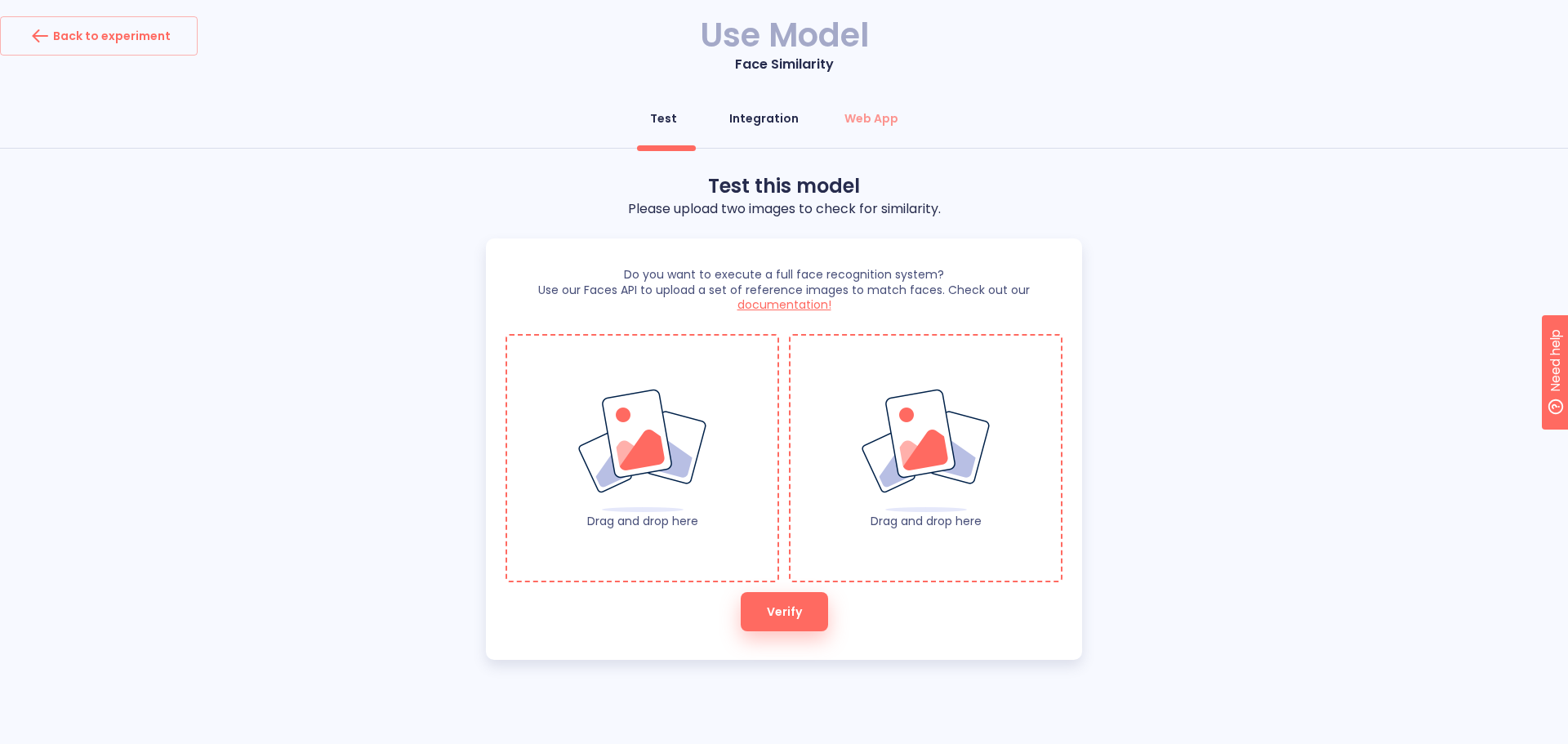
click at [771, 120] on div "Integration" at bounding box center [764, 119] width 69 height 16
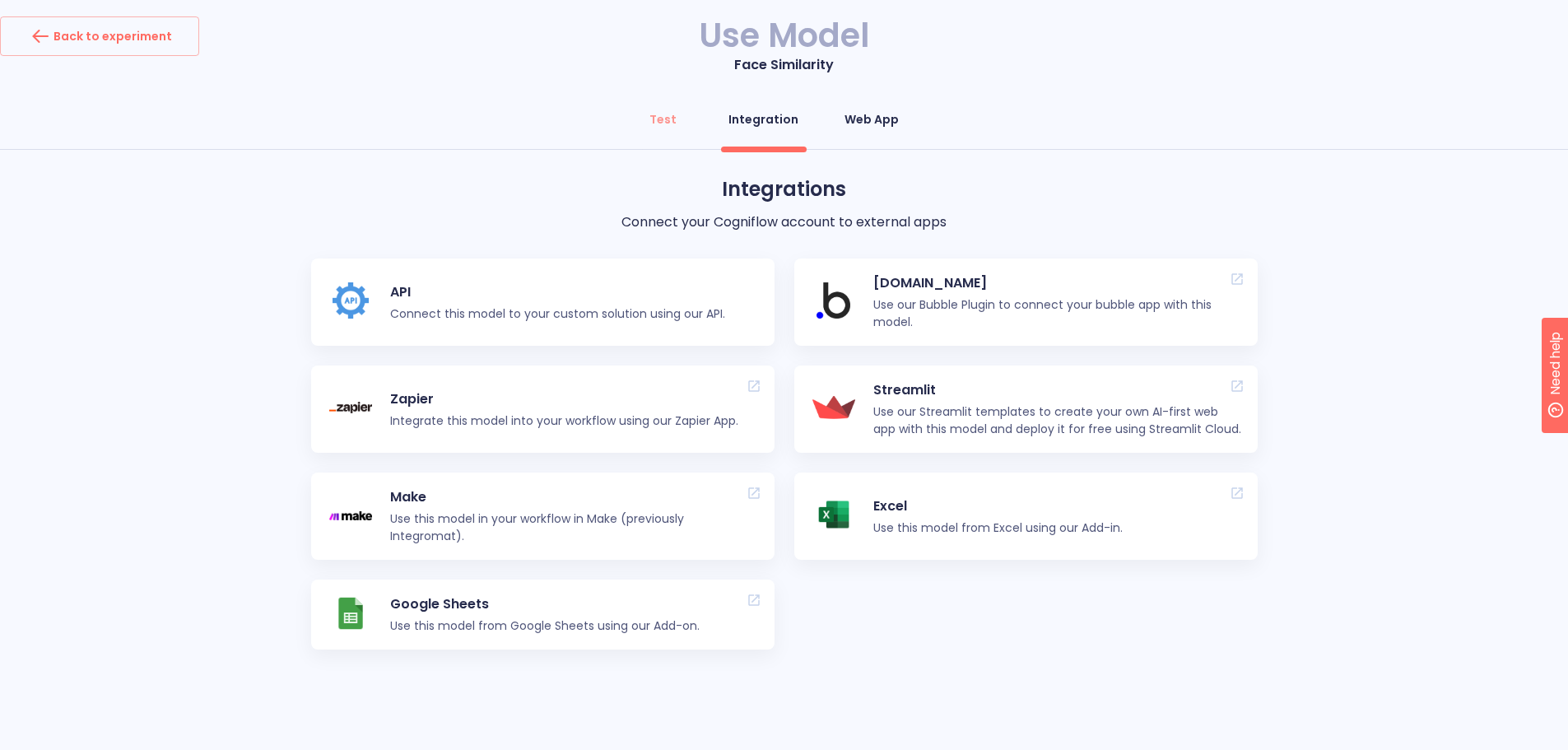
click at [847, 121] on div "Web App" at bounding box center [872, 120] width 54 height 16
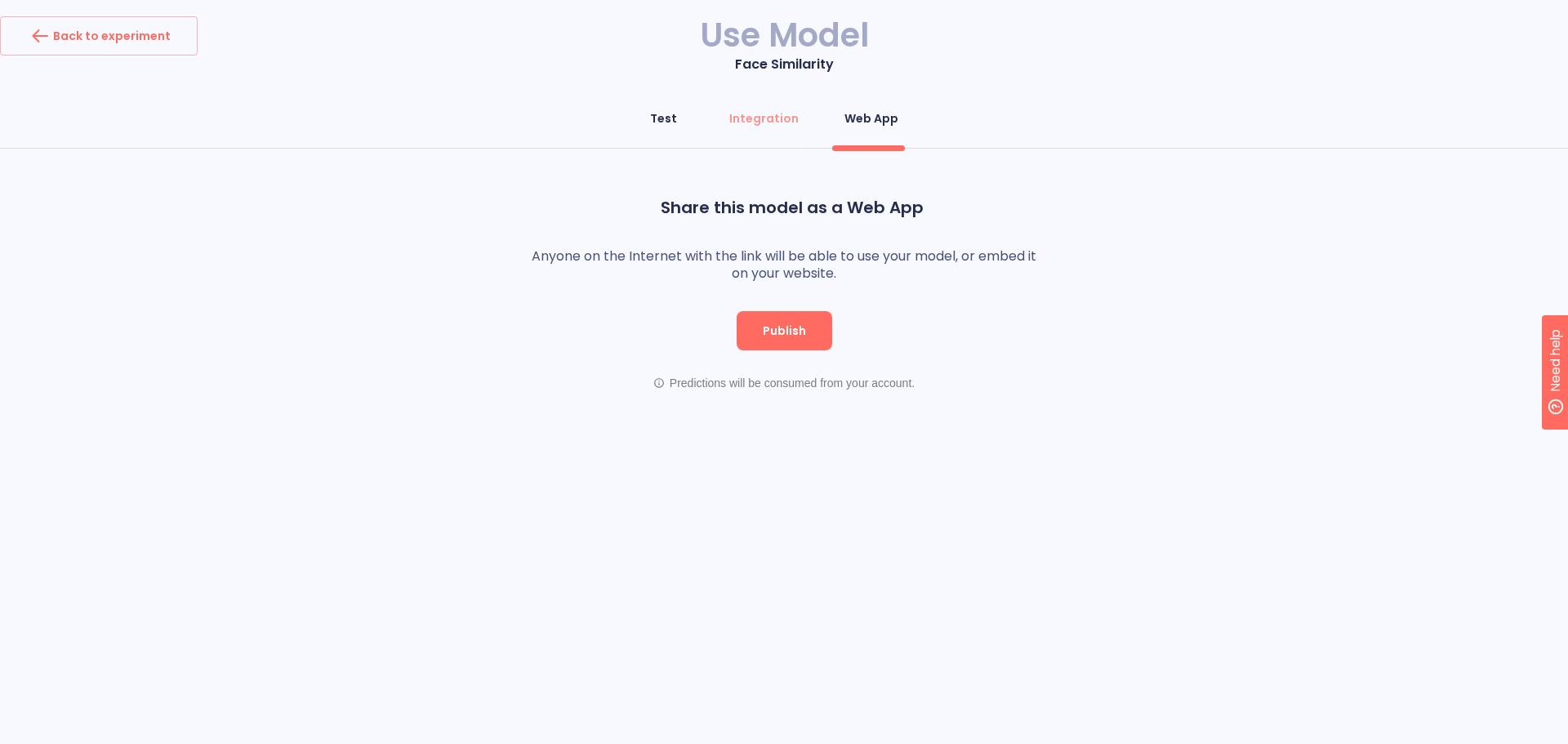
click at [661, 121] on div "Test" at bounding box center [663, 119] width 27 height 16
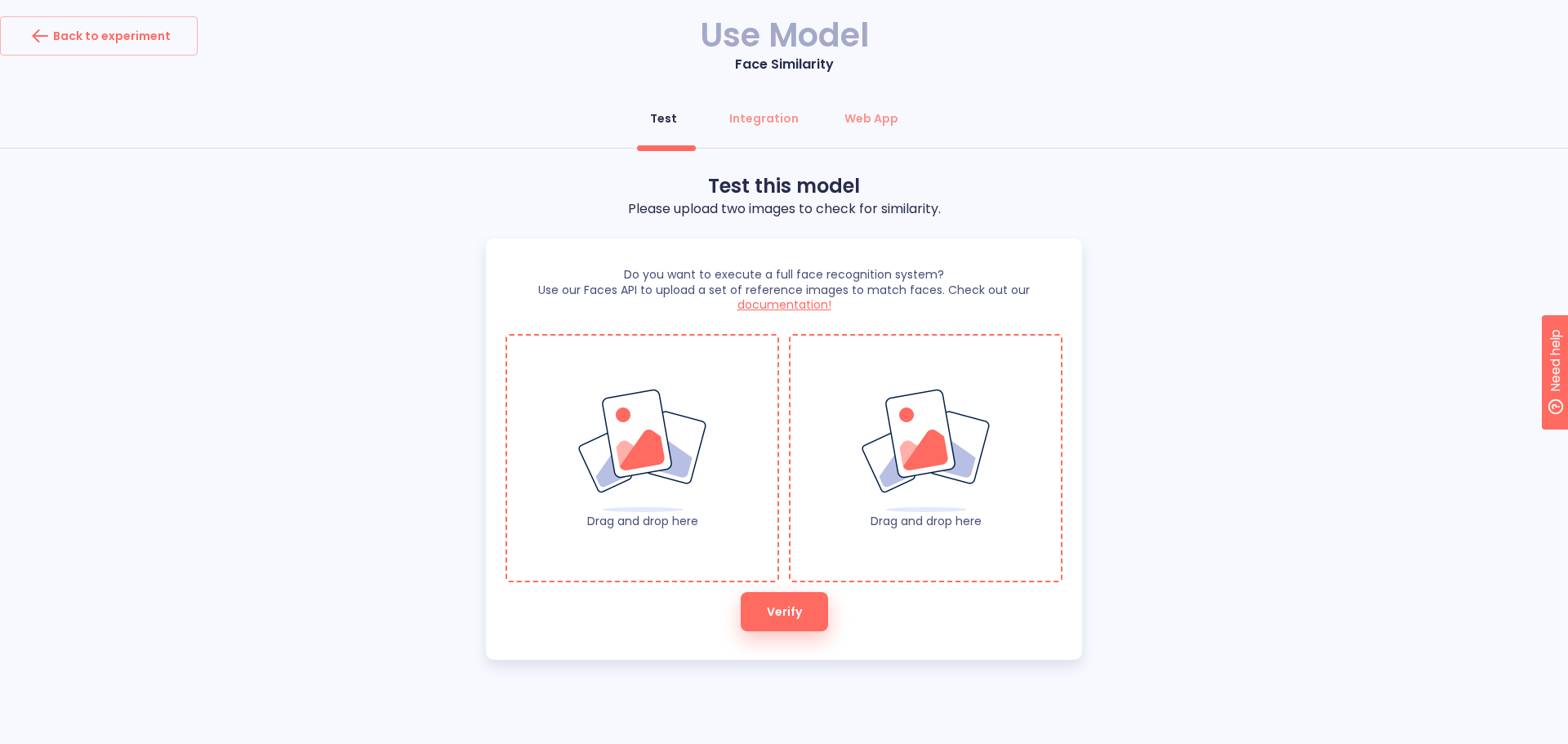
click at [769, 307] on span "documentation!" at bounding box center [784, 305] width 94 height 16
click at [41, 34] on icon "button" at bounding box center [40, 36] width 26 height 26
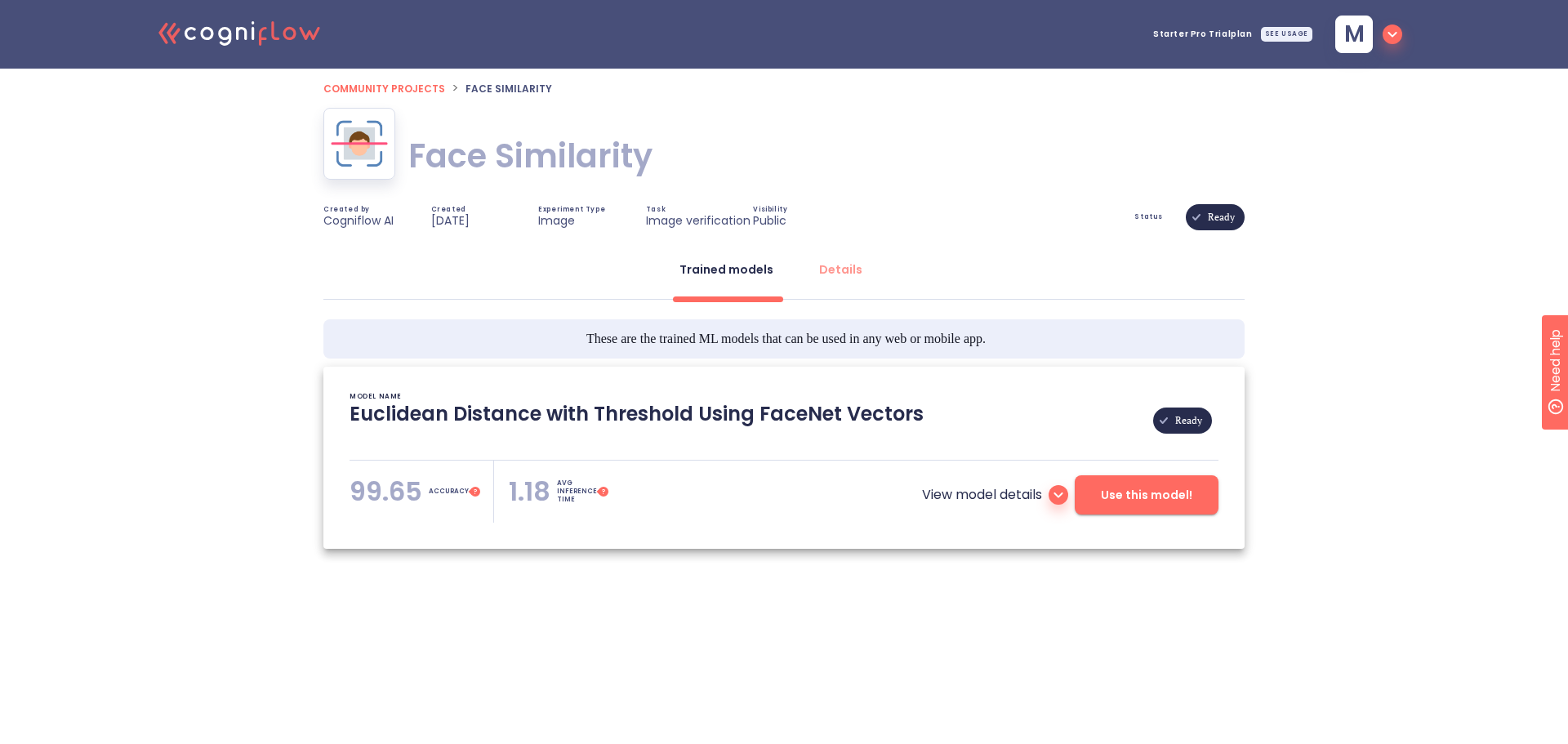
type textarea "[[DATE] 18:49:35]- Pretrained Model: Facenet512 [[DATE] 18:49:35]- Model pretra…"
click at [396, 88] on span "Community projects" at bounding box center [384, 88] width 122 height 14
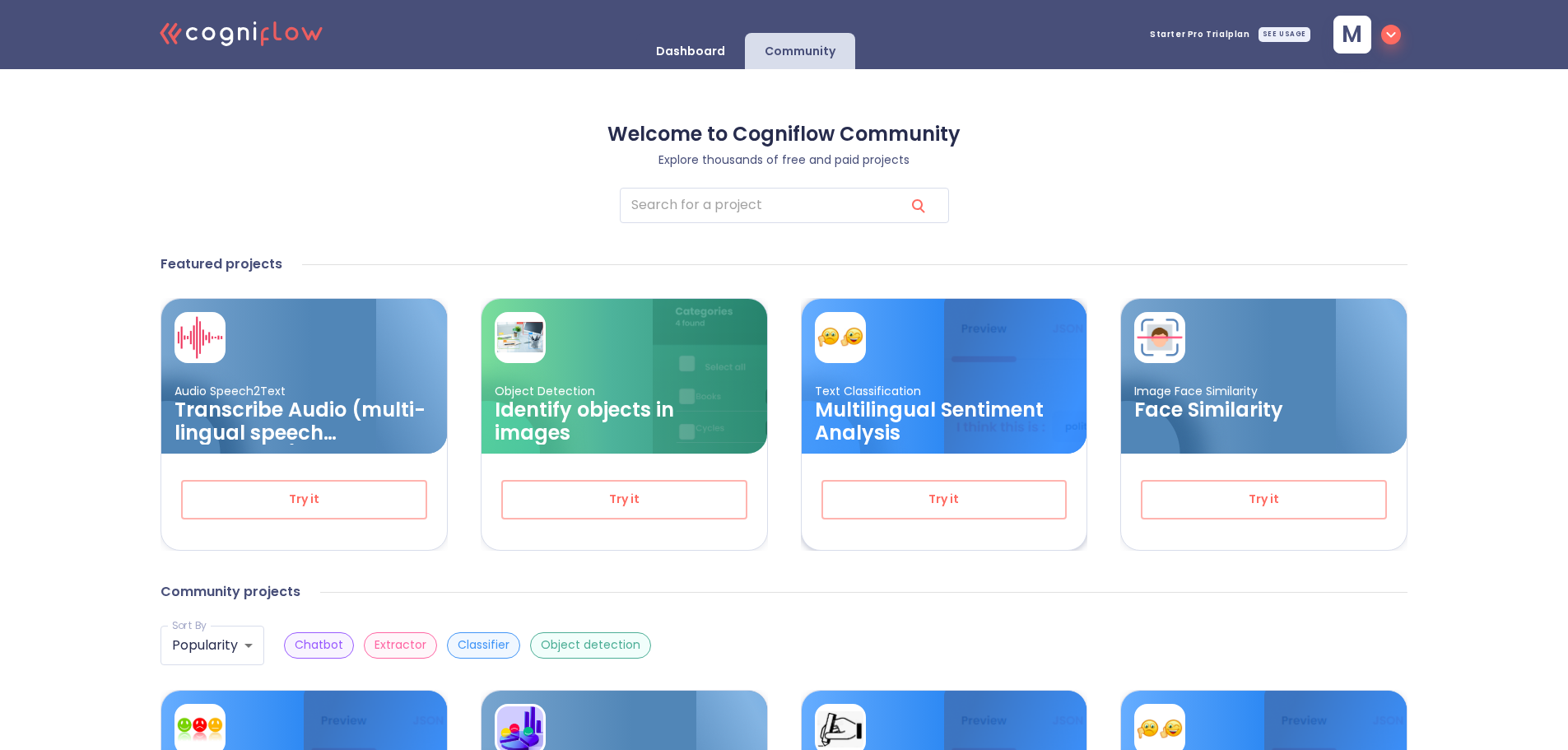
click at [953, 425] on h3 "Multilingual Sentiment Analysis" at bounding box center [944, 422] width 260 height 46
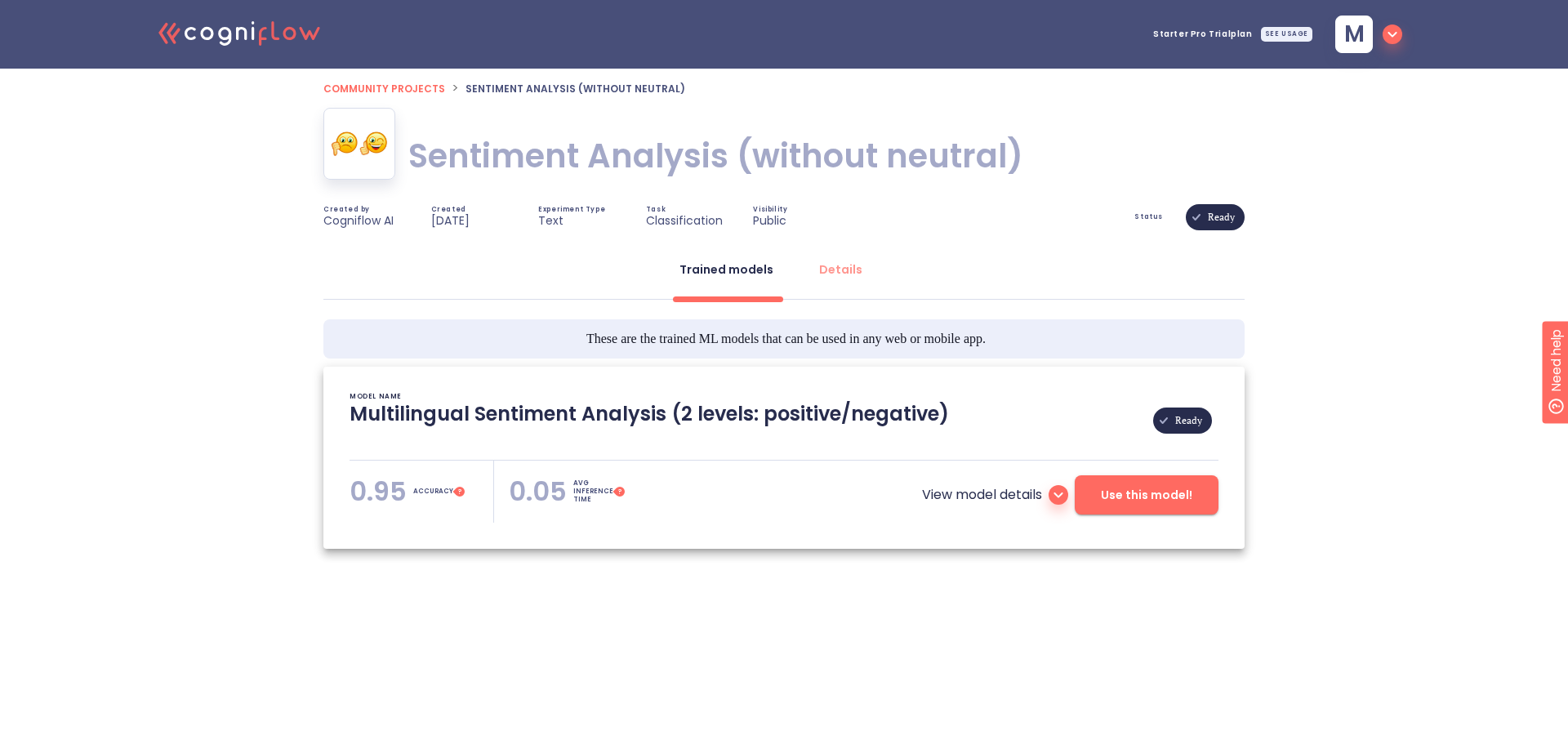
type textarea "[[DATE] 06:41:27]- Pretrained Multilingual (en, nl, de, fr, it, es) Sentiment A…"
click at [826, 261] on button "Details" at bounding box center [840, 270] width 63 height 39
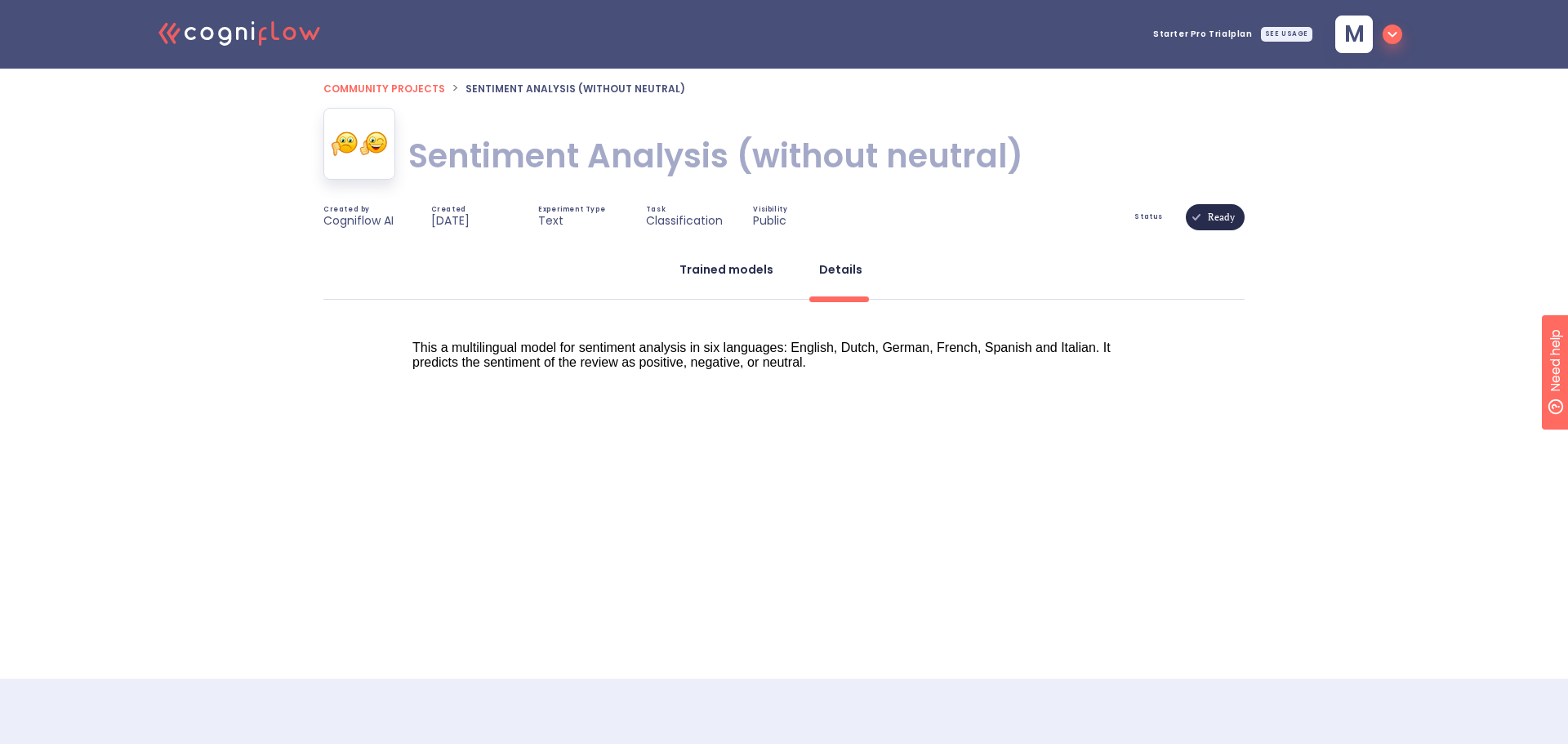
click at [729, 271] on div "Trained models" at bounding box center [726, 270] width 94 height 16
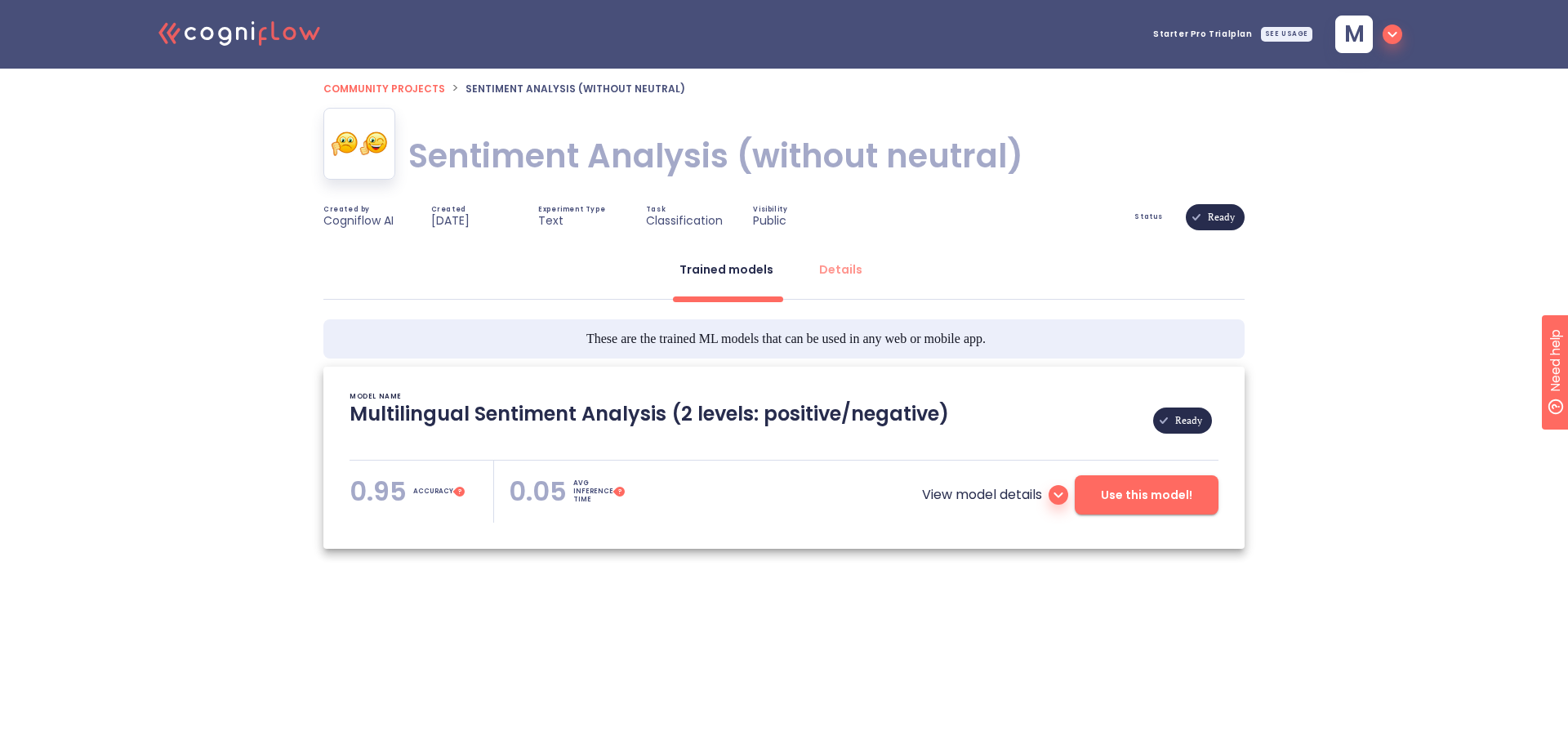
click at [1179, 498] on span "Use this model!" at bounding box center [1147, 495] width 92 height 20
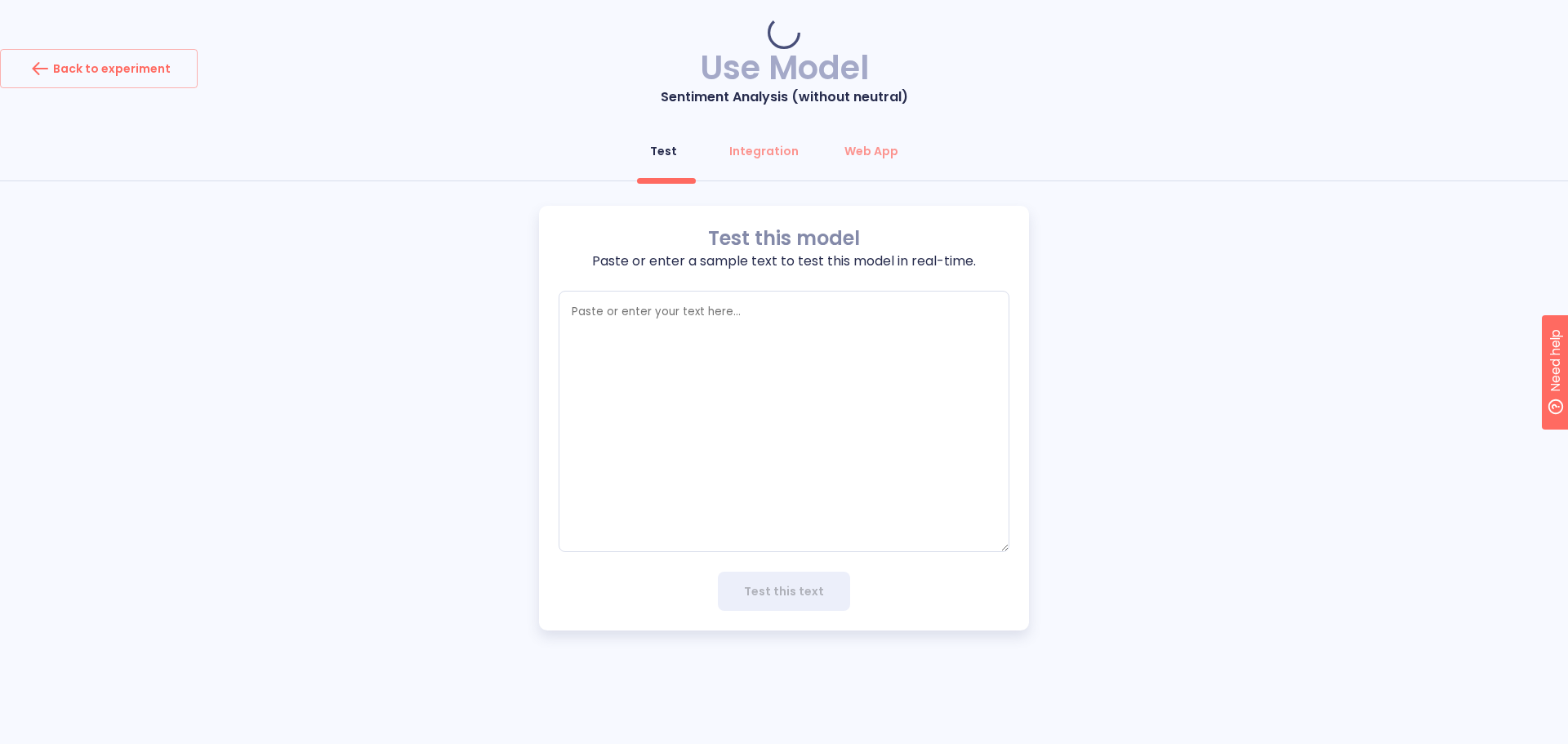
type textarea "x"
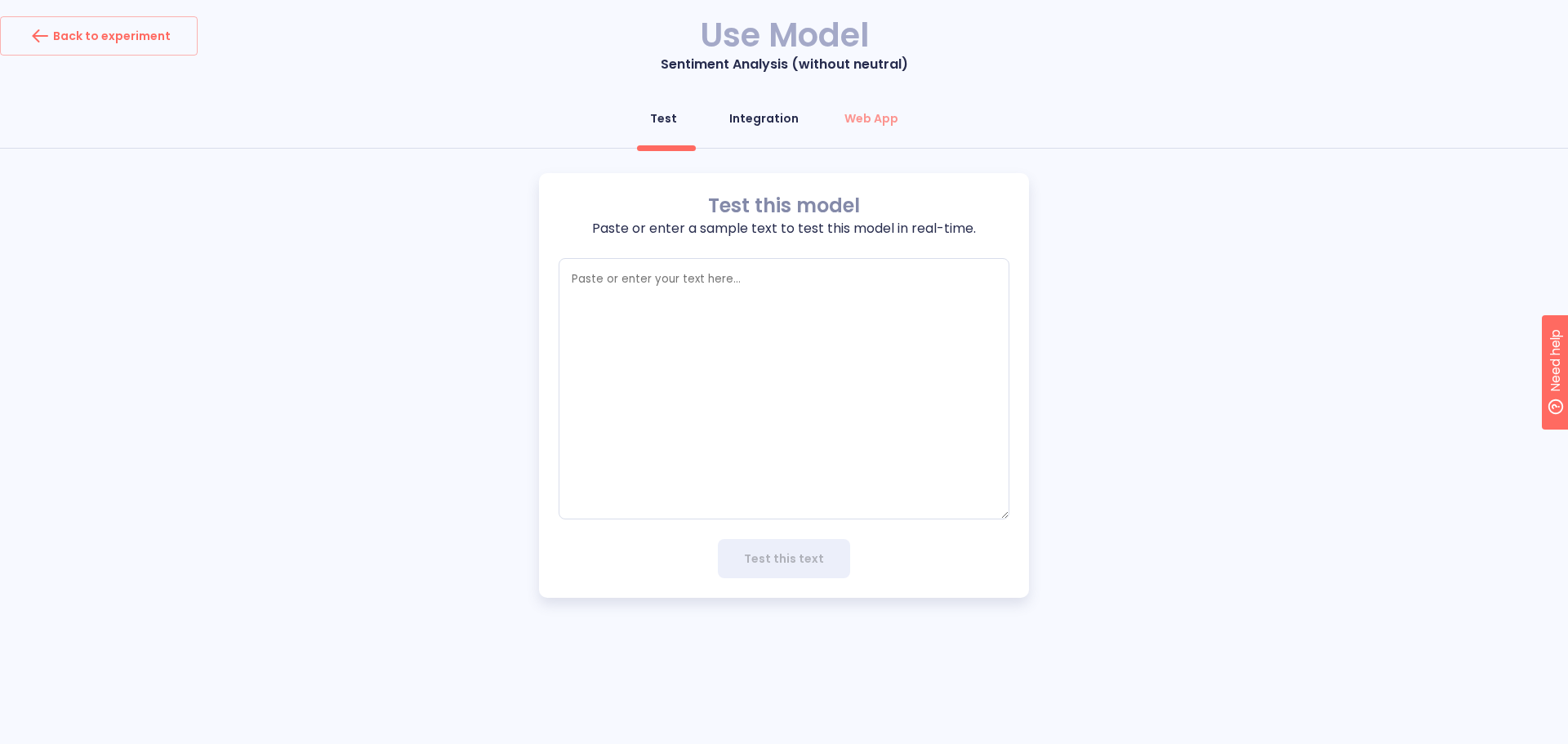
click at [785, 116] on div "Integration" at bounding box center [764, 119] width 69 height 16
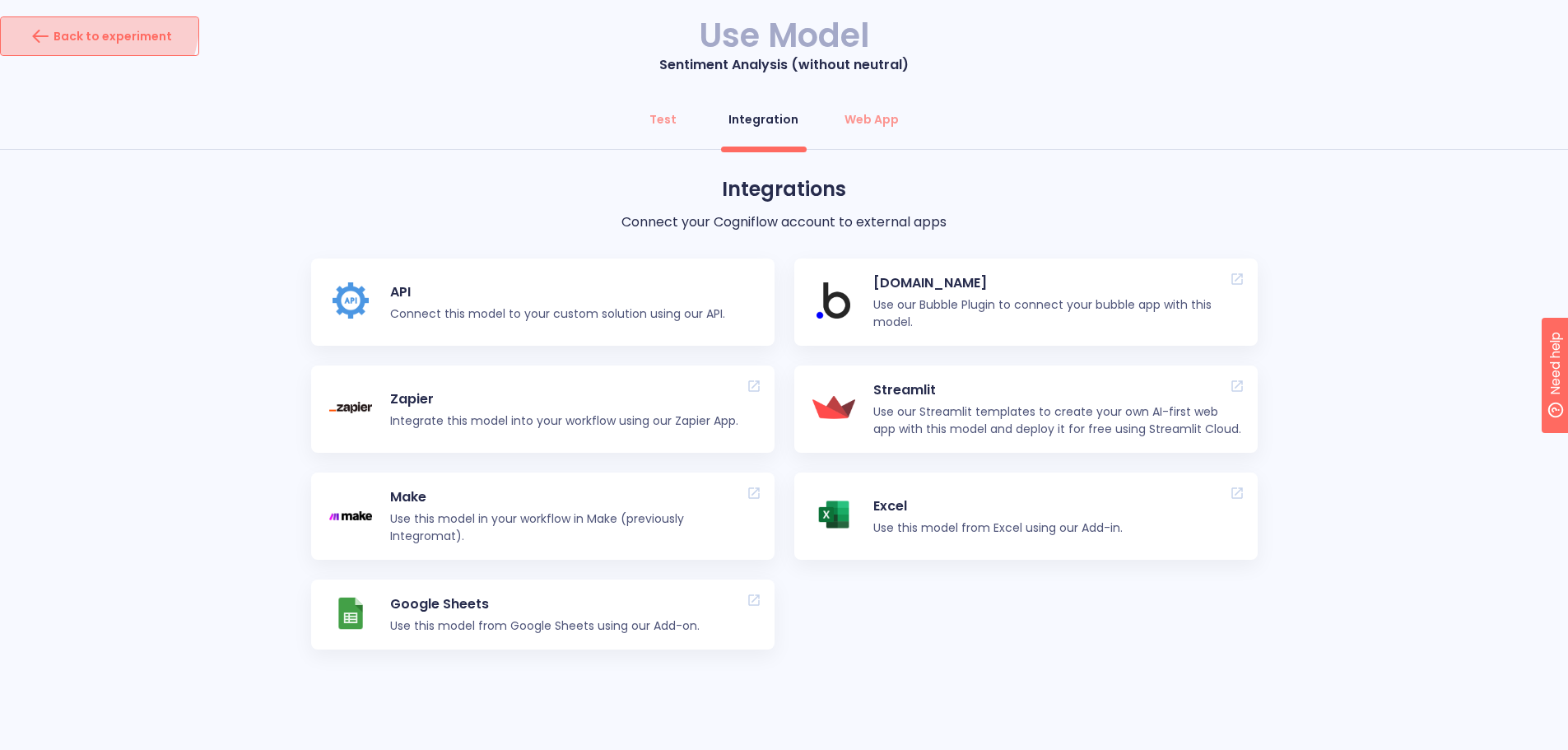
click at [84, 22] on button "Back to experiment" at bounding box center [100, 36] width 199 height 40
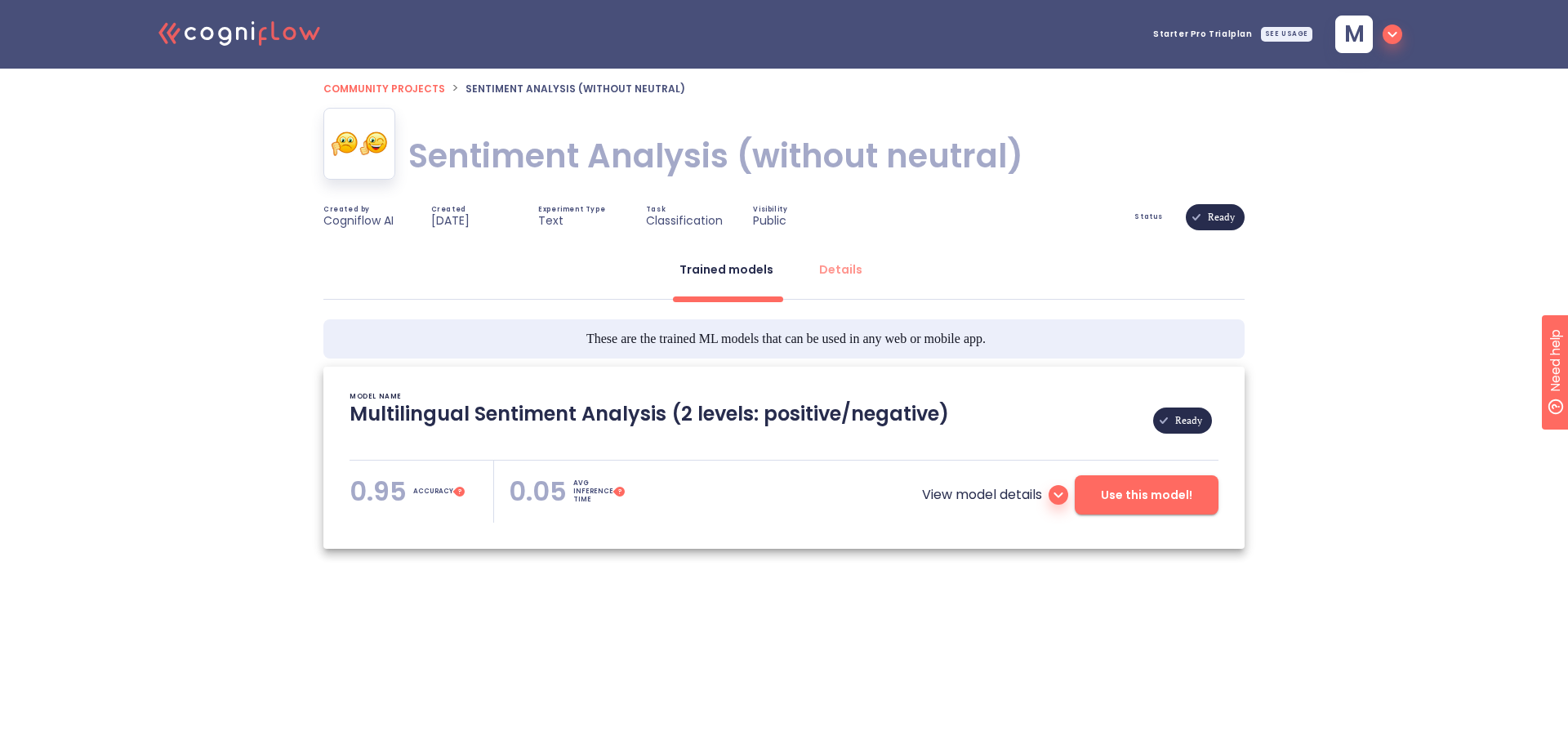
click at [165, 38] on polyline at bounding box center [163, 34] width 6 height 18
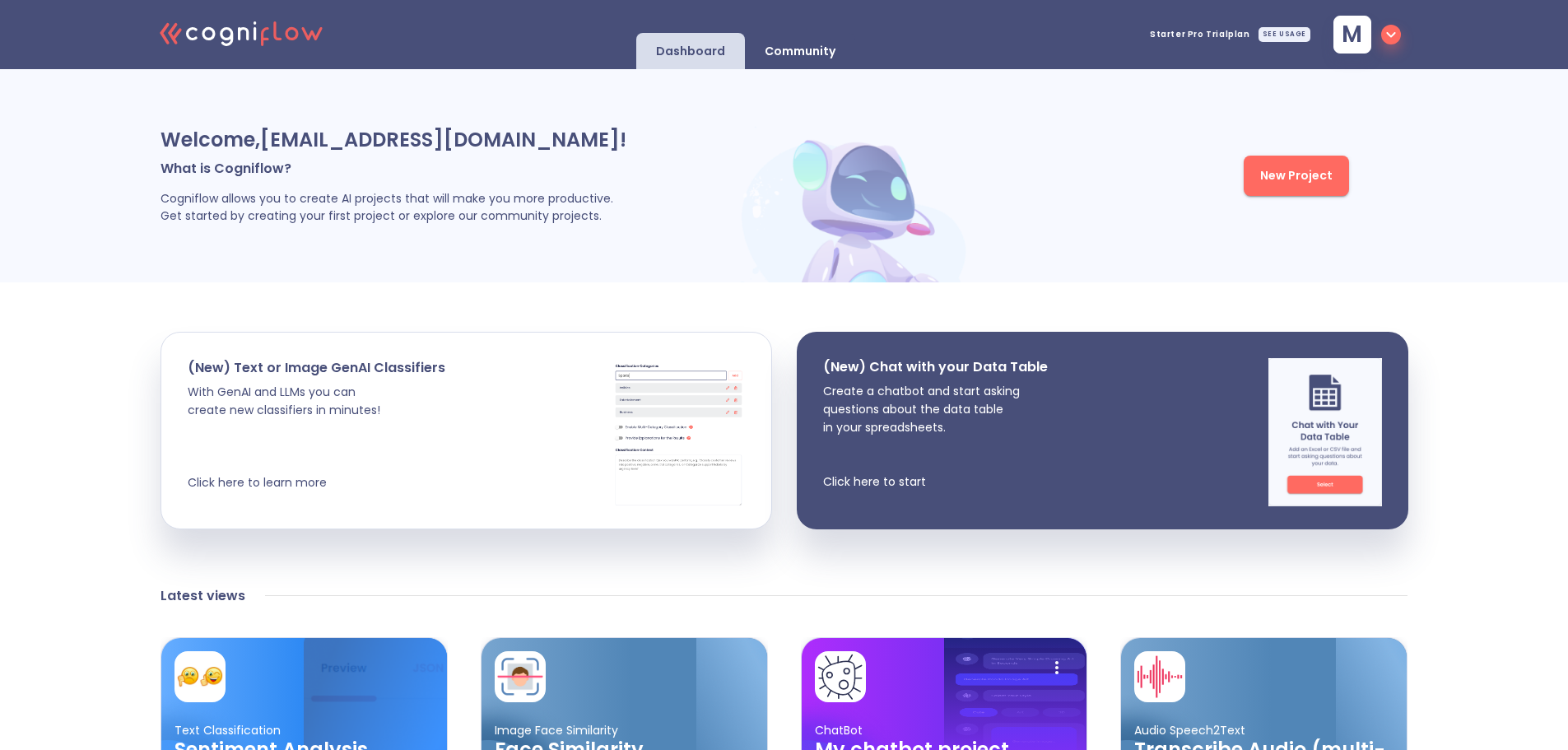
click at [800, 46] on p "Community" at bounding box center [800, 51] width 71 height 16
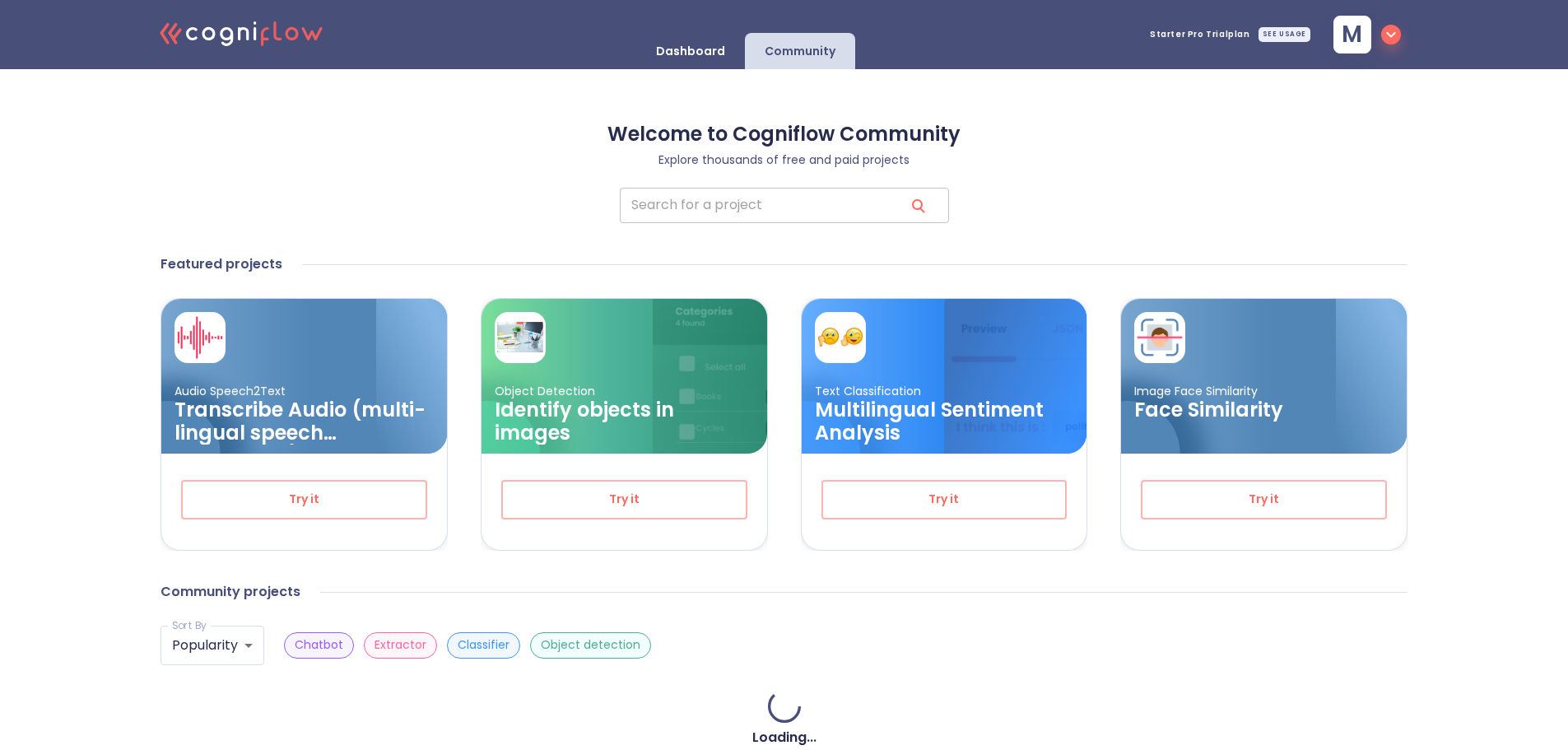
click at [694, 215] on input "search" at bounding box center [756, 205] width 272 height 35
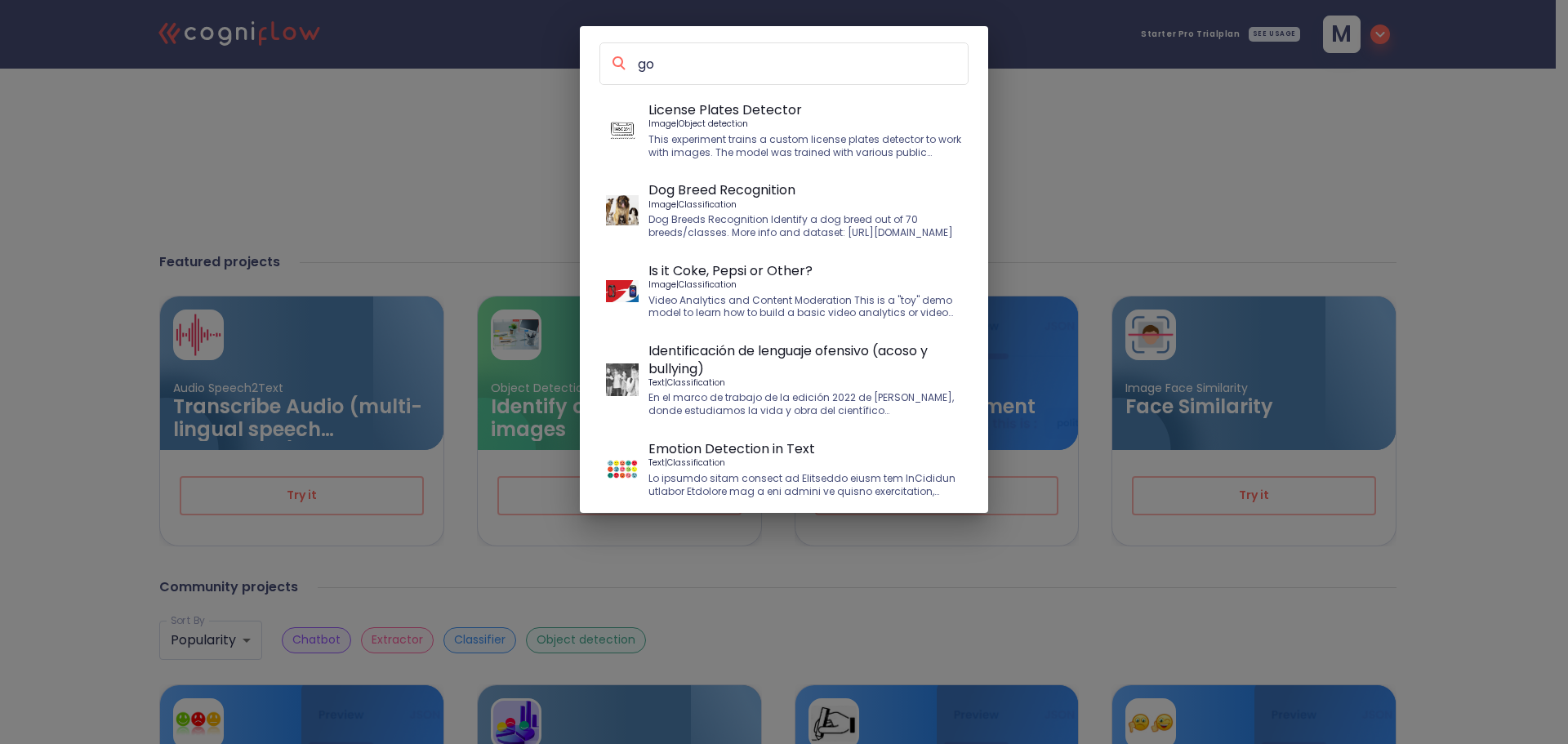
type input "g"
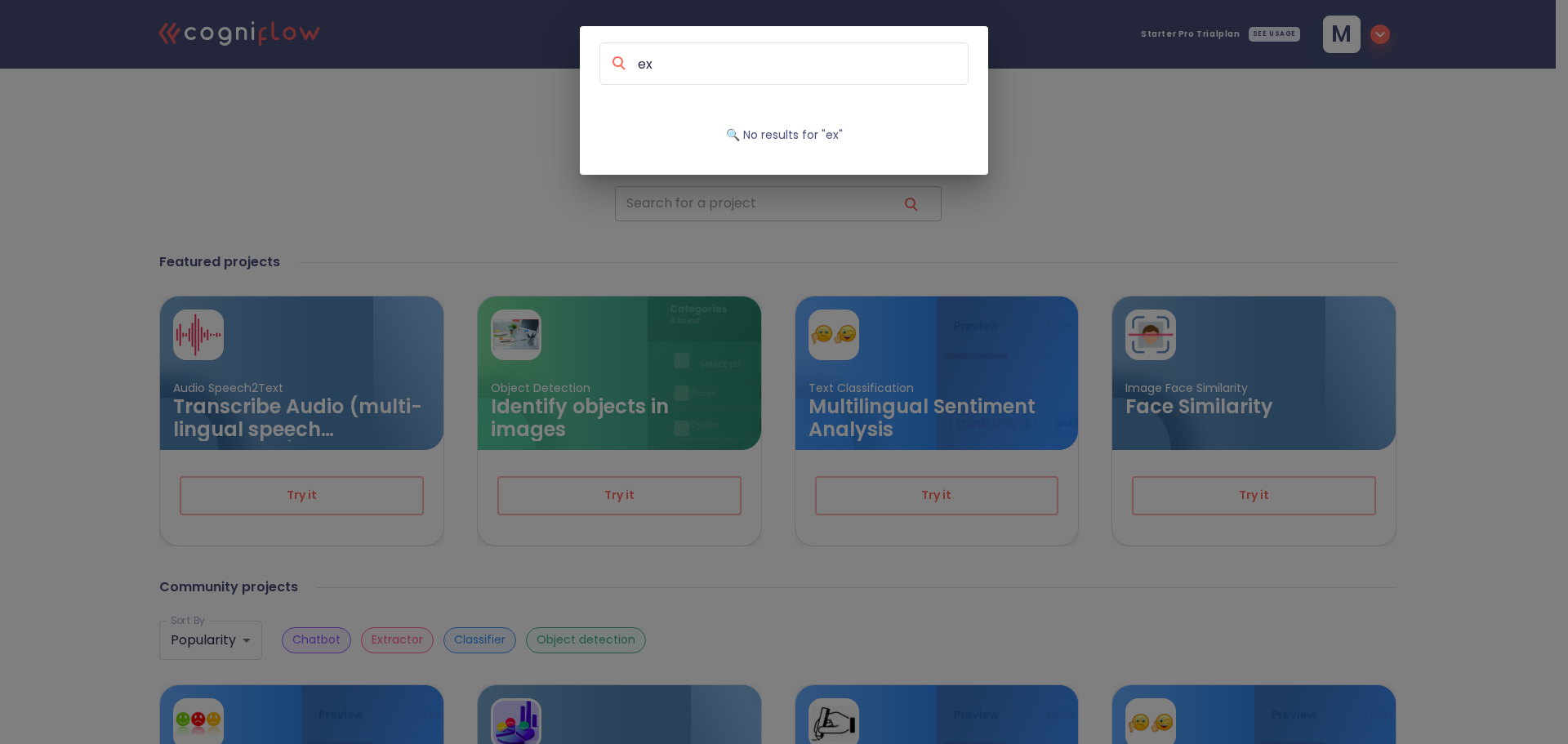
type input "e"
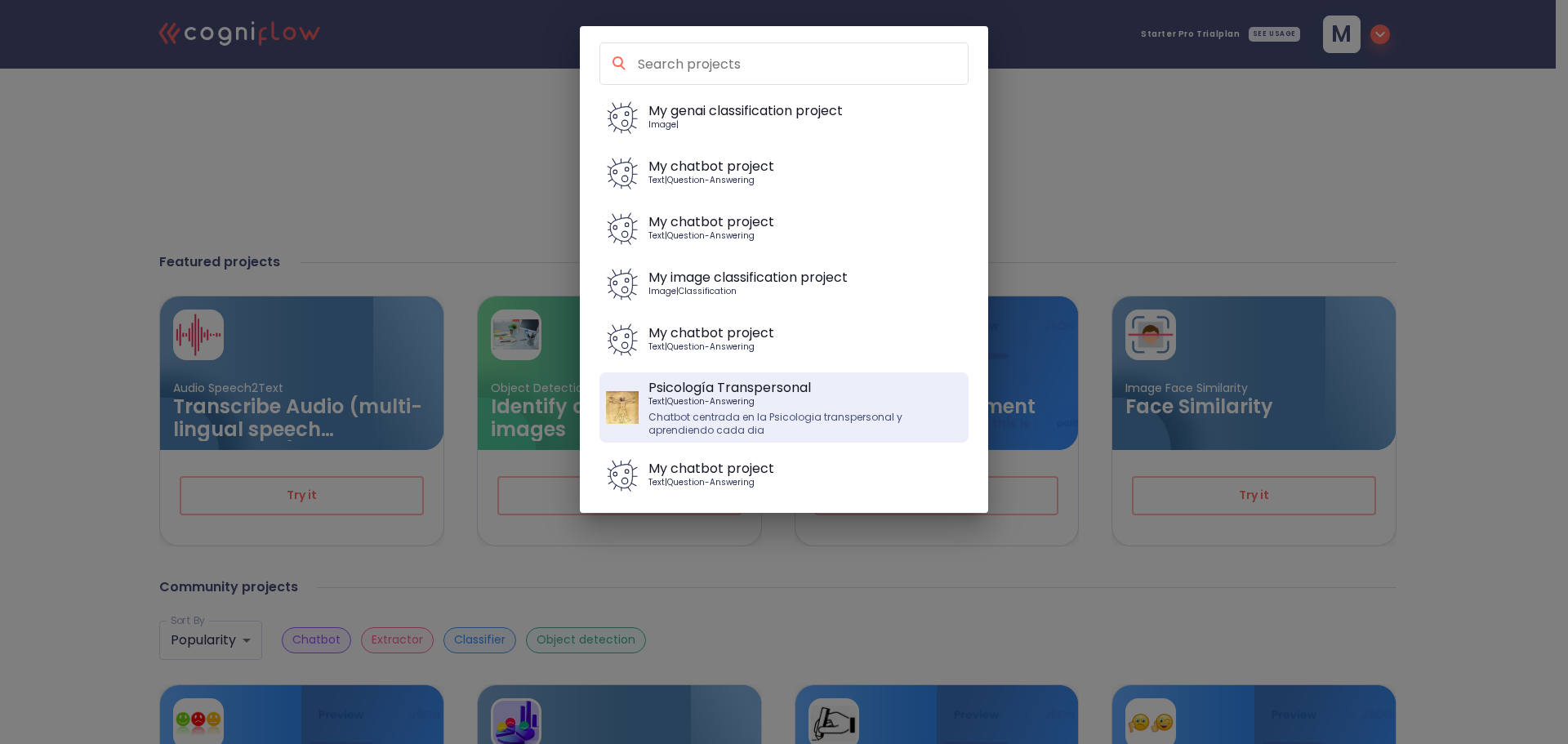
click at [508, 236] on div "My genai classification project Image | My chatbot project Text | Question-Answ…" at bounding box center [784, 372] width 1568 height 744
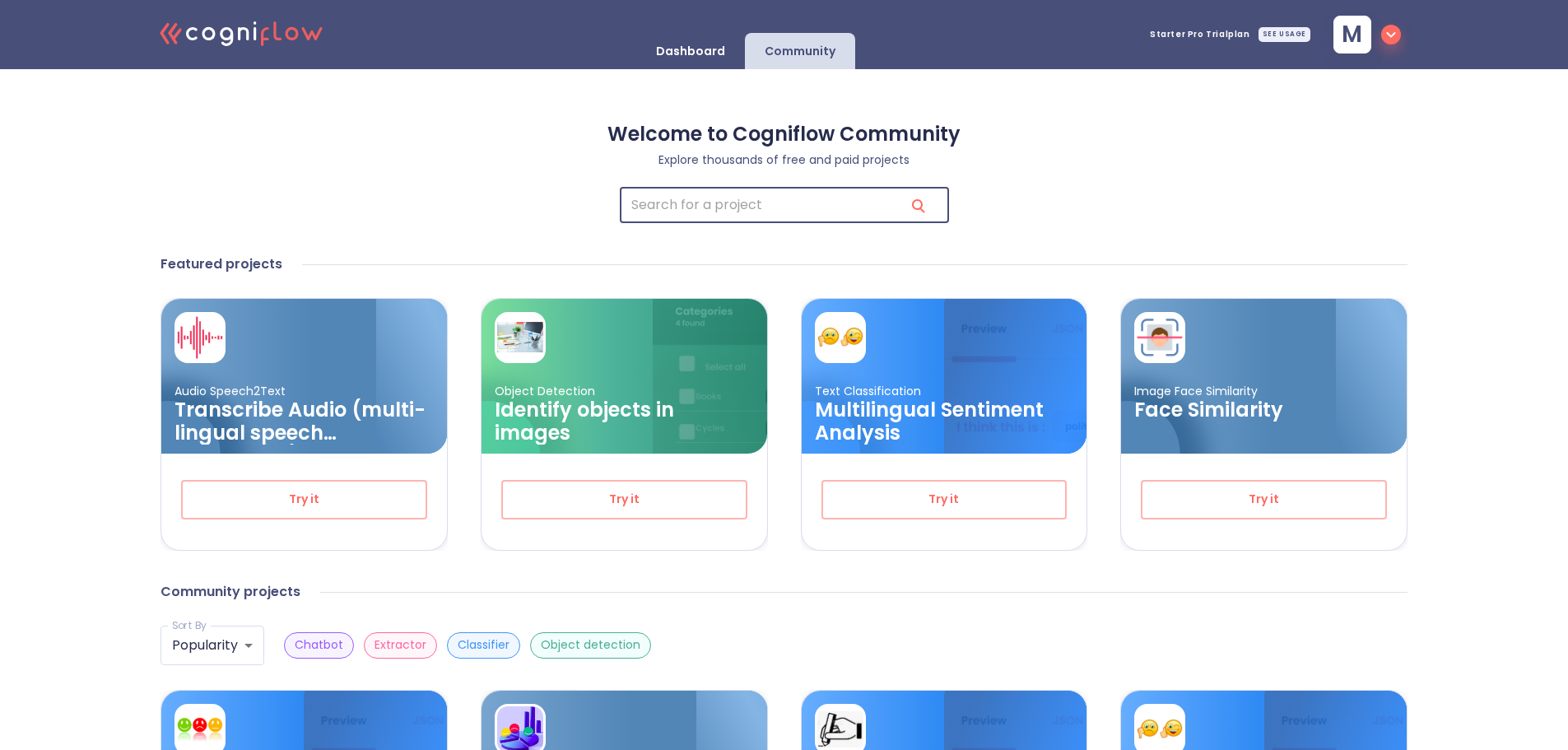
click at [235, 26] on icon ".cls-1{fill:#141624;}.cls-2{fill:#eb5e60;}.cls-3{fill:none;stroke:#eb5e60;strok…" at bounding box center [242, 32] width 181 height 50
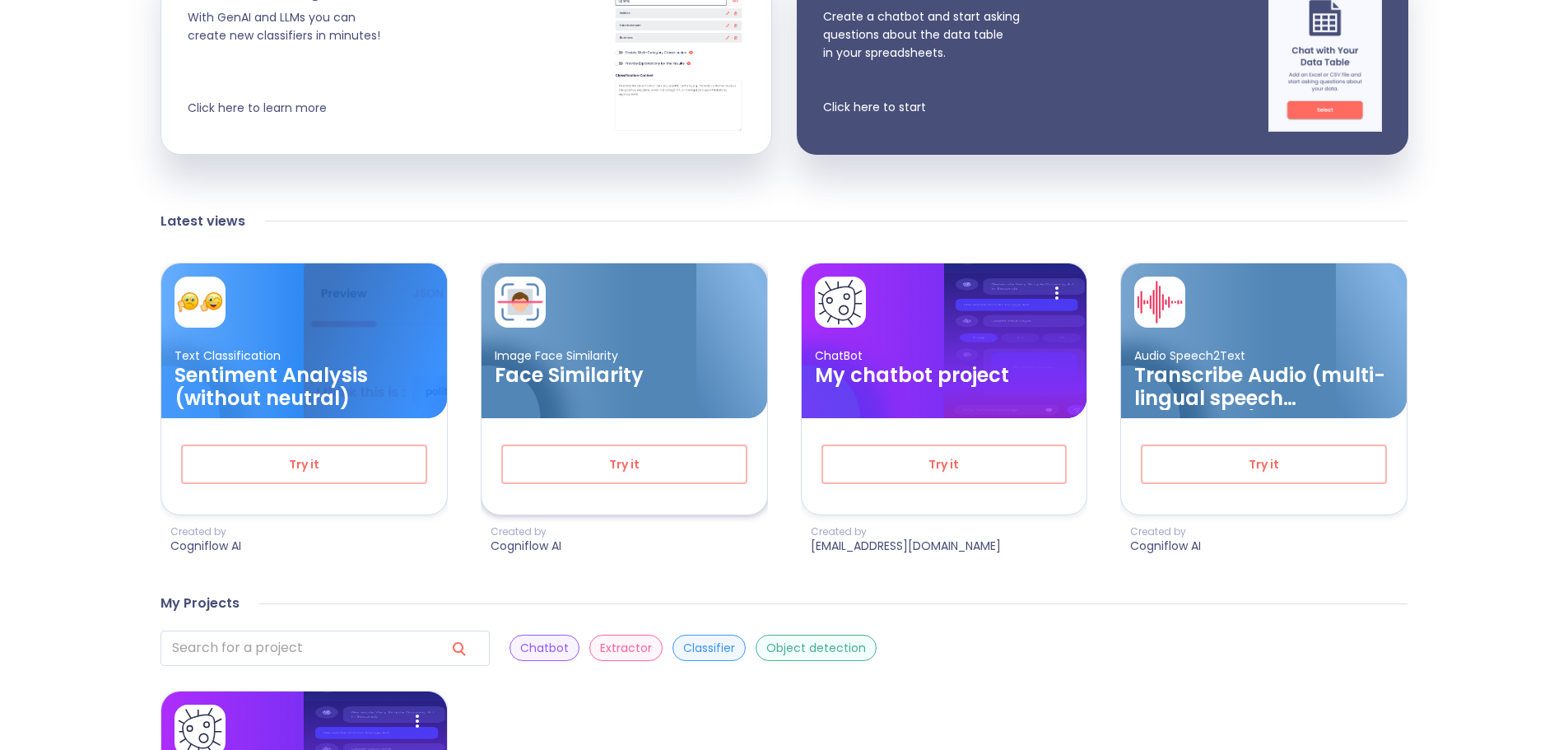
scroll to position [576, 0]
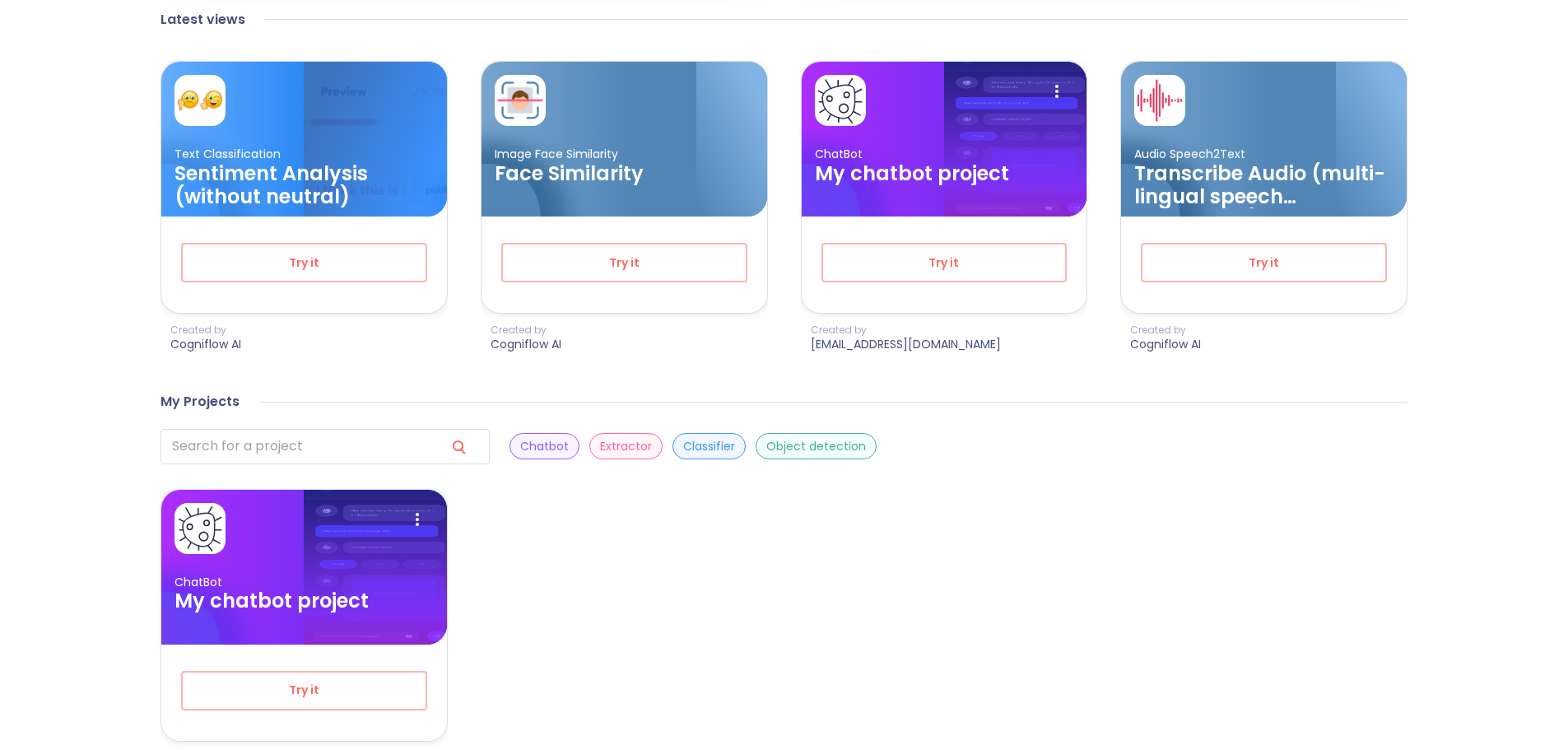
click at [683, 442] on p "Classifier" at bounding box center [709, 446] width 52 height 16
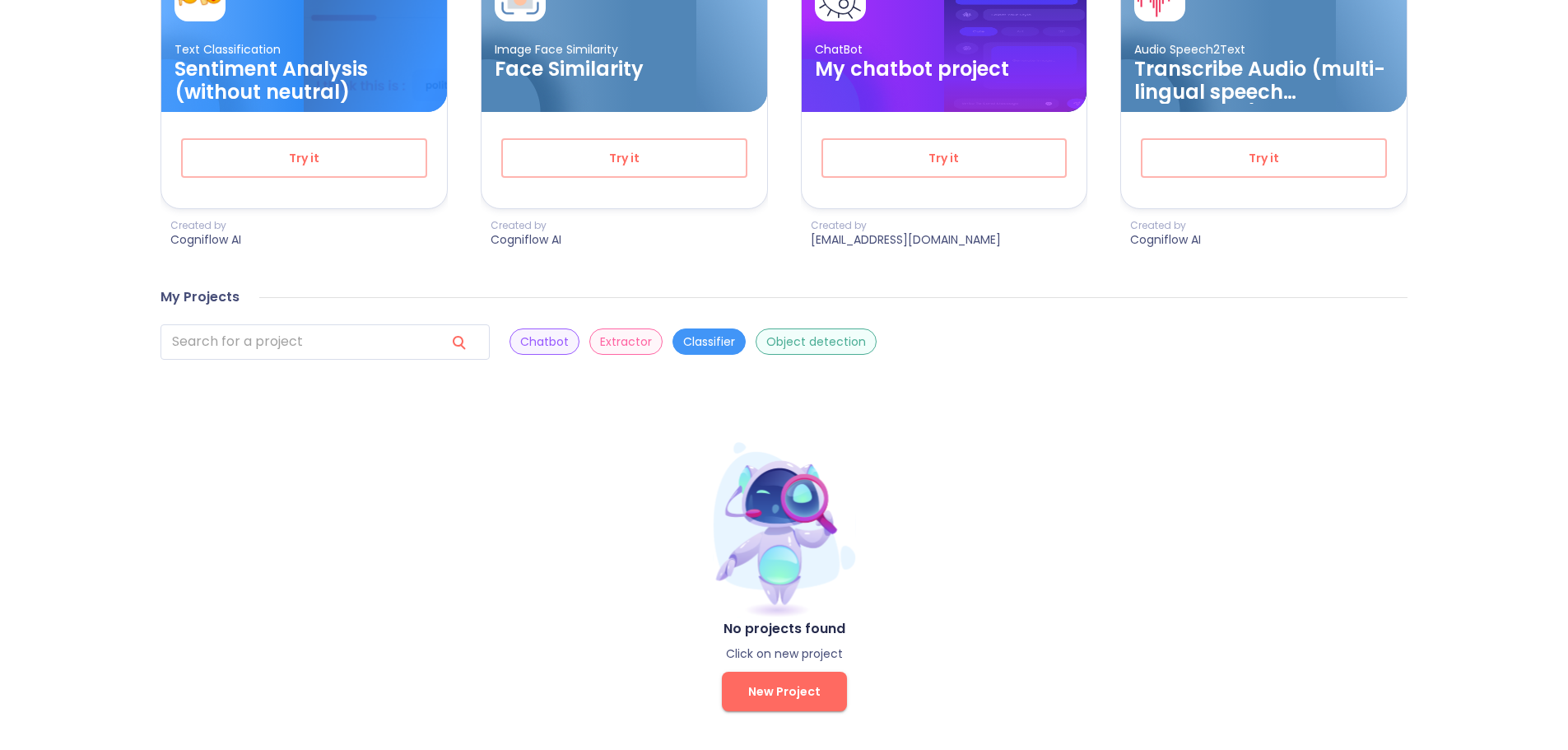
scroll to position [683, 0]
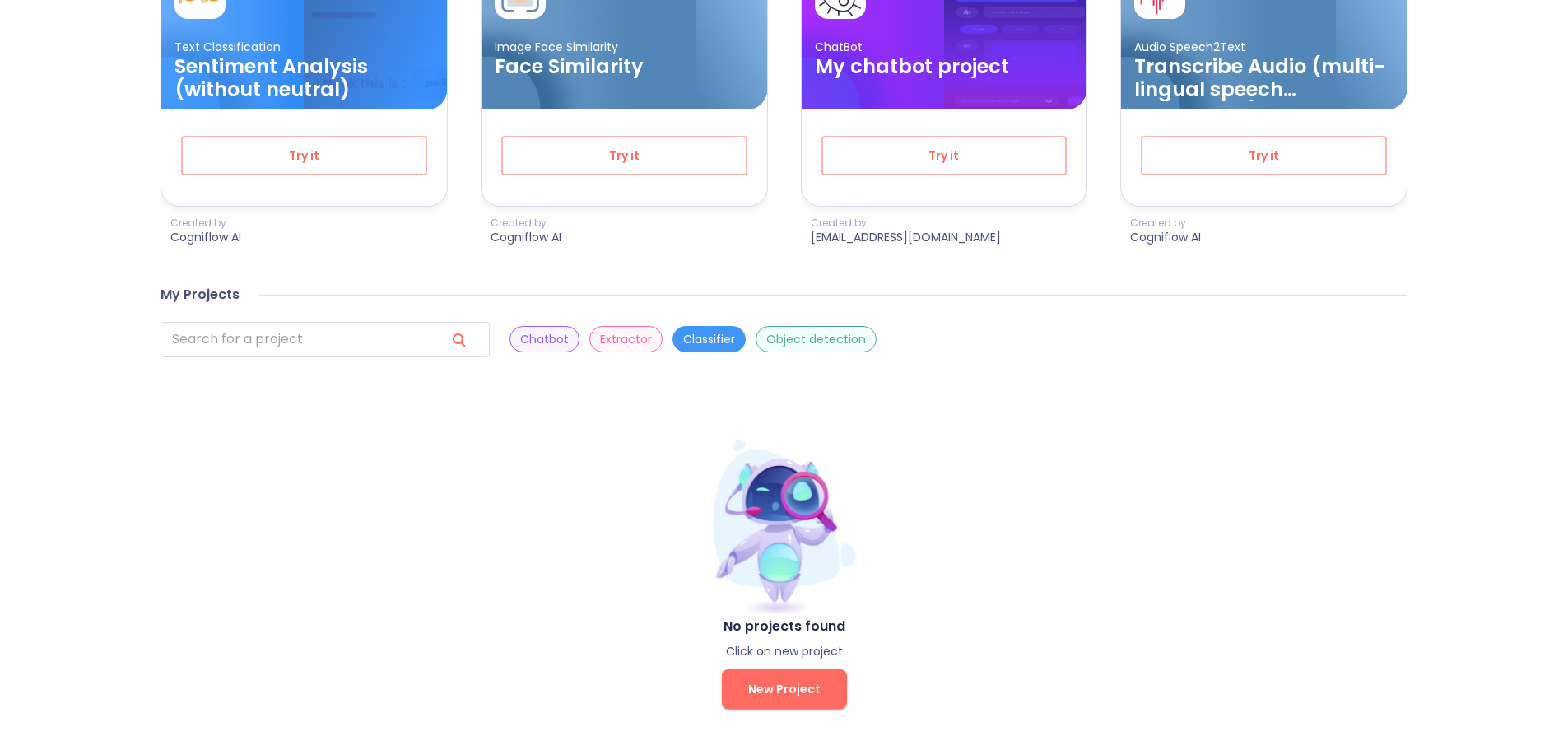
click at [765, 671] on button "New Project" at bounding box center [784, 689] width 125 height 40
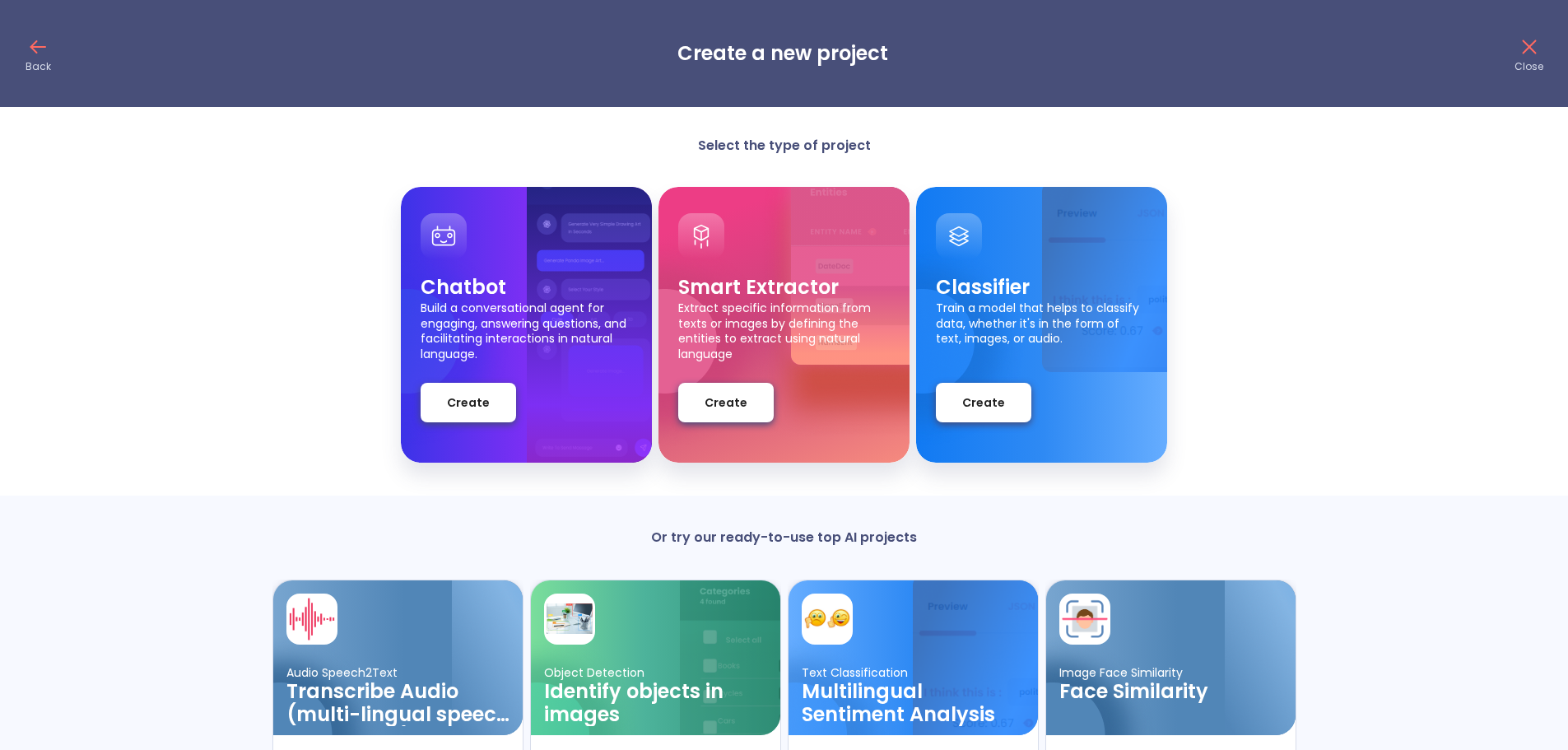
click at [39, 49] on icon at bounding box center [38, 47] width 26 height 26
